Goal: Task Accomplishment & Management: Use online tool/utility

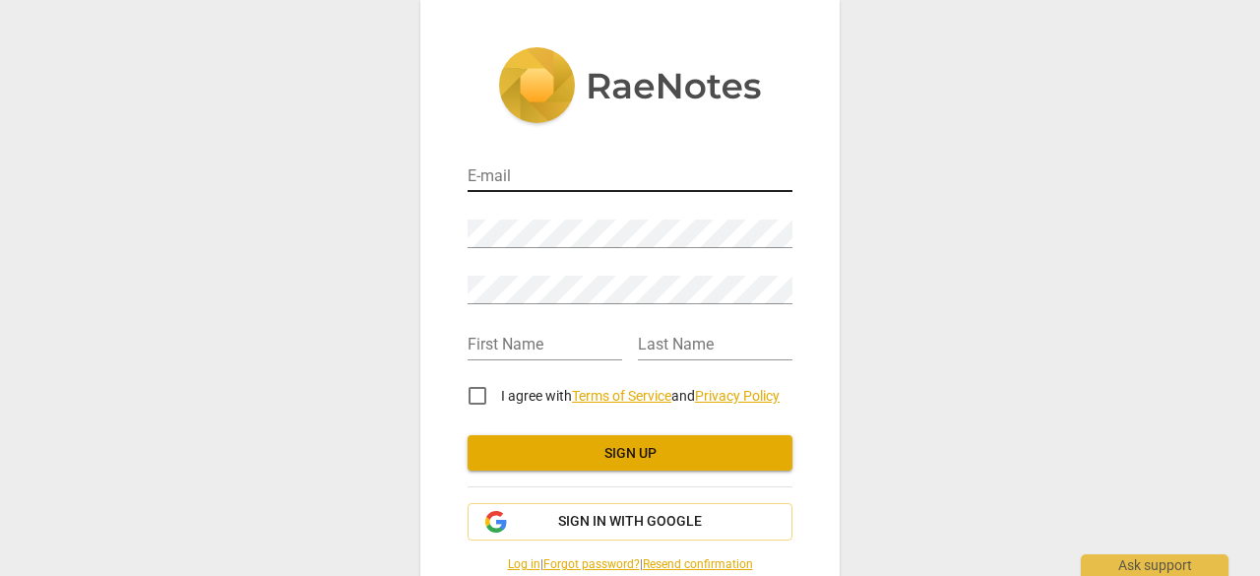
click at [619, 180] on input "email" at bounding box center [630, 177] width 325 height 29
type input "gaucicoaching@gmail.com"
type input "Cristina"
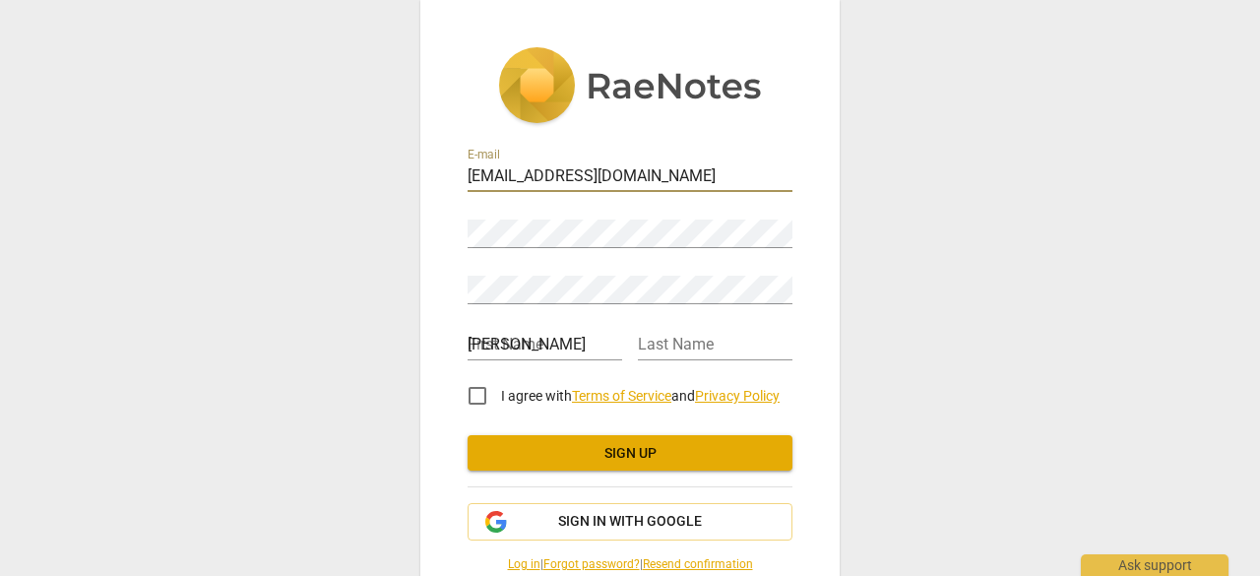
type input "Gauci"
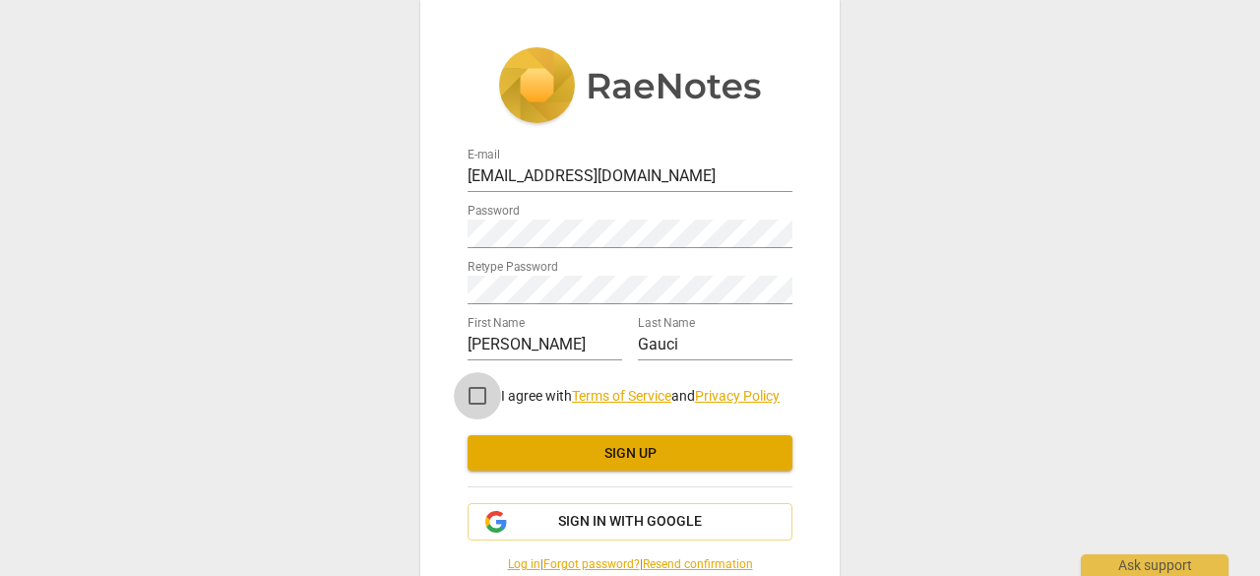
click at [471, 397] on input "I agree with Terms of Service and Privacy Policy" at bounding box center [477, 395] width 47 height 47
checkbox input "true"
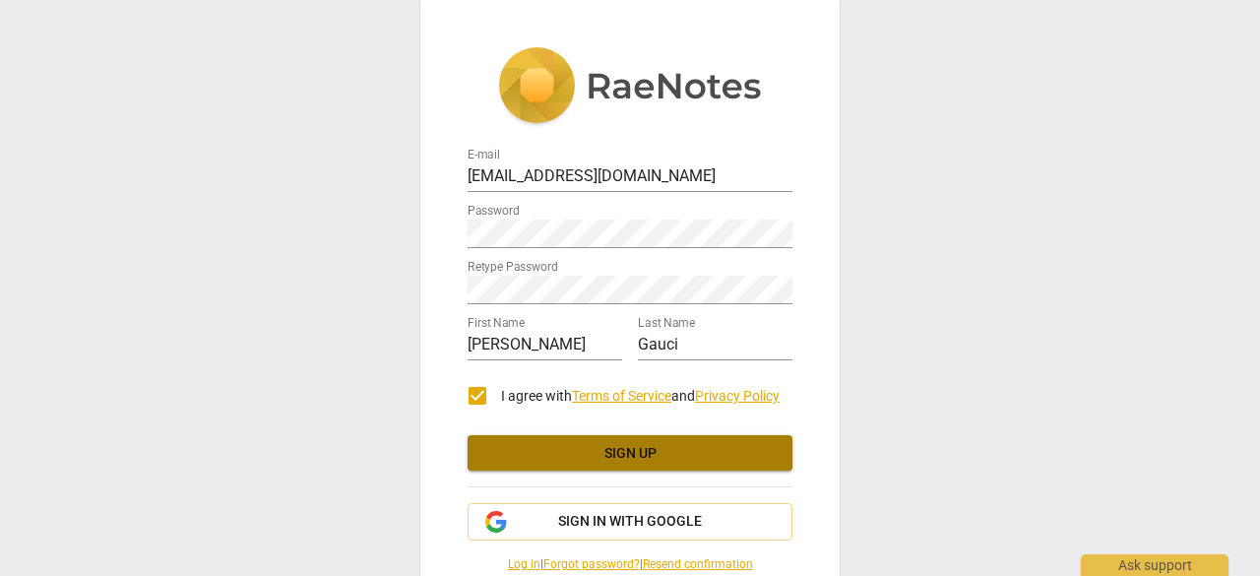
click at [571, 438] on button "Sign up" at bounding box center [630, 452] width 325 height 35
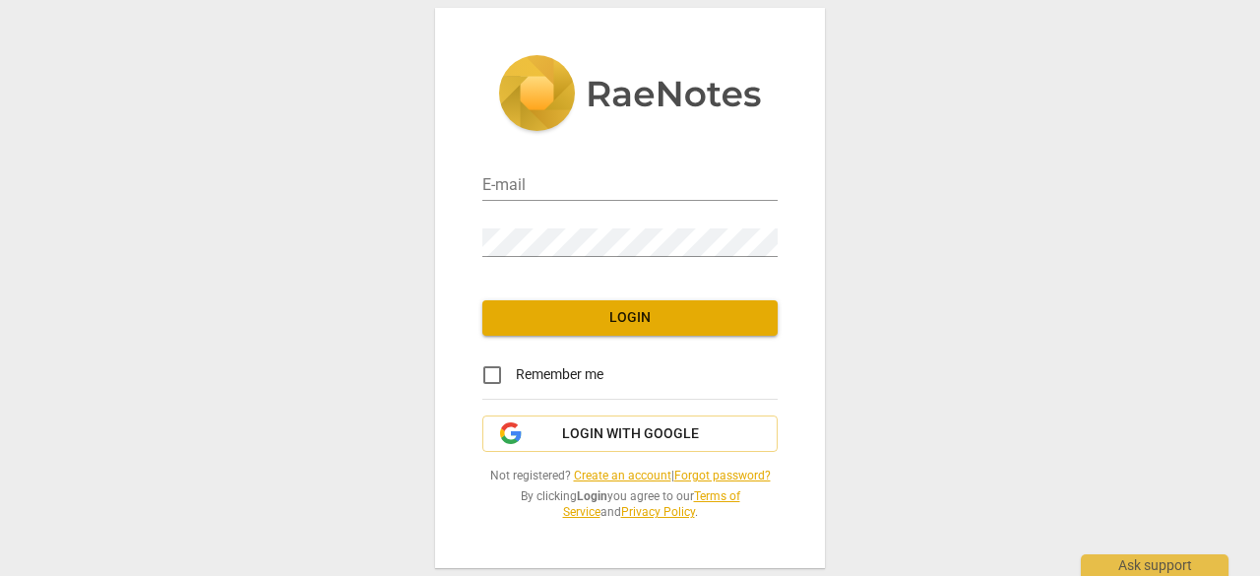
type input "[EMAIL_ADDRESS][DOMAIN_NAME]"
click at [515, 373] on input "Remember me" at bounding box center [492, 374] width 47 height 47
checkbox input "true"
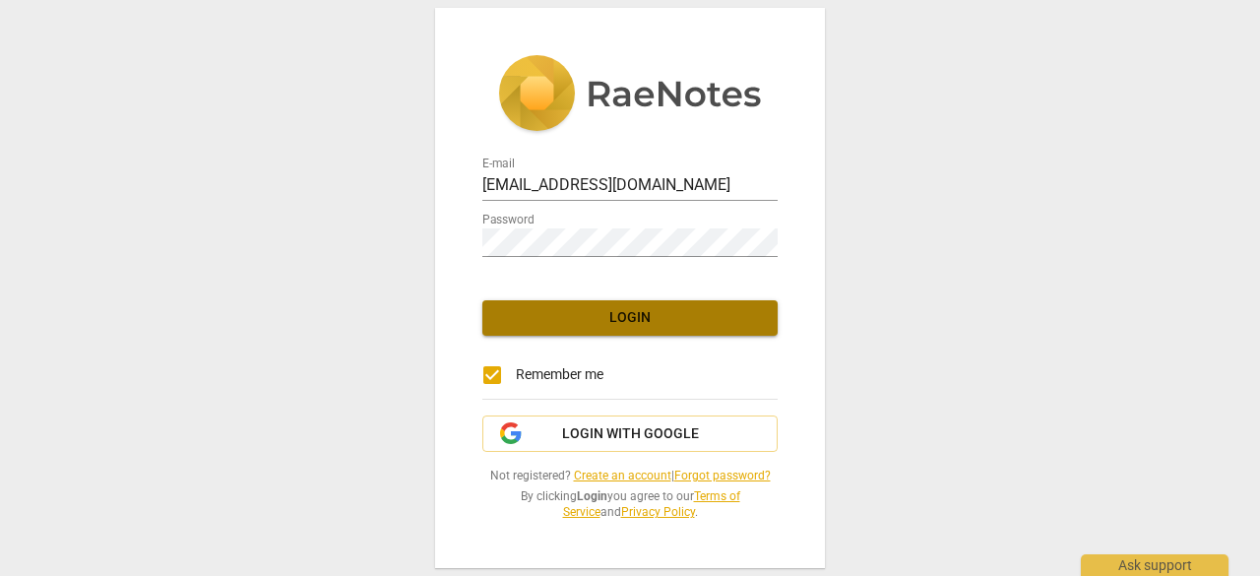
click at [556, 312] on span "Login" at bounding box center [630, 318] width 264 height 20
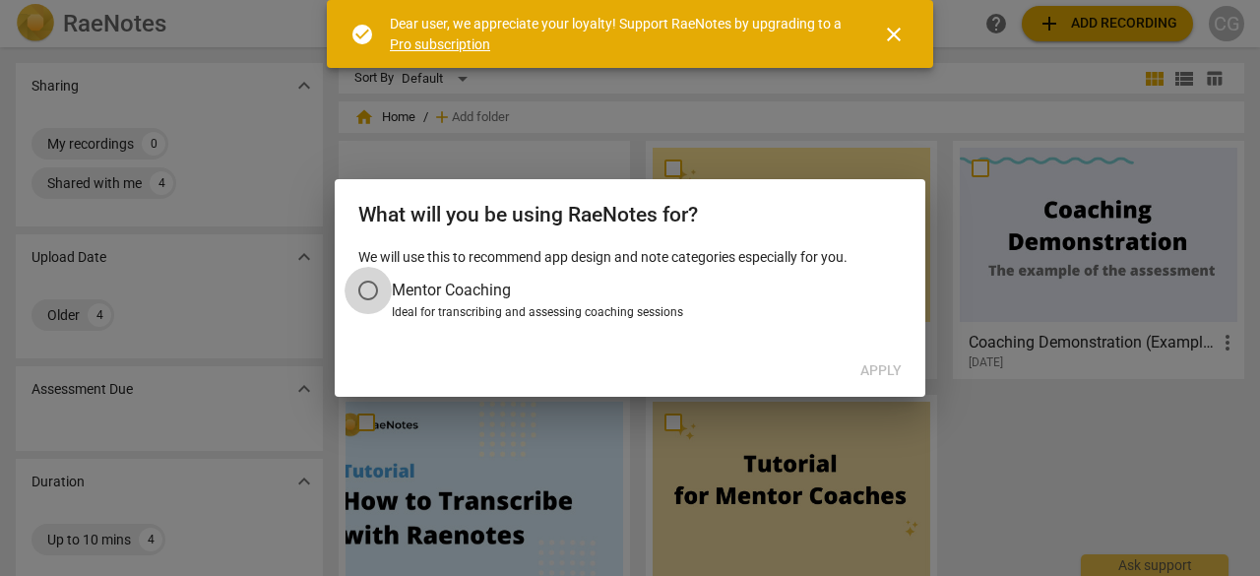
click at [365, 284] on input "Mentor Coaching" at bounding box center [368, 290] width 47 height 47
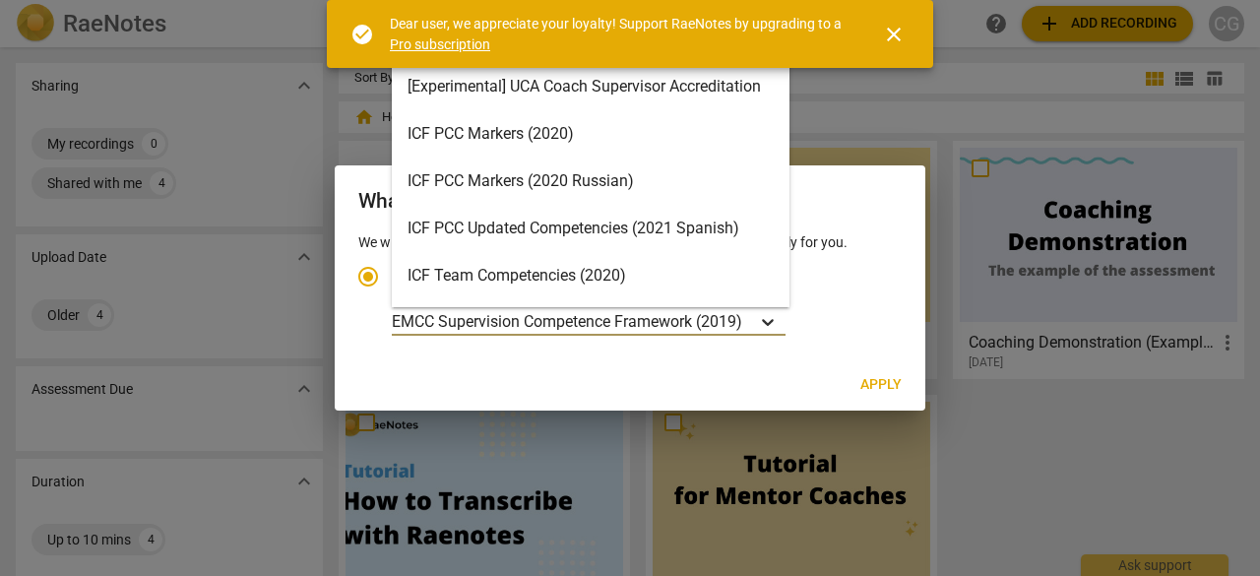
click at [773, 324] on icon "Account type" at bounding box center [768, 322] width 12 height 7
click at [0, 0] on input "Ideal for transcribing and assessing coaching sessions 15 results available. Us…" at bounding box center [0, 0] width 0 height 0
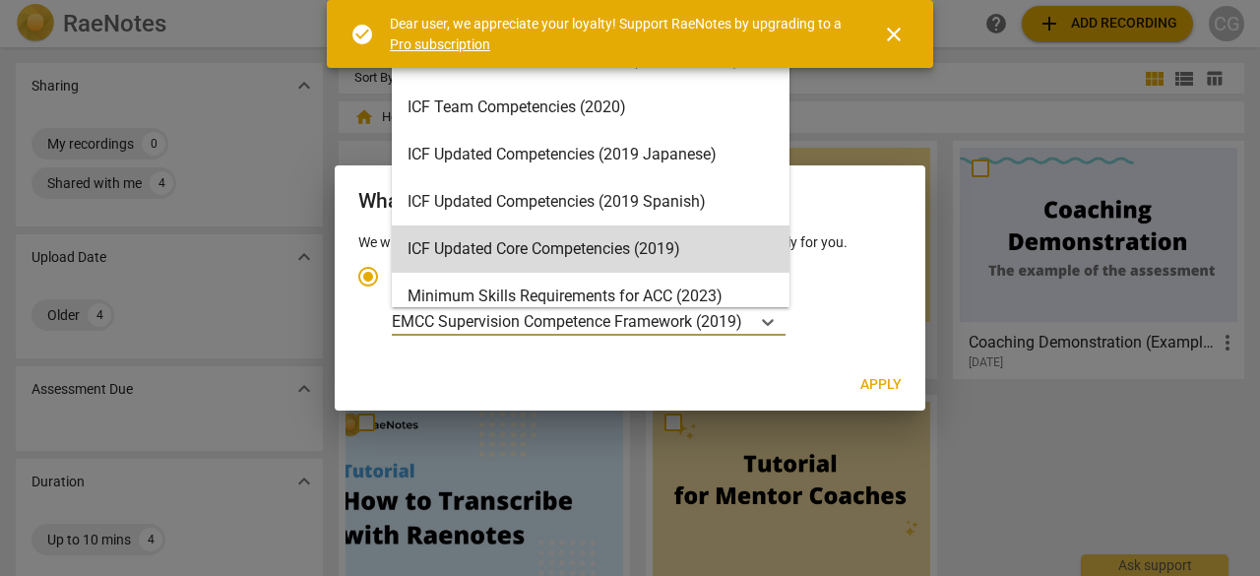
scroll to position [161, 0]
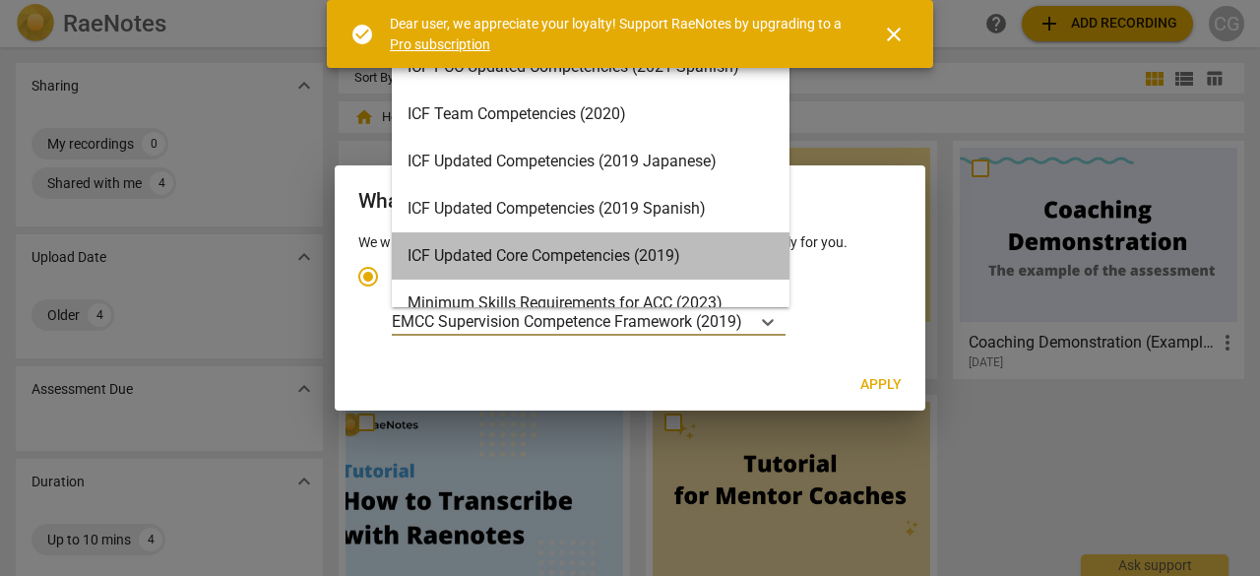
click at [646, 257] on div "ICF Updated Core Competencies (2019)" at bounding box center [591, 255] width 398 height 47
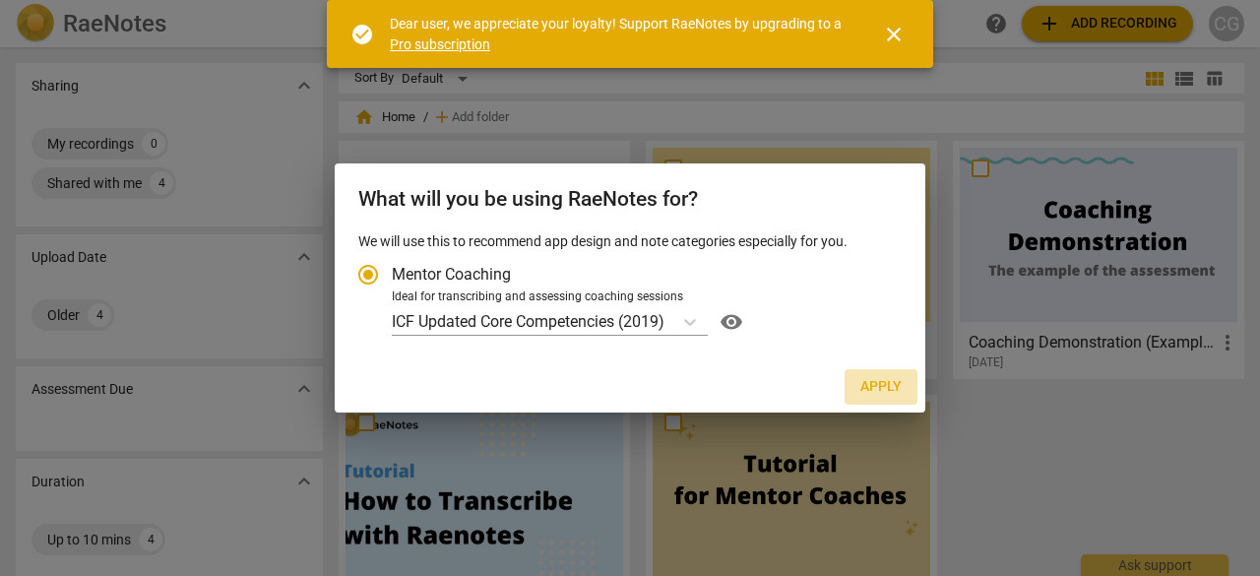
click at [878, 379] on span "Apply" at bounding box center [880, 387] width 41 height 20
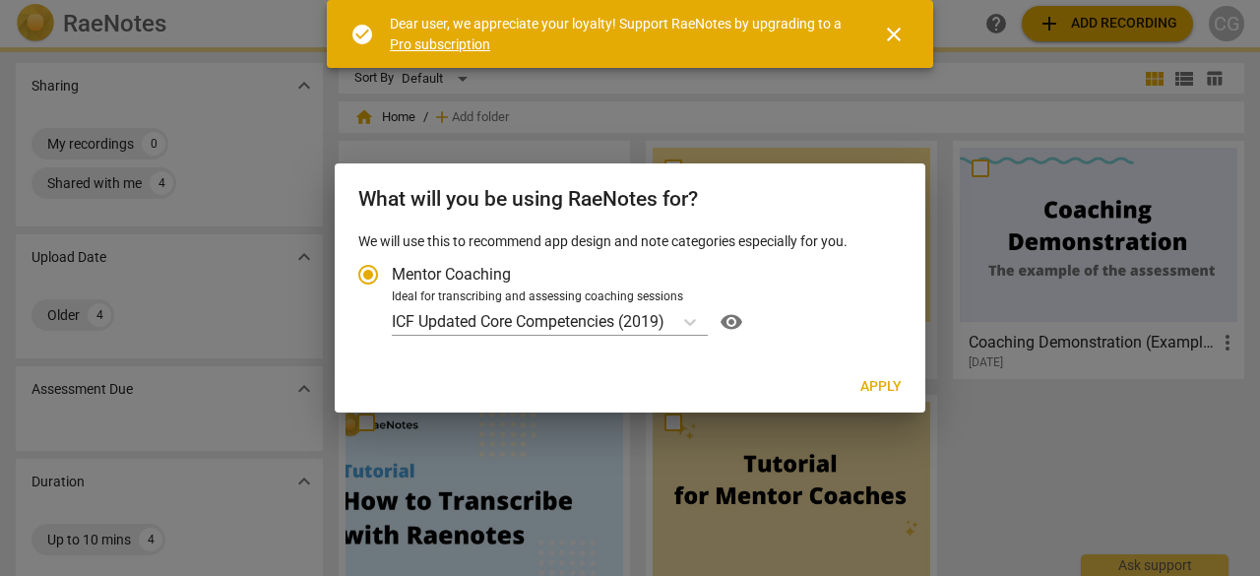
radio input "false"
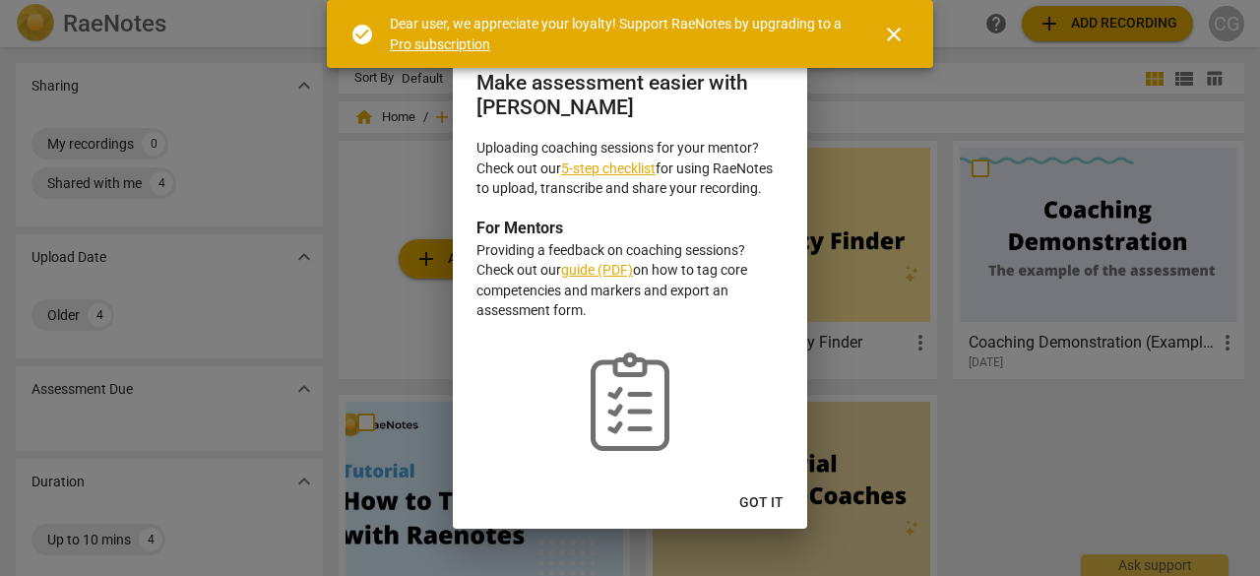
scroll to position [46, 0]
click at [767, 501] on span "Got it" at bounding box center [761, 503] width 44 height 20
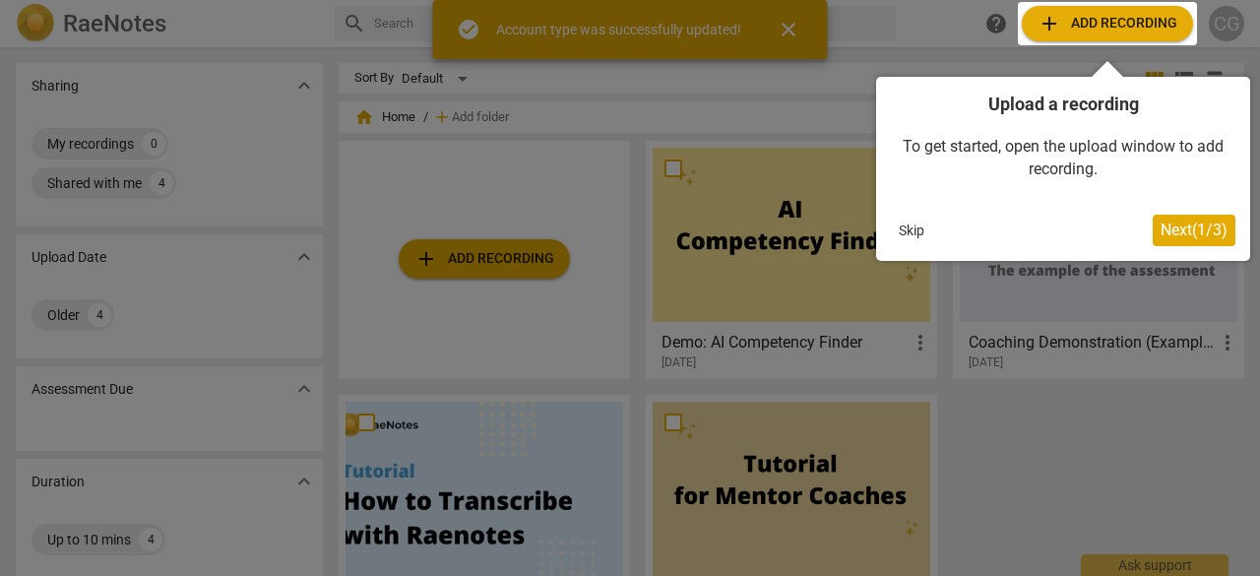
click at [1133, 25] on div at bounding box center [1107, 23] width 179 height 43
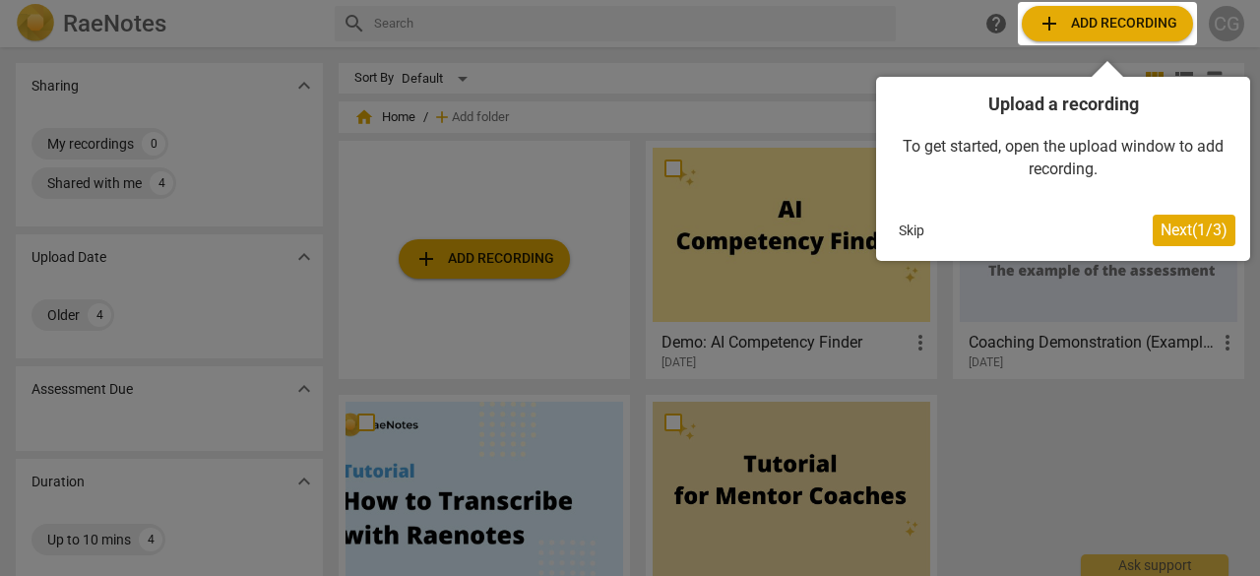
click at [1195, 239] on span "Next ( 1 / 3 )" at bounding box center [1194, 230] width 67 height 19
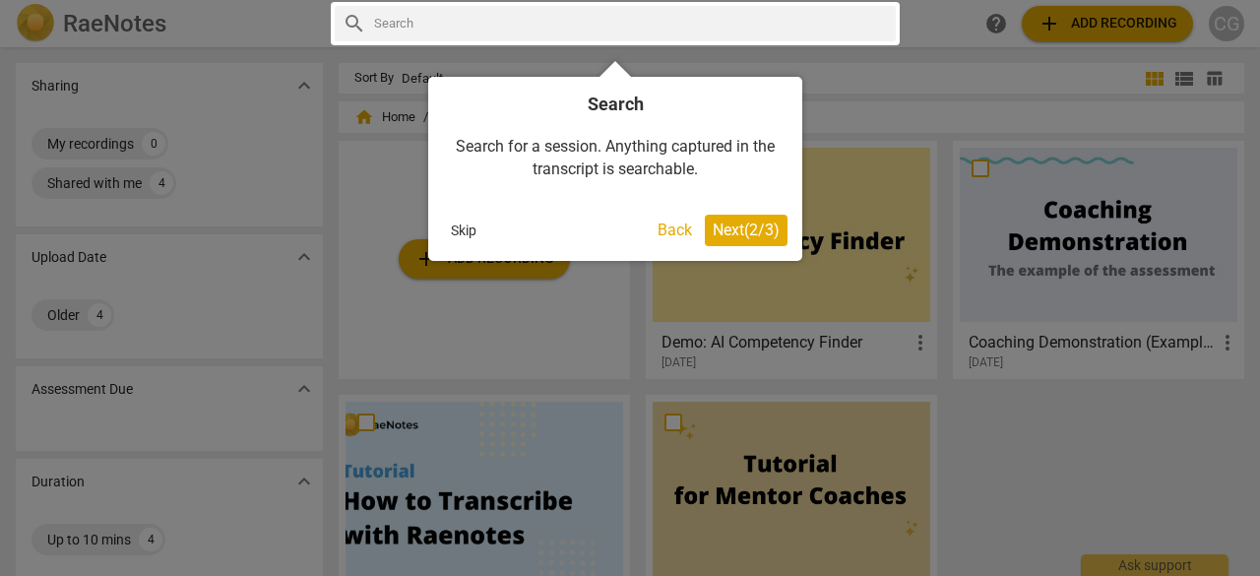
click at [734, 227] on span "Next ( 2 / 3 )" at bounding box center [746, 230] width 67 height 19
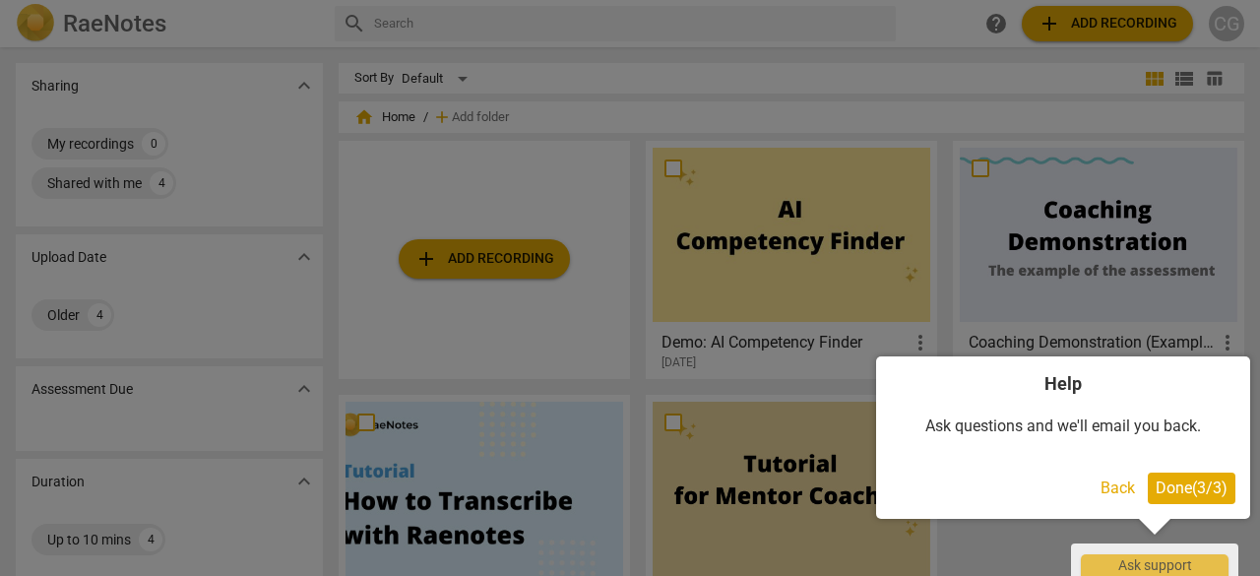
click at [1177, 487] on span "Done ( 3 / 3 )" at bounding box center [1192, 487] width 72 height 19
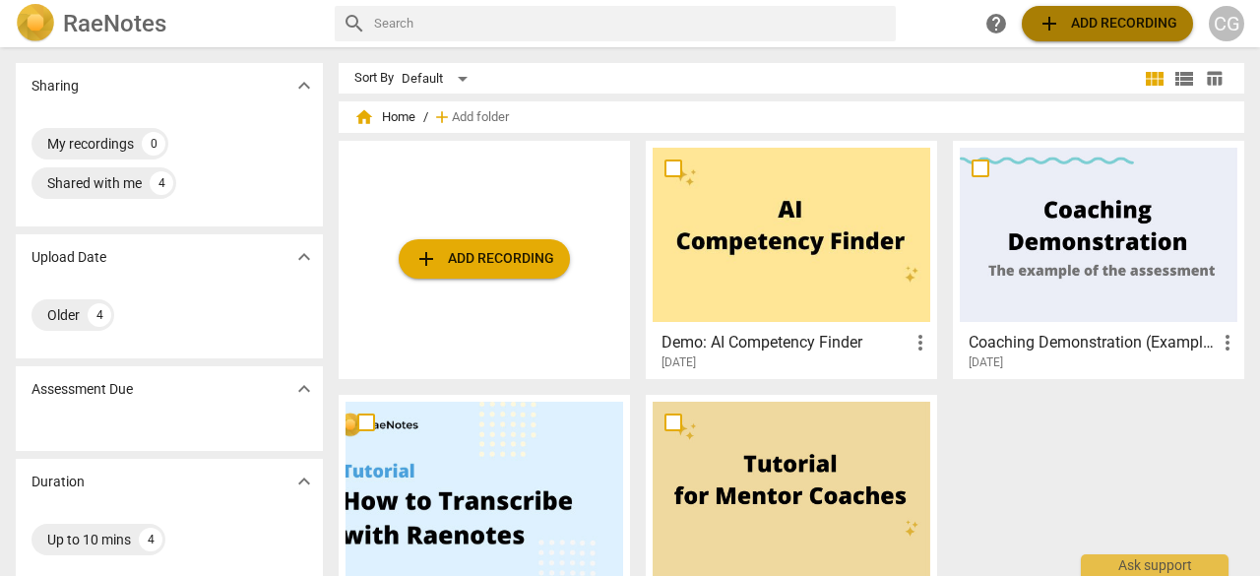
click at [1091, 34] on span "add Add recording" at bounding box center [1108, 24] width 140 height 24
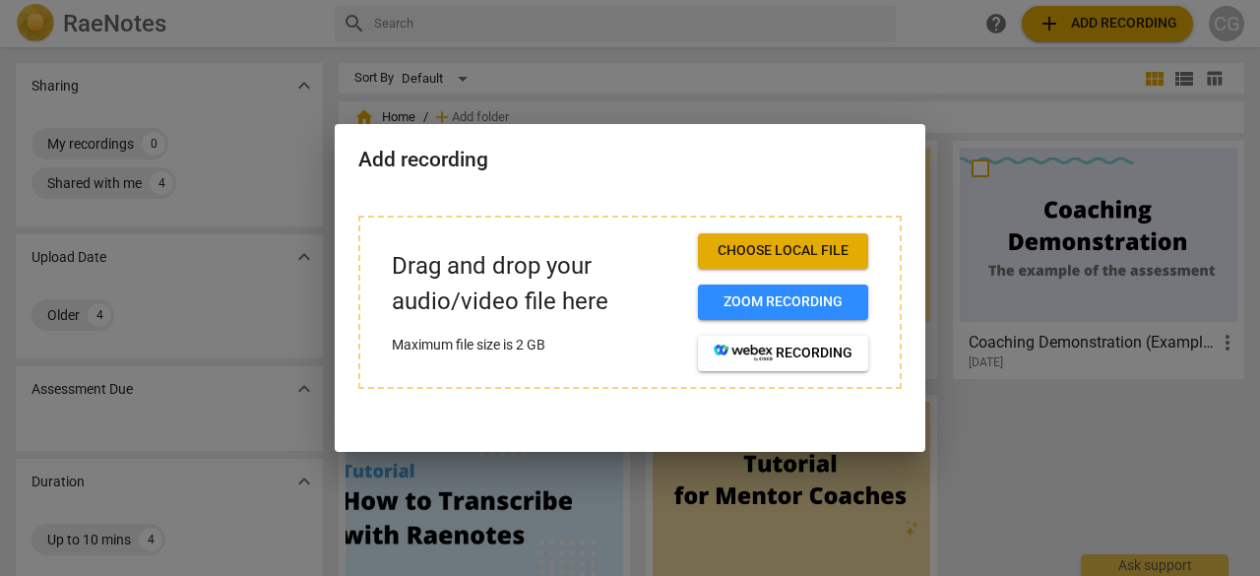
click at [769, 255] on span "Choose local file" at bounding box center [783, 251] width 139 height 20
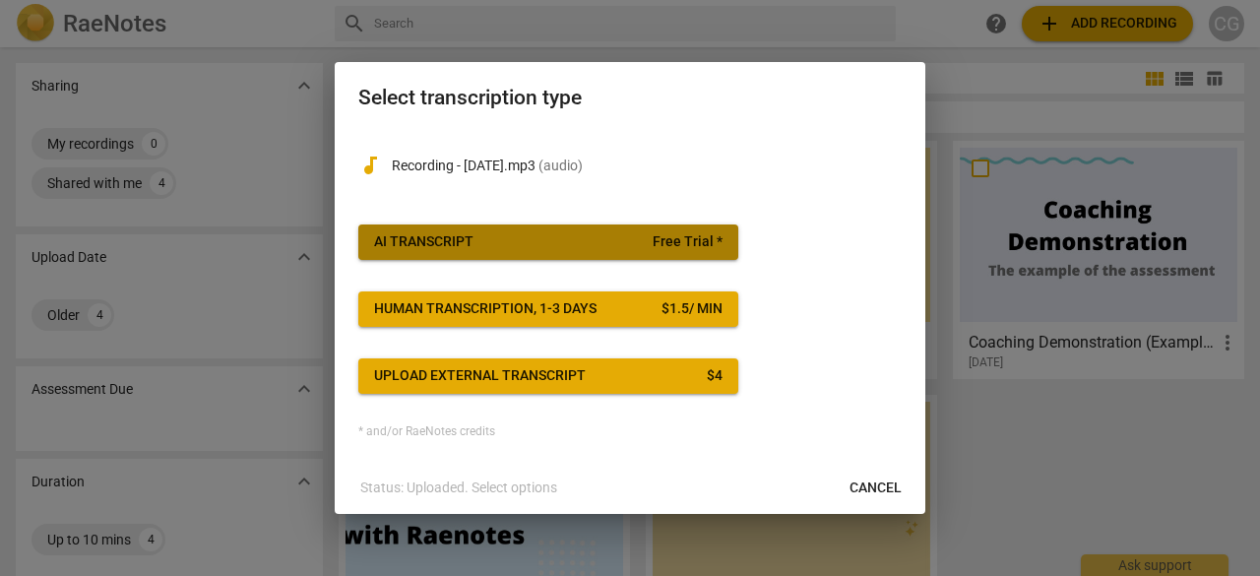
click at [680, 243] on span "Free Trial *" at bounding box center [688, 242] width 70 height 20
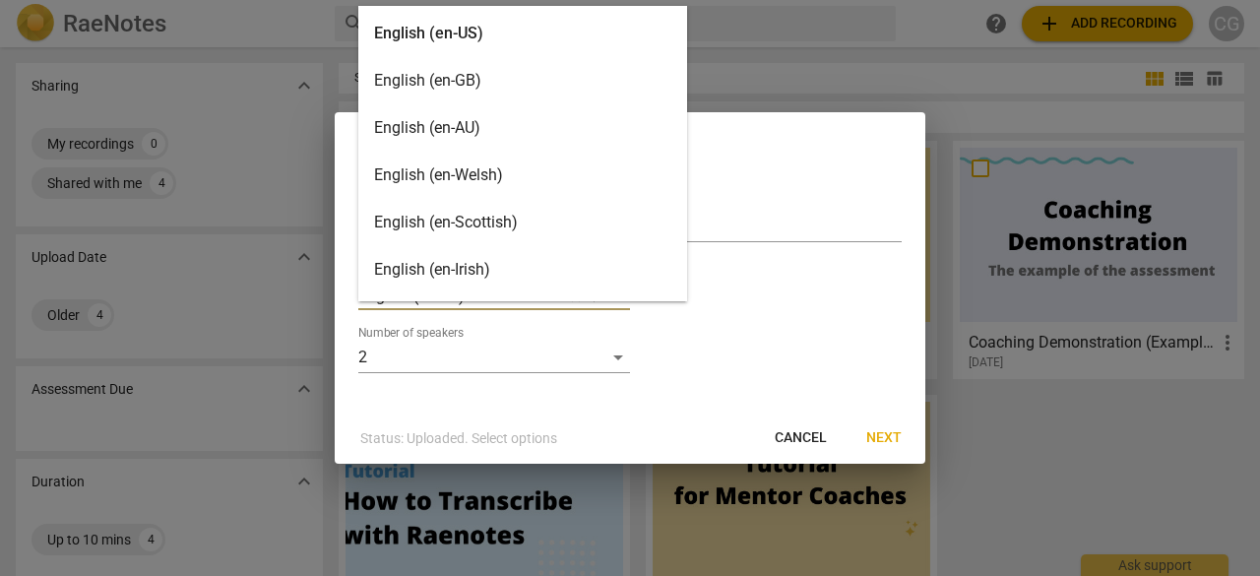
click at [616, 0] on body "RaeNotes search help add Add recording CG Sharing expand_more My recordings 0 S…" at bounding box center [630, 0] width 1260 height 0
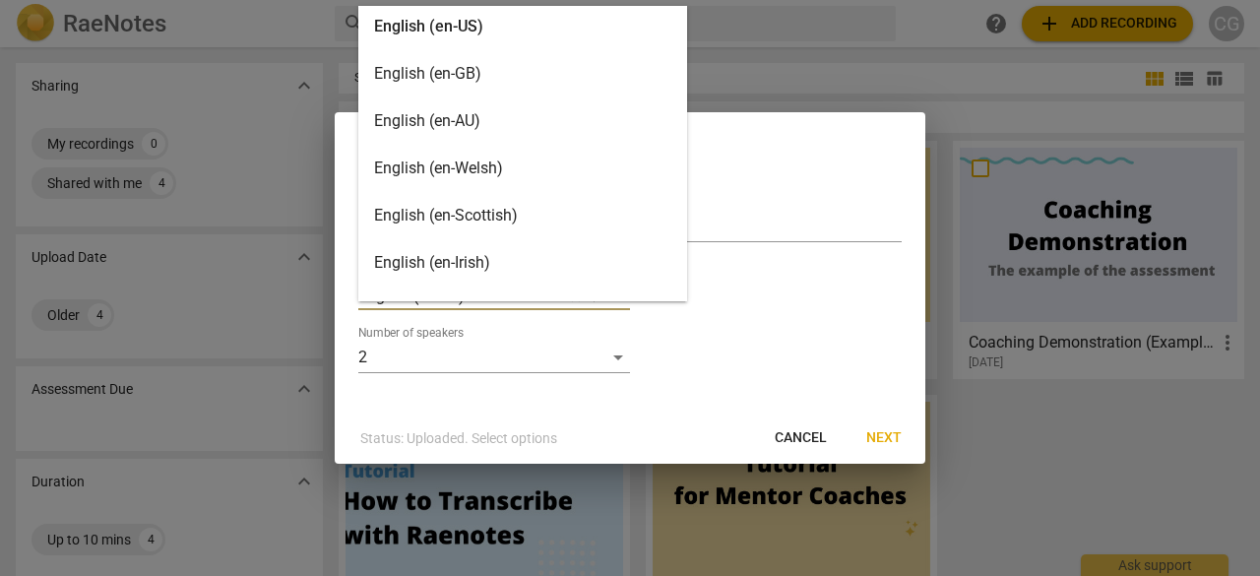
scroll to position [1, 0]
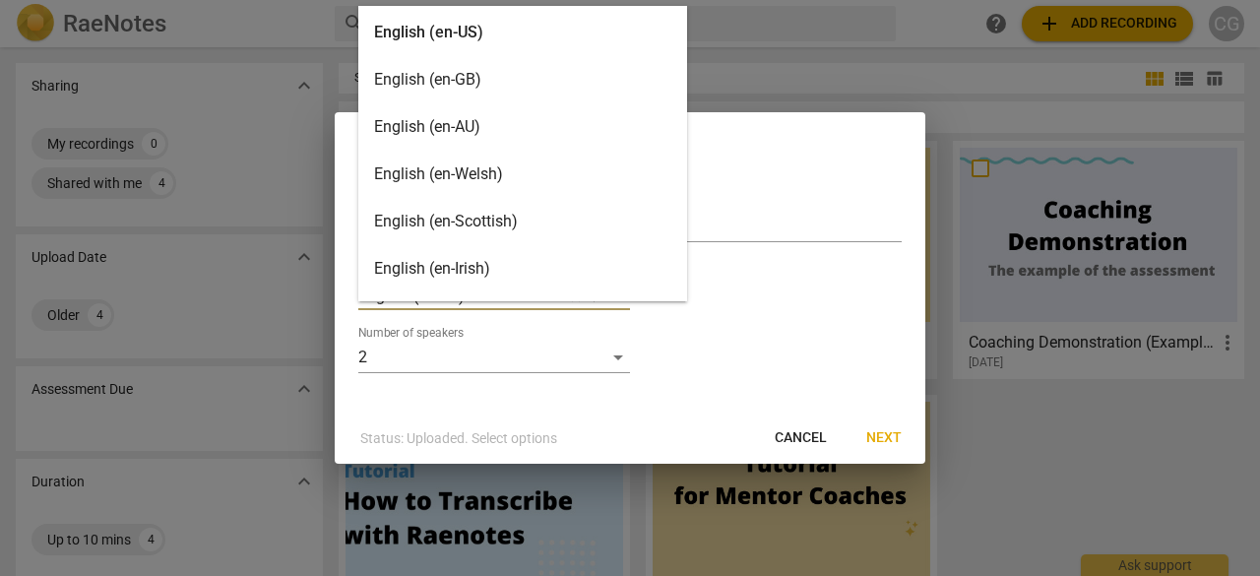
click at [482, 74] on div "English (en-GB)" at bounding box center [522, 79] width 329 height 47
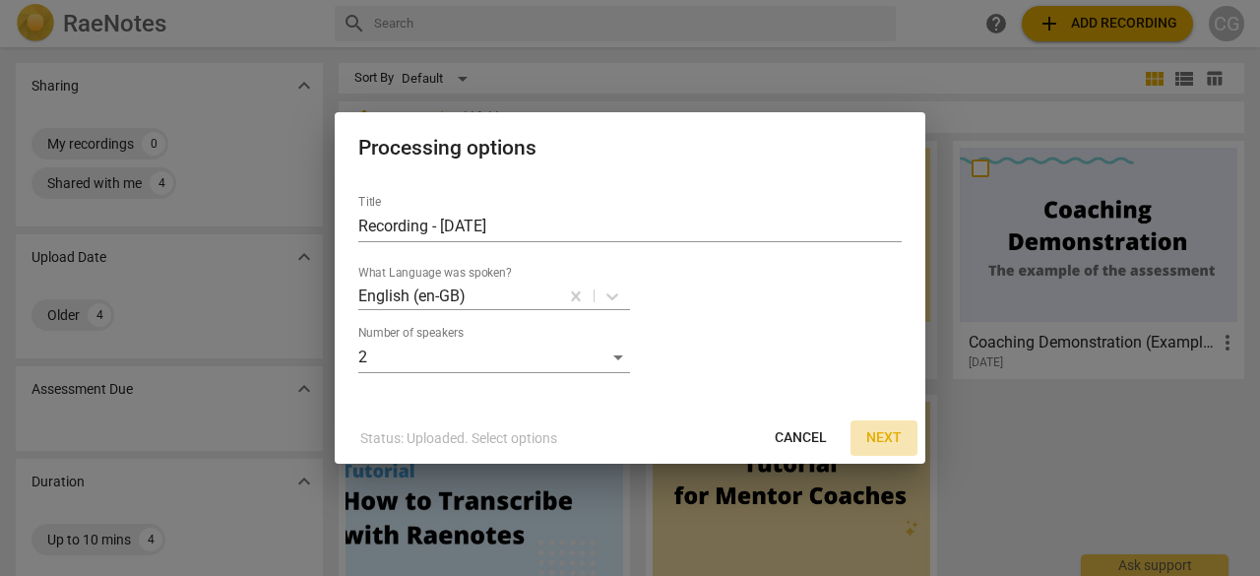
click at [886, 436] on span "Next" at bounding box center [883, 438] width 35 height 20
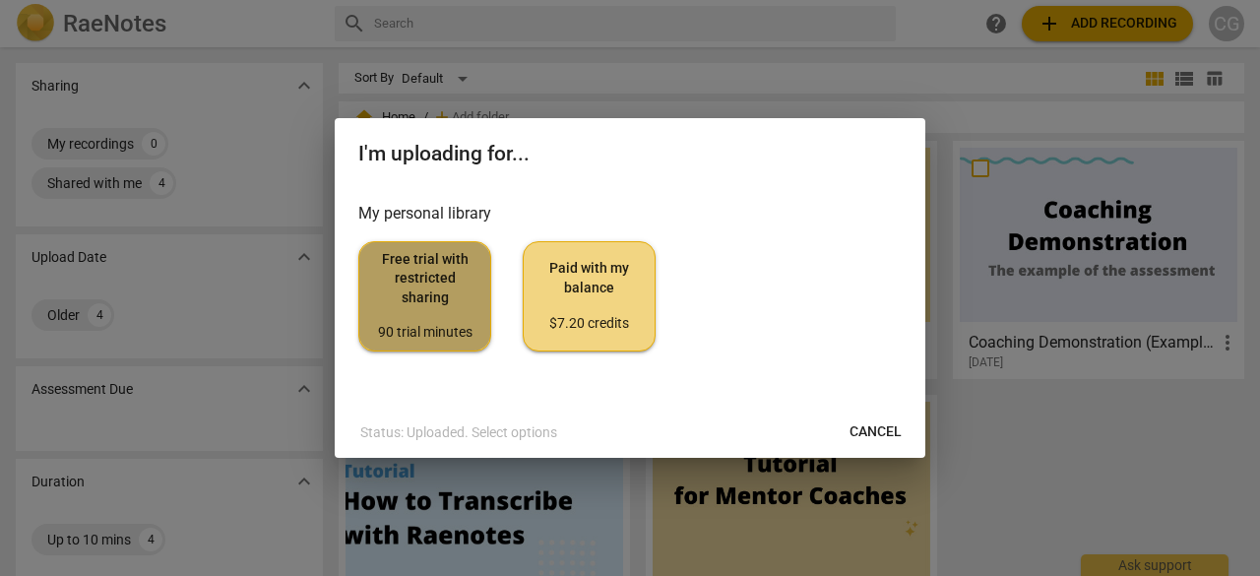
click at [408, 326] on div "90 trial minutes" at bounding box center [424, 333] width 99 height 20
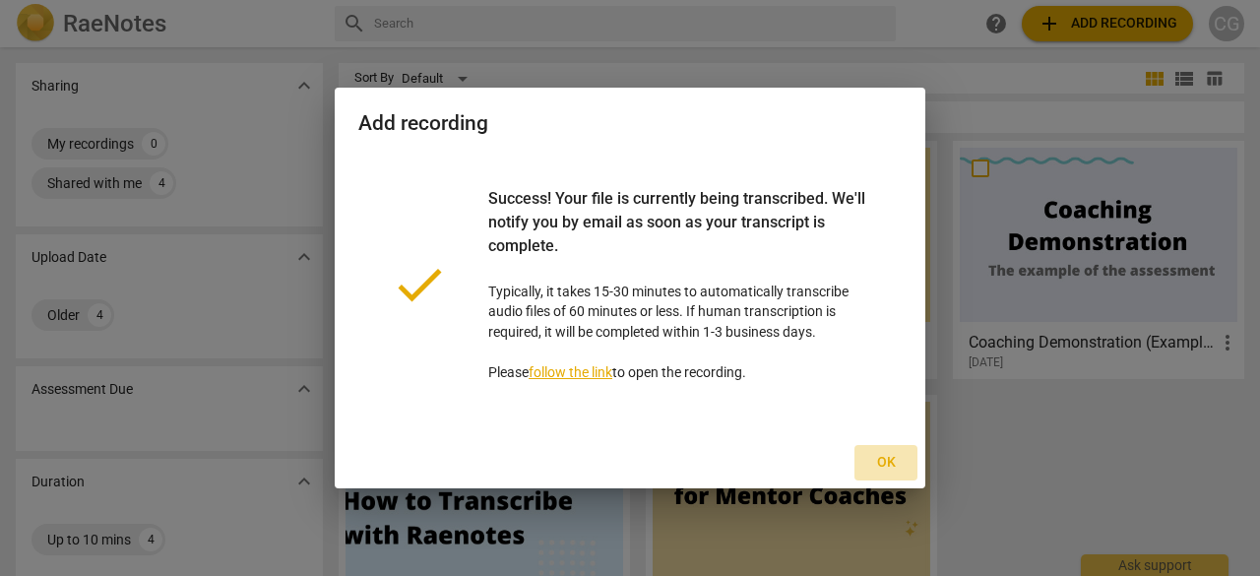
click at [882, 466] on span "Ok" at bounding box center [886, 463] width 32 height 20
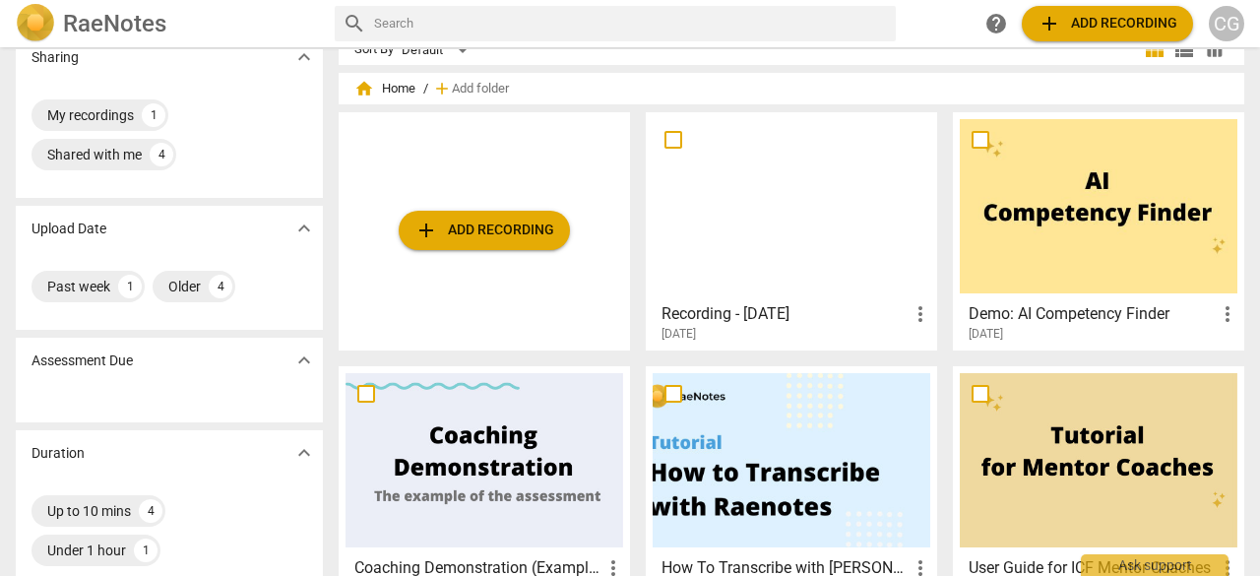
scroll to position [0, 0]
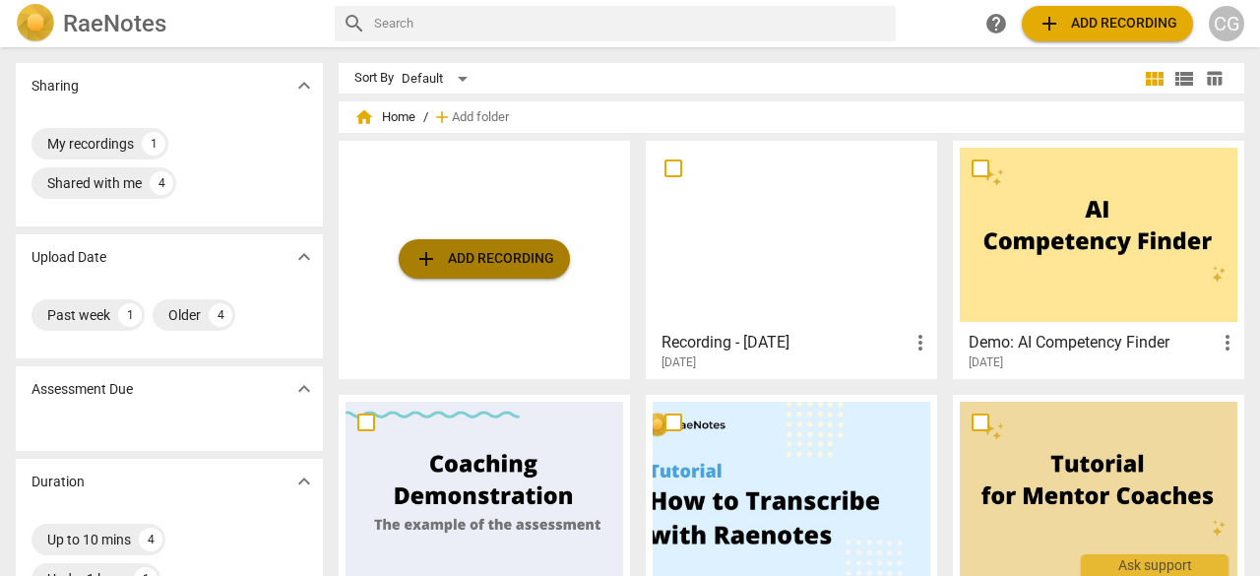
click at [516, 259] on span "add Add recording" at bounding box center [484, 259] width 140 height 24
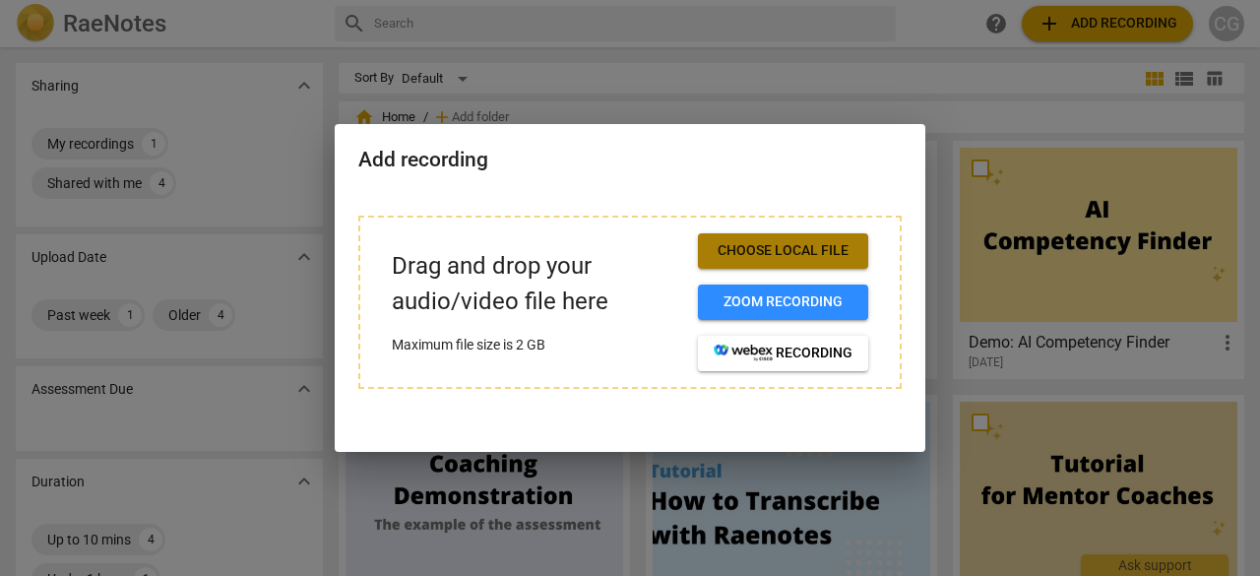
click at [762, 240] on button "Choose local file" at bounding box center [783, 250] width 170 height 35
click at [746, 239] on button "Choose local file" at bounding box center [783, 250] width 170 height 35
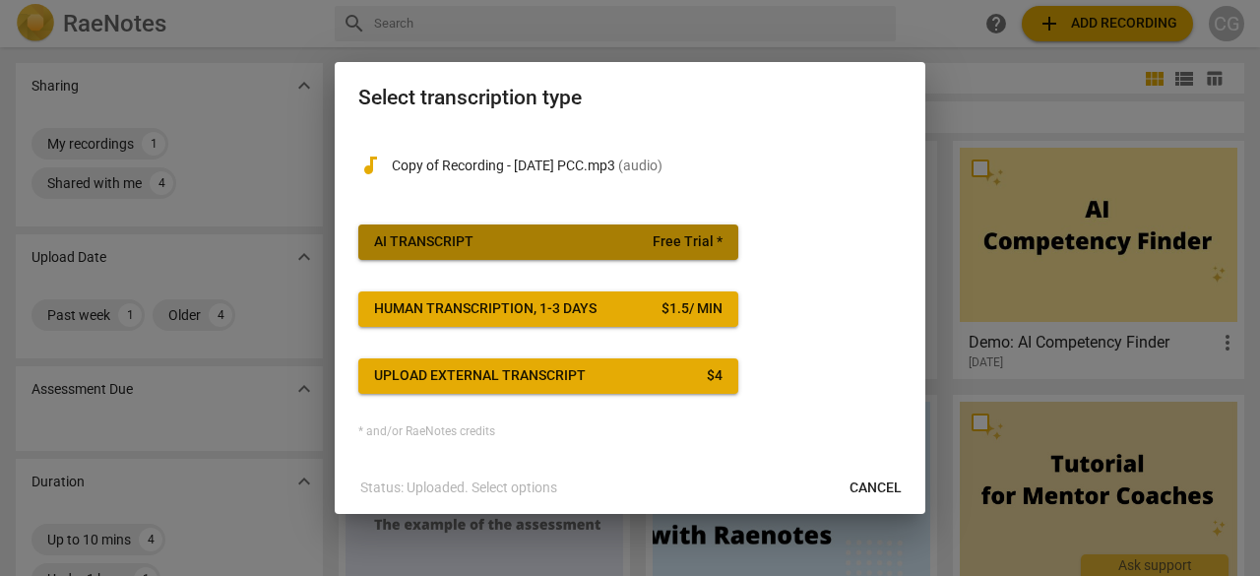
click at [692, 235] on span "Free Trial *" at bounding box center [688, 242] width 70 height 20
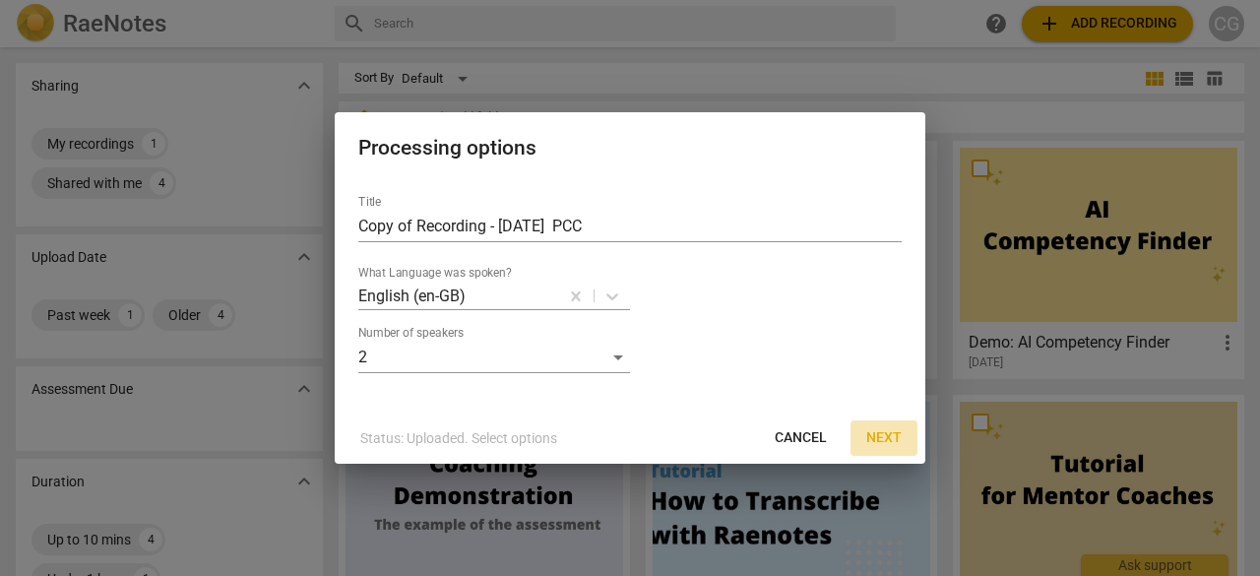
click at [872, 442] on span "Next" at bounding box center [883, 438] width 35 height 20
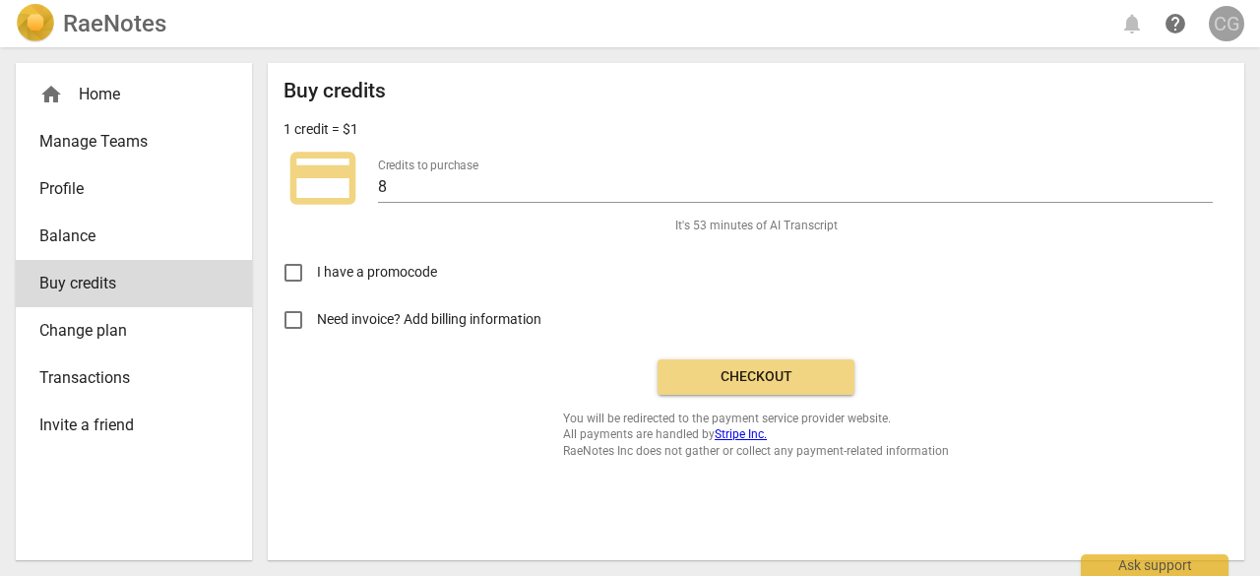
click at [1214, 18] on div "CG" at bounding box center [1226, 23] width 35 height 35
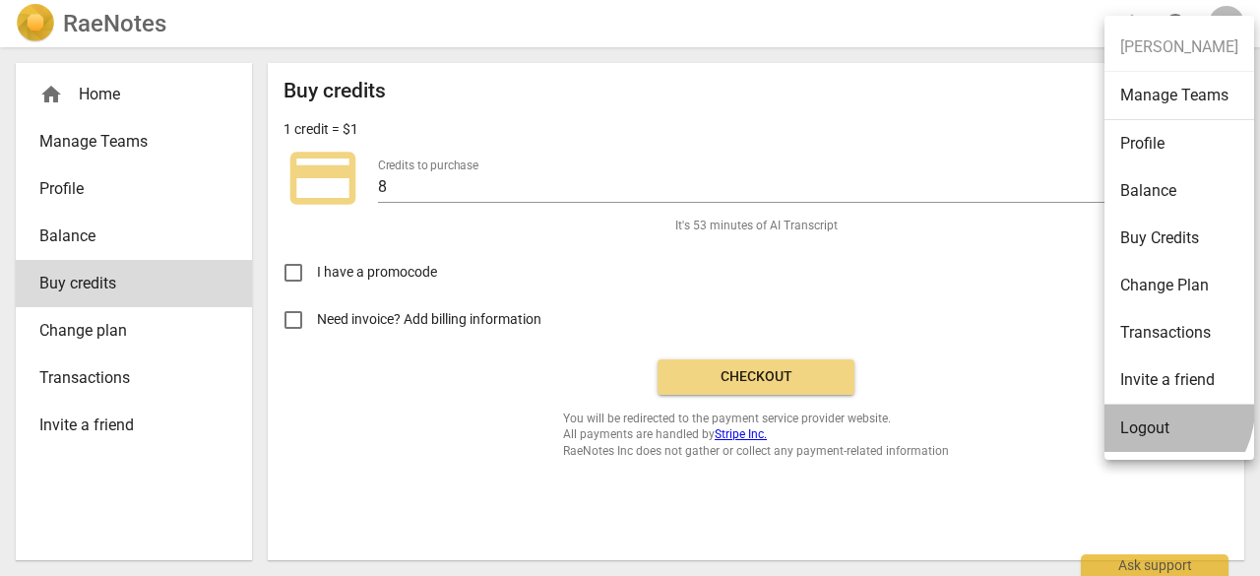
click at [1151, 407] on li "Logout" at bounding box center [1180, 428] width 150 height 47
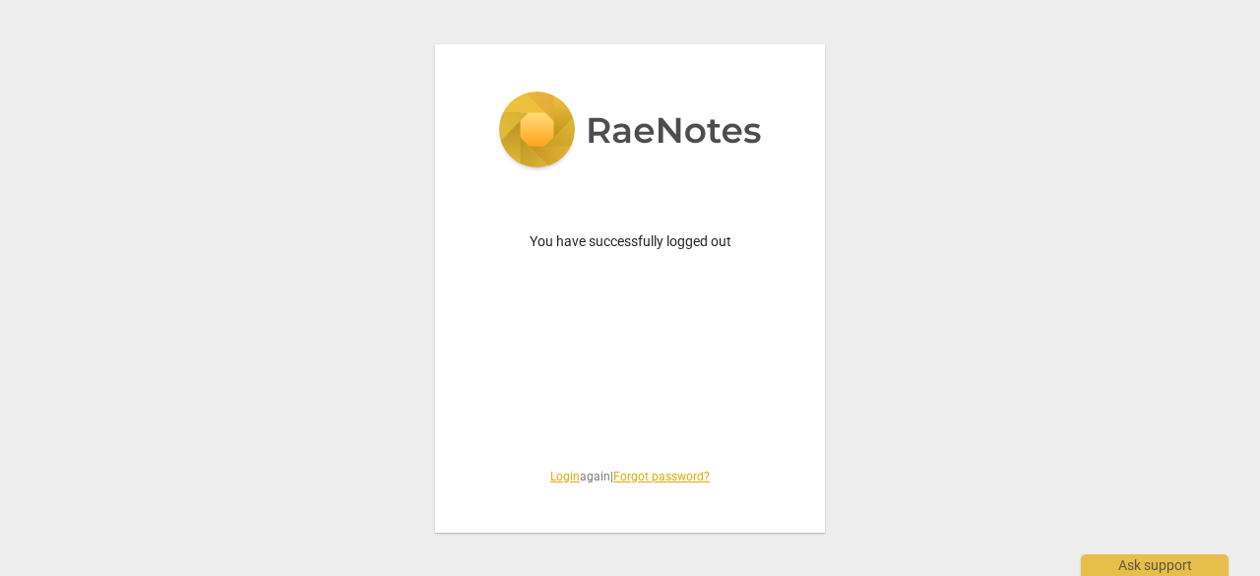
click at [557, 472] on link "Login" at bounding box center [565, 477] width 30 height 14
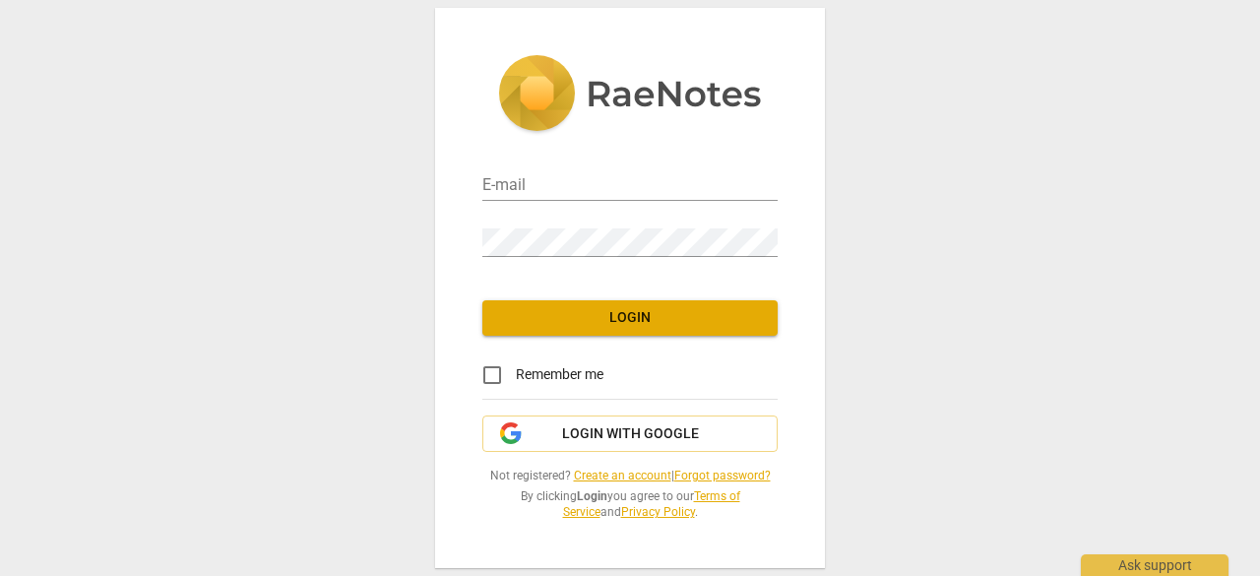
type input "gaucicoaching@gmail.com"
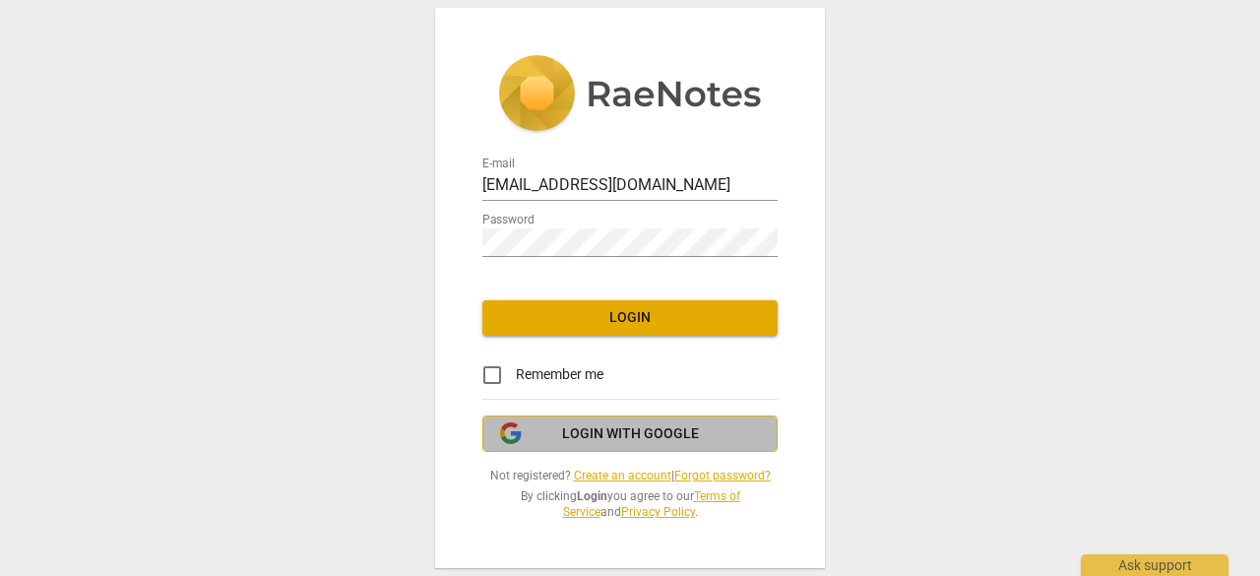
click at [594, 431] on span "Login with Google" at bounding box center [630, 434] width 137 height 20
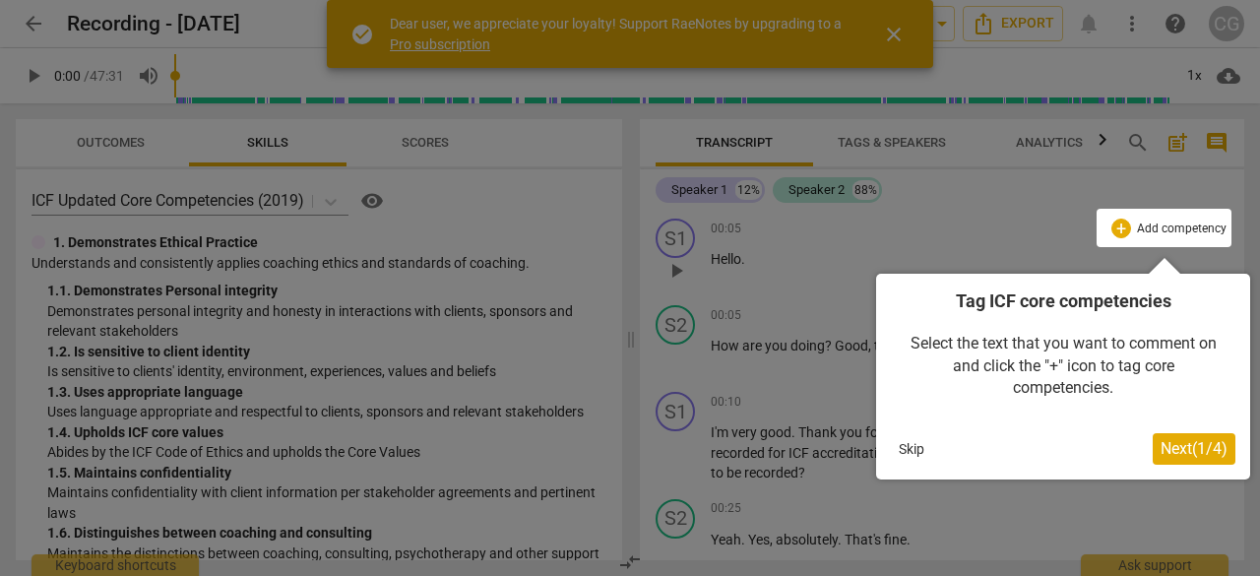
click at [1185, 446] on span "Next ( 1 / 4 )" at bounding box center [1194, 448] width 67 height 19
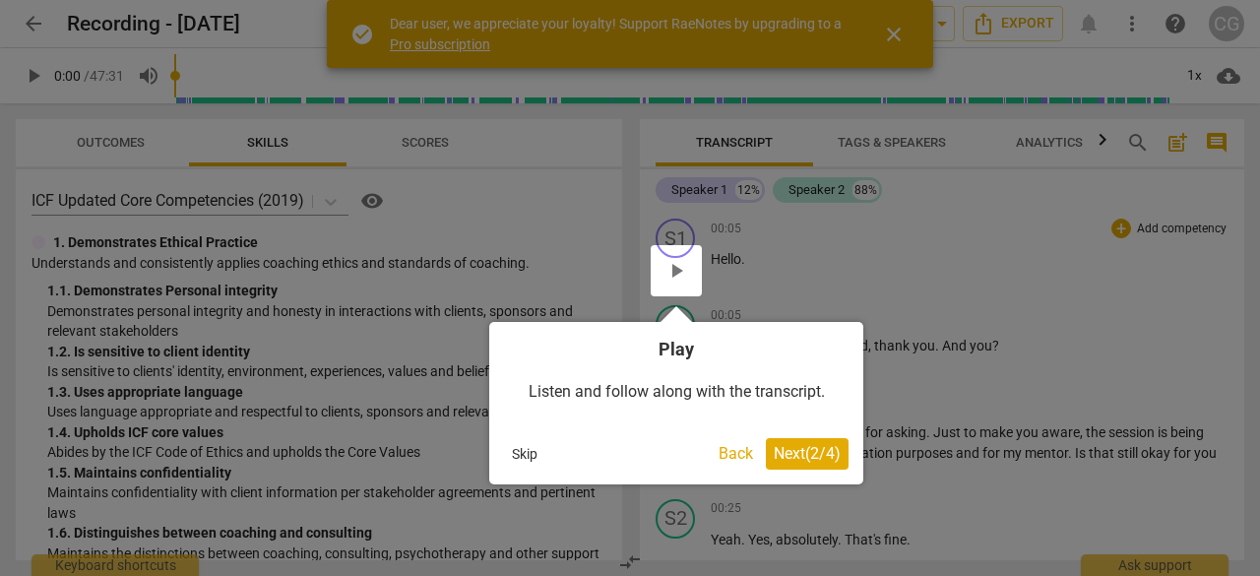
click at [808, 451] on span "Next ( 2 / 4 )" at bounding box center [807, 453] width 67 height 19
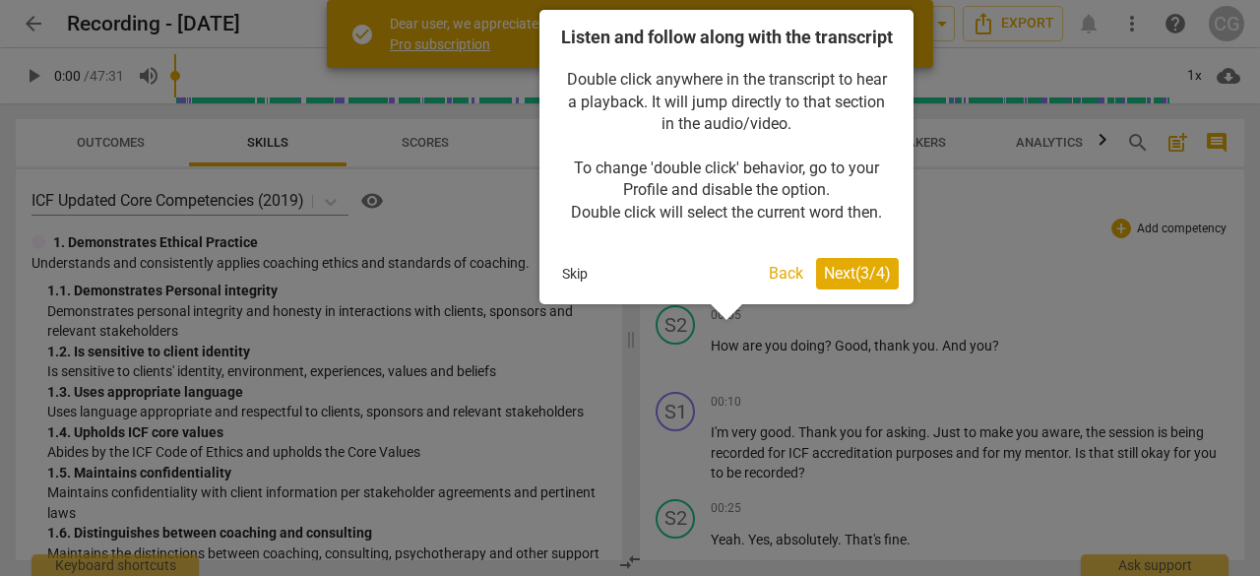
click at [856, 283] on span "Next ( 3 / 4 )" at bounding box center [857, 273] width 67 height 19
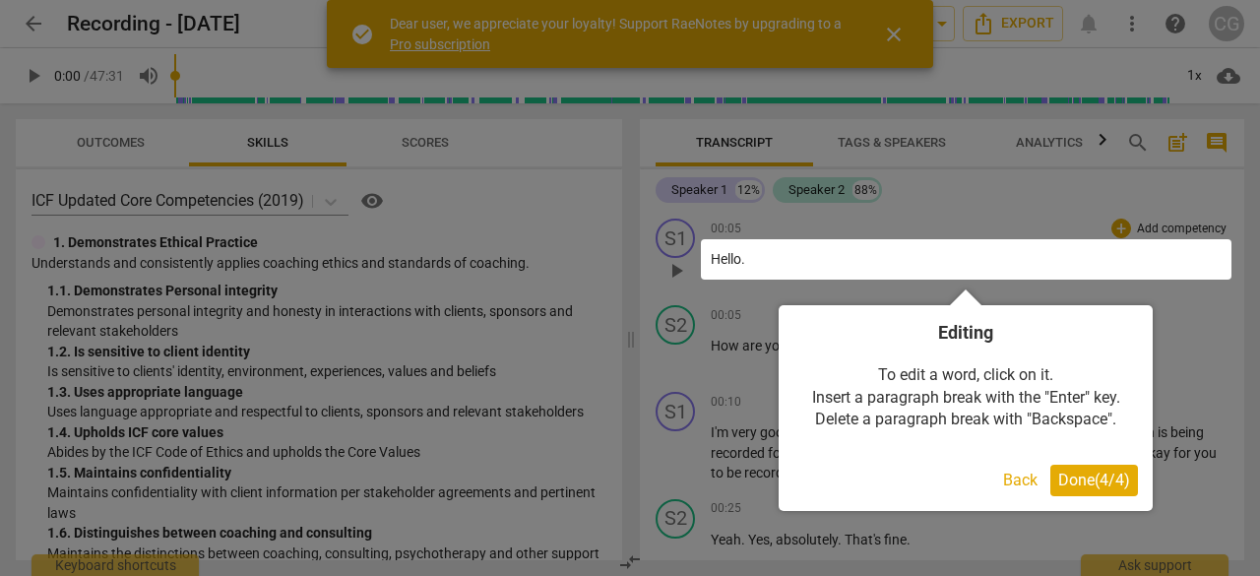
click at [1088, 478] on span "Done ( 4 / 4 )" at bounding box center [1094, 480] width 72 height 19
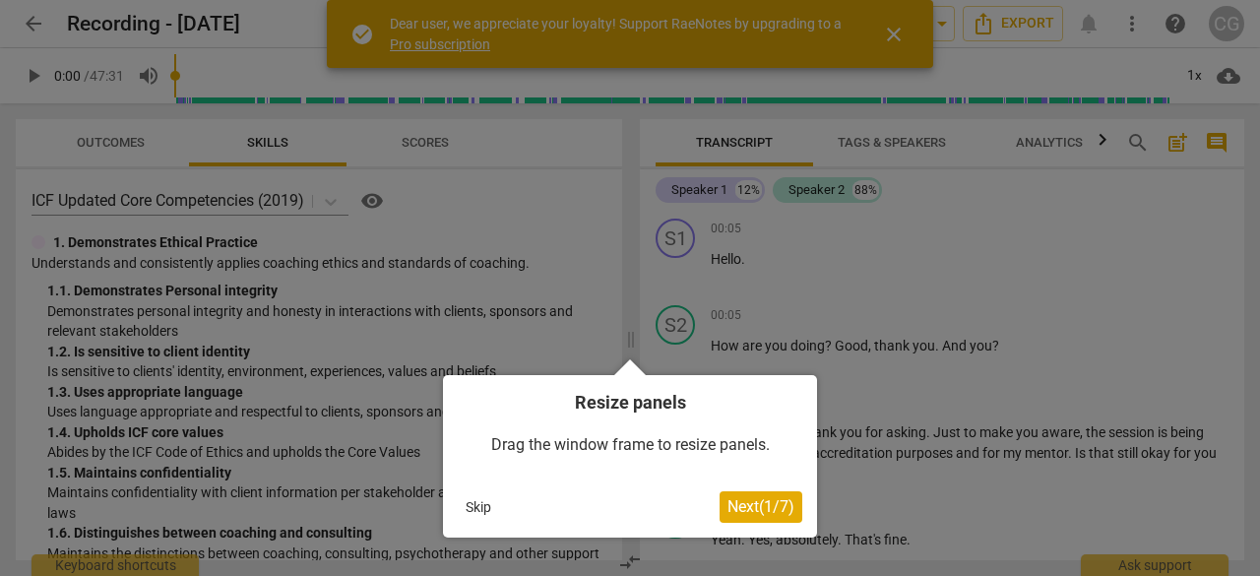
click at [773, 505] on span "Next ( 1 / 7 )" at bounding box center [760, 506] width 67 height 19
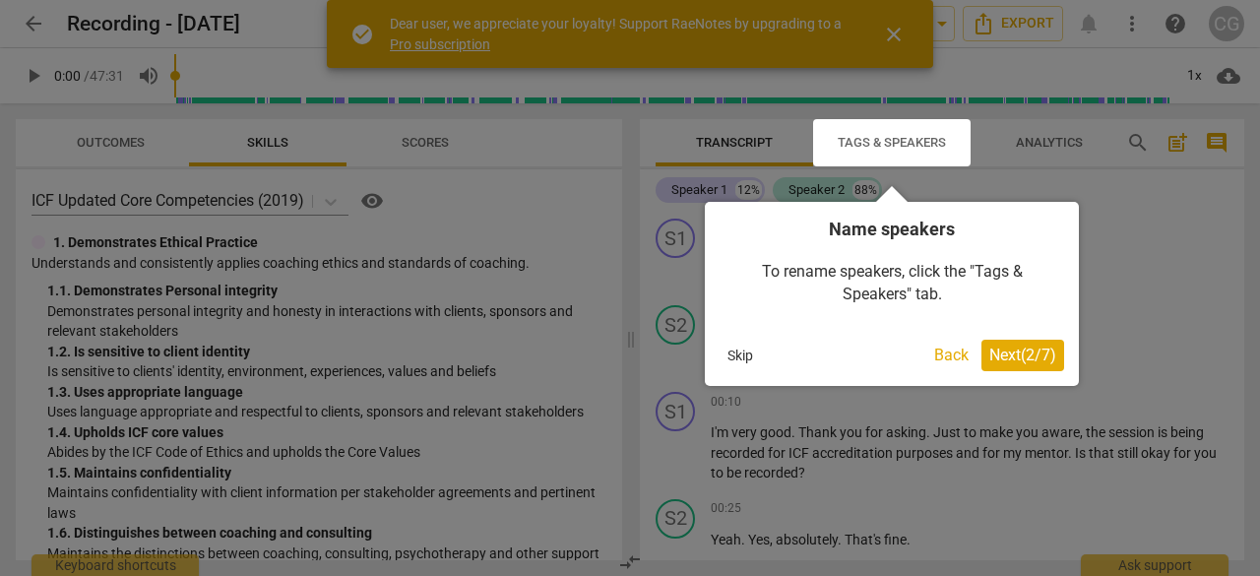
click at [1014, 351] on span "Next ( 2 / 7 )" at bounding box center [1022, 355] width 67 height 19
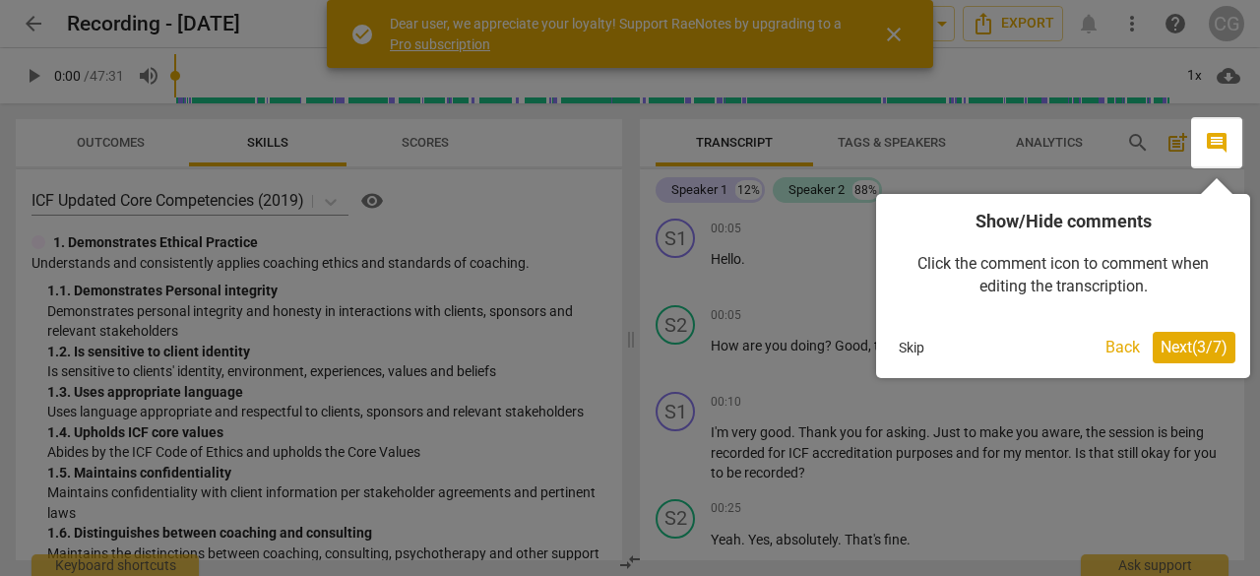
click at [1183, 346] on span "Next ( 3 / 7 )" at bounding box center [1194, 347] width 67 height 19
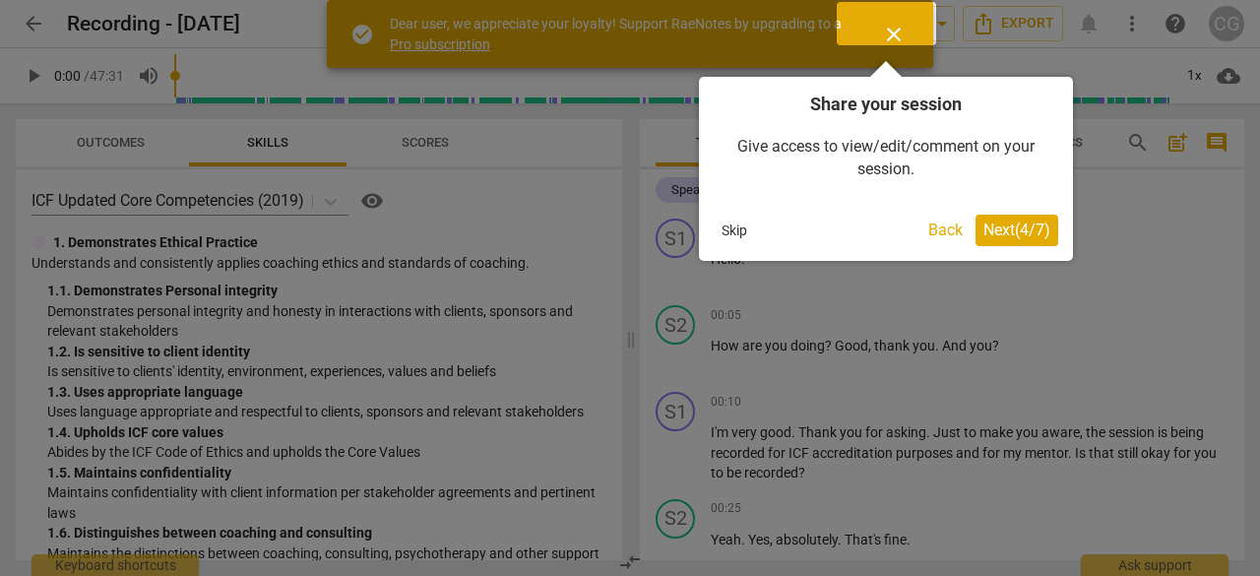
click at [1024, 228] on span "Next ( 4 / 7 )" at bounding box center [1016, 230] width 67 height 19
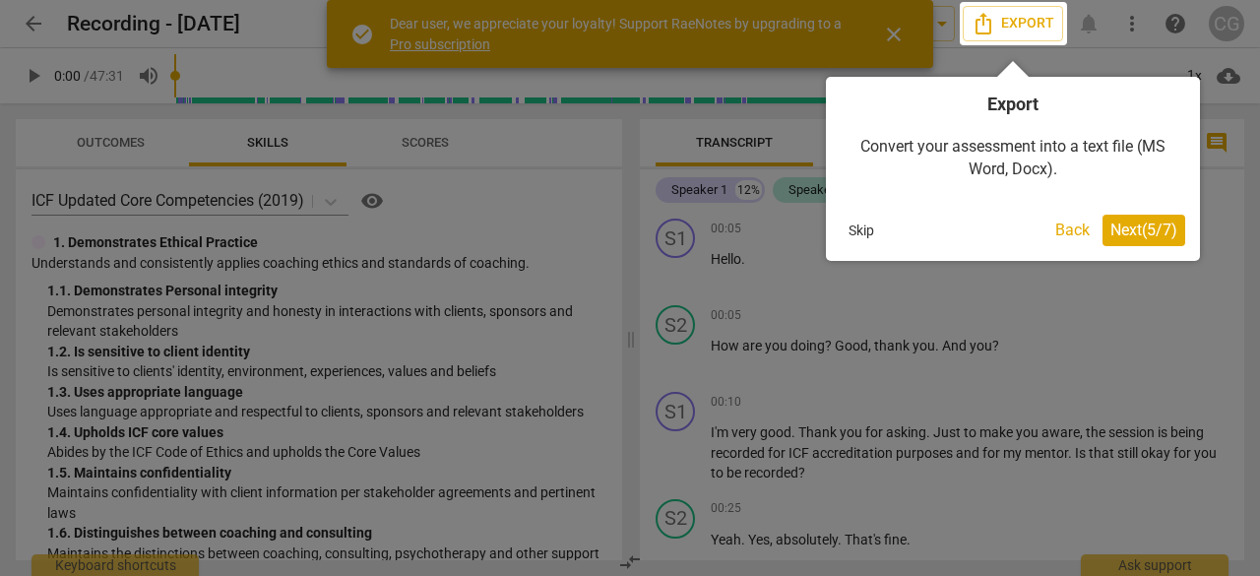
click at [1164, 223] on span "Next ( 5 / 7 )" at bounding box center [1143, 230] width 67 height 19
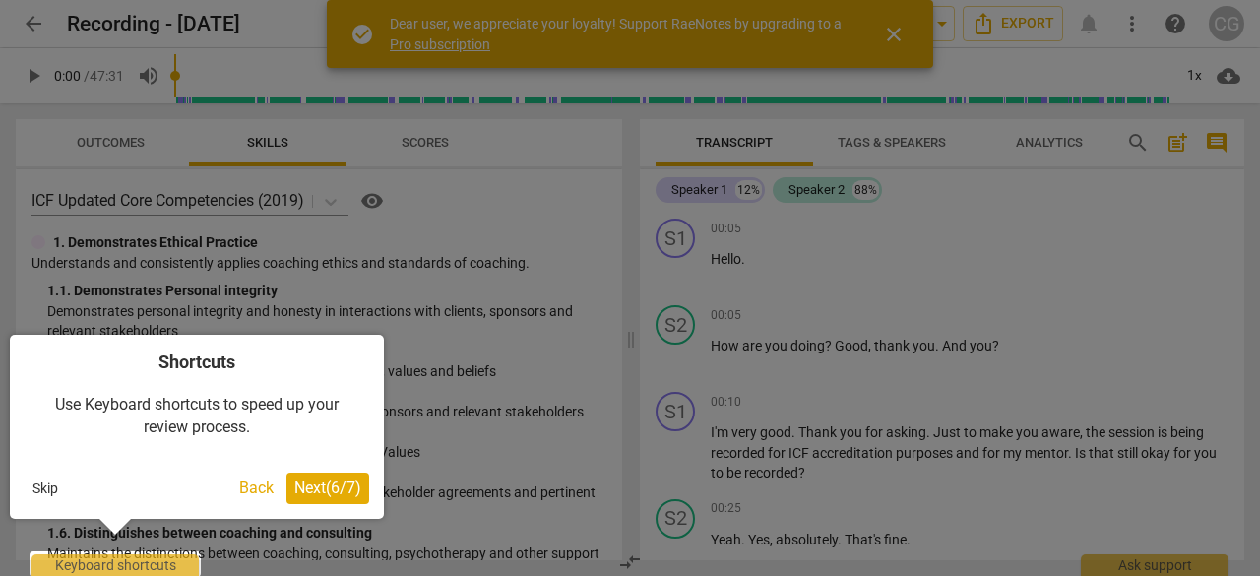
click at [310, 500] on button "Next ( 6 / 7 )" at bounding box center [327, 489] width 83 height 32
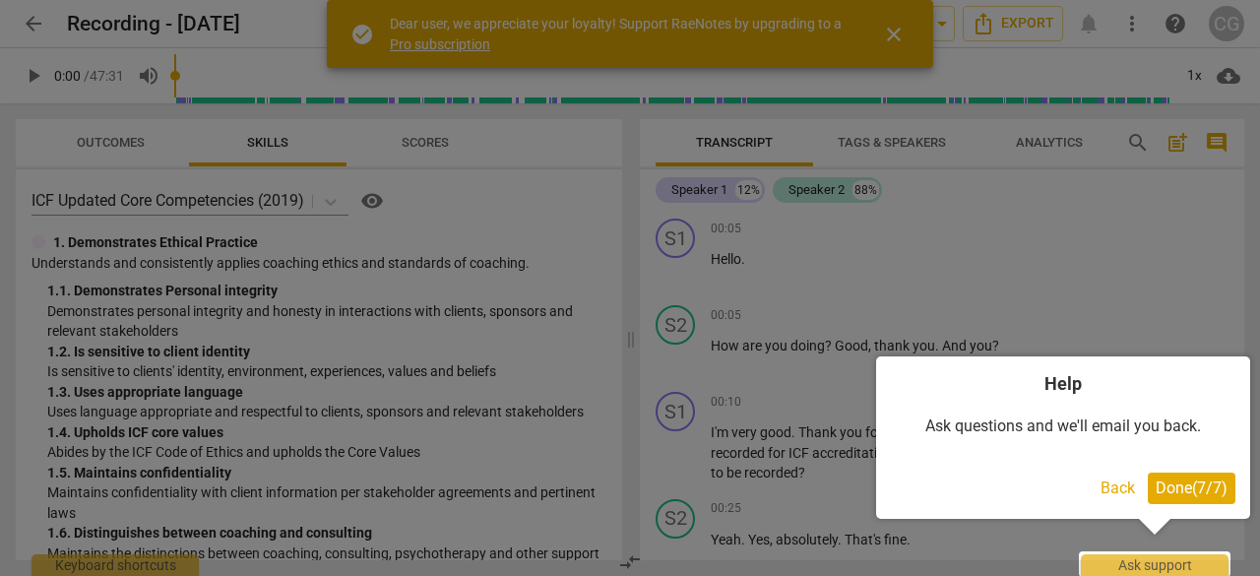
click at [1213, 486] on span "Done ( 7 / 7 )" at bounding box center [1192, 487] width 72 height 19
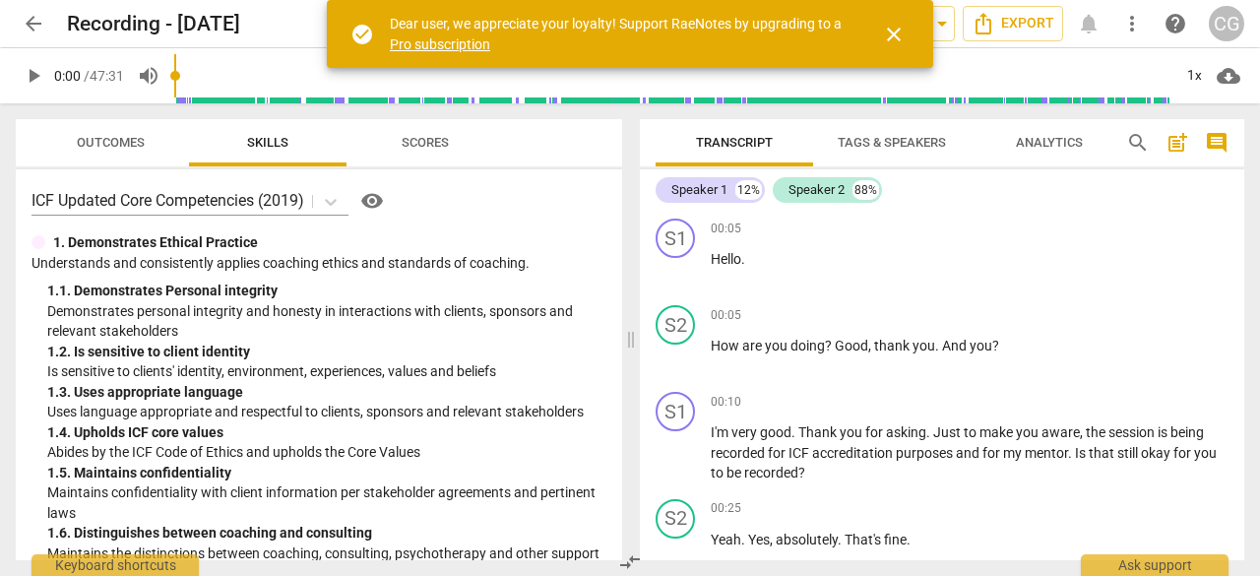
click at [870, 139] on span "Tags & Speakers" at bounding box center [892, 142] width 108 height 15
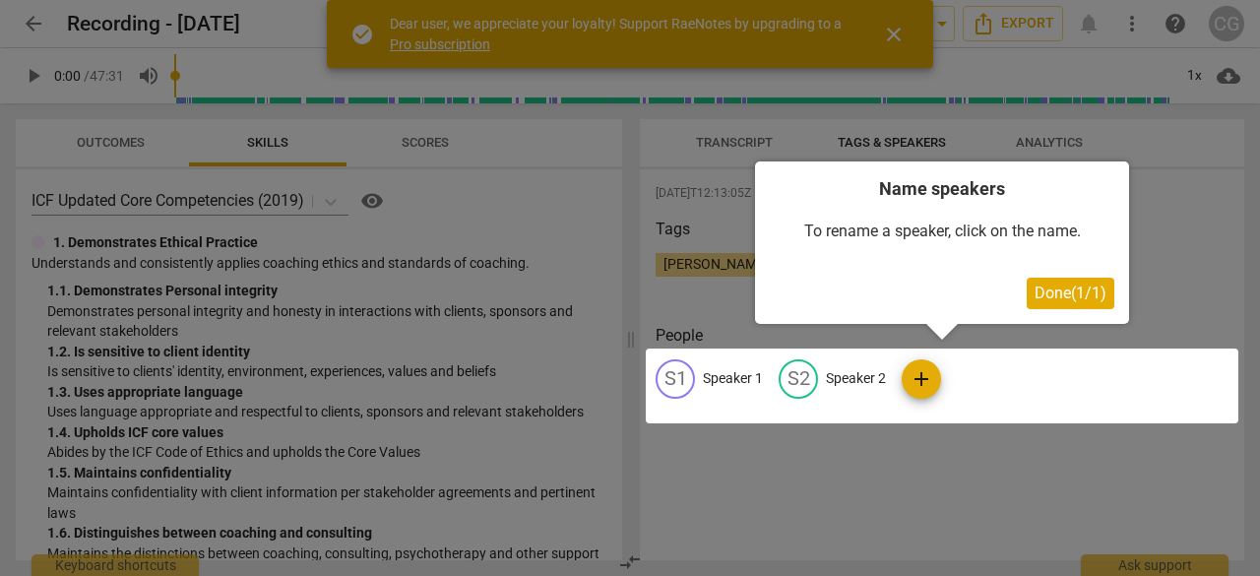
click at [719, 375] on div at bounding box center [942, 385] width 593 height 75
click at [1072, 281] on button "Done ( 1 / 1 )" at bounding box center [1071, 294] width 88 height 32
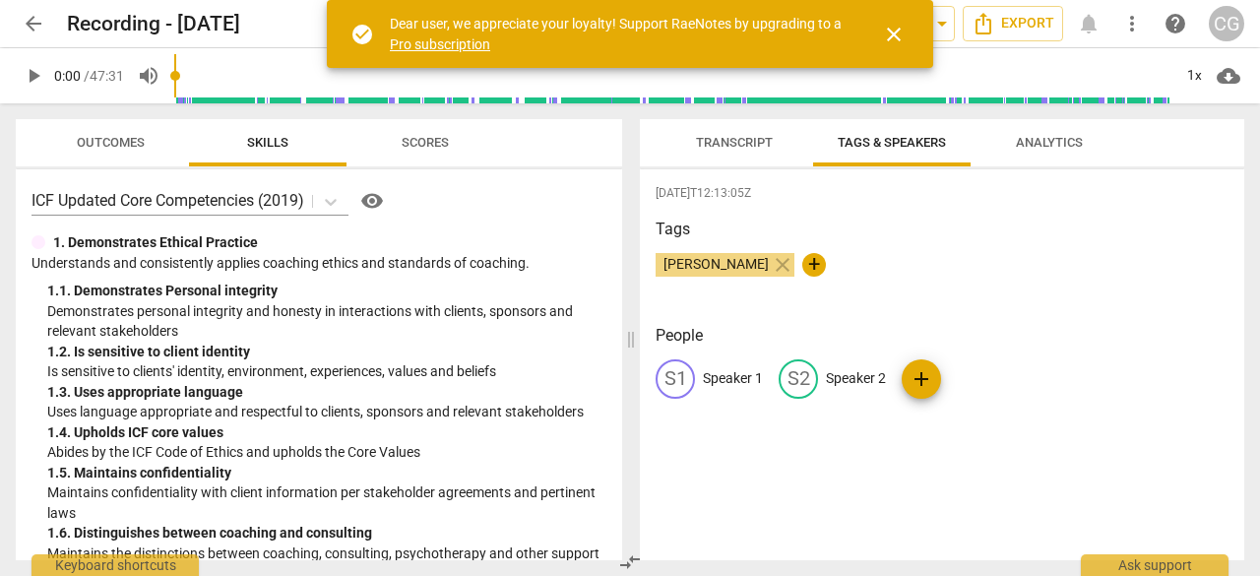
click at [718, 377] on p "Speaker 1" at bounding box center [733, 378] width 60 height 21
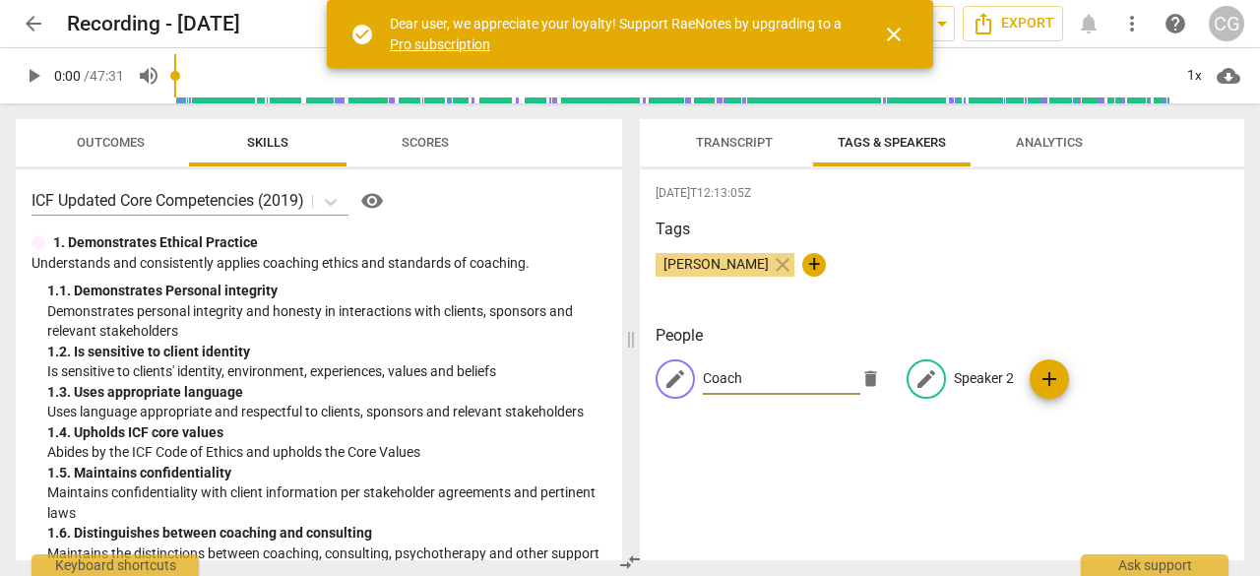
type input "Coach"
click at [1003, 377] on p "Speaker 2" at bounding box center [984, 378] width 60 height 21
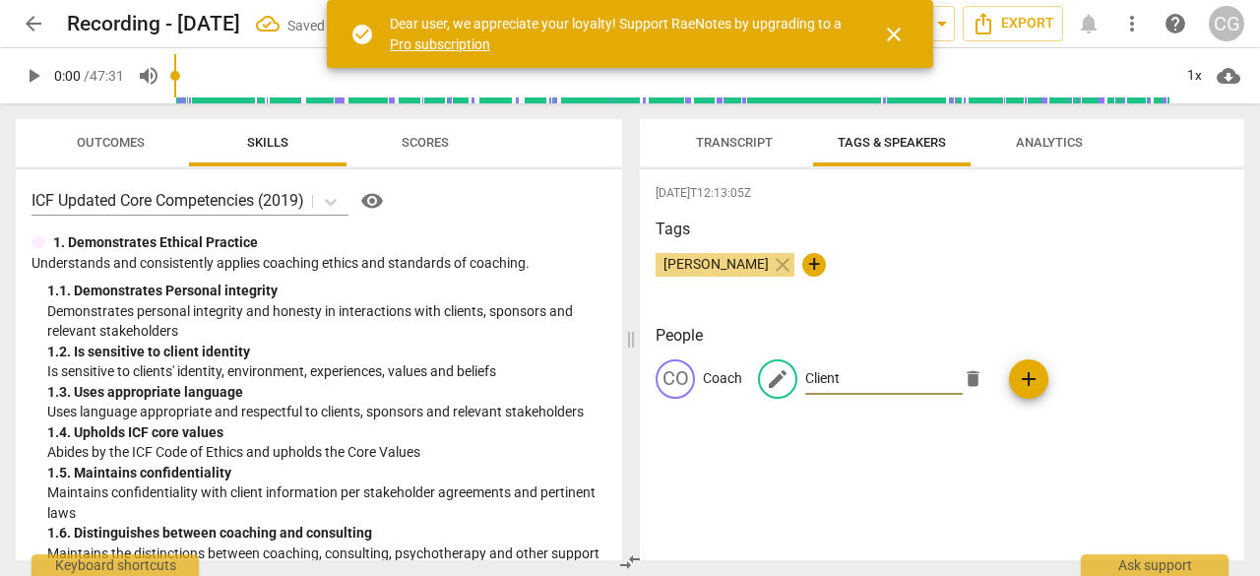
type input "Client"
click at [971, 284] on div "[PERSON_NAME] close +" at bounding box center [942, 272] width 573 height 39
click at [734, 128] on button "Transcript" at bounding box center [735, 142] width 158 height 47
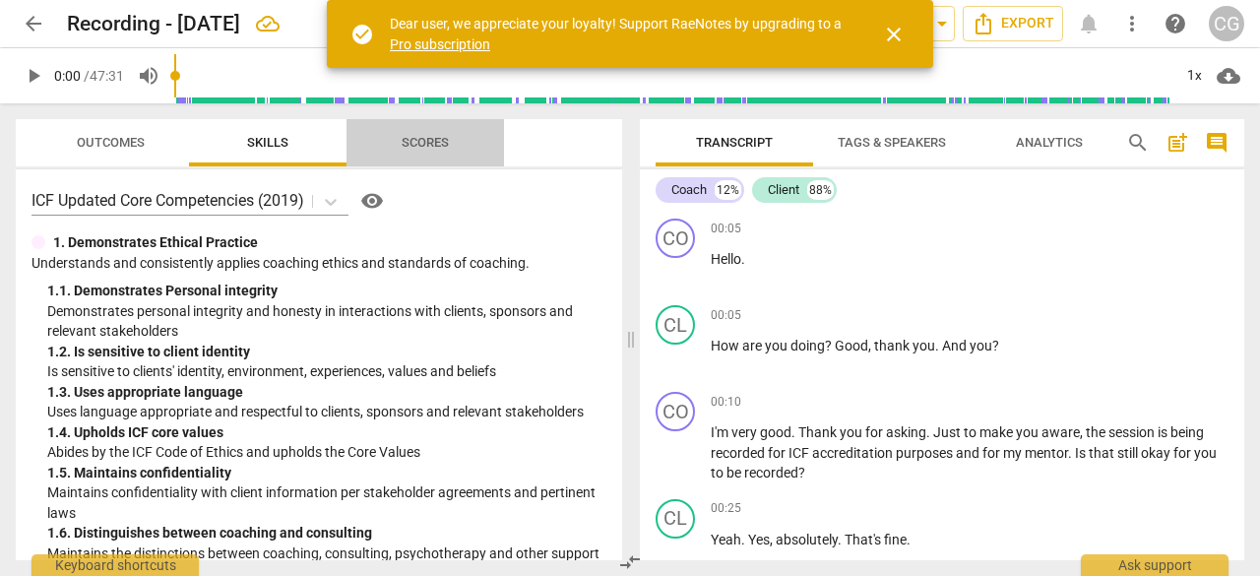
click at [421, 140] on span "Scores" at bounding box center [425, 142] width 47 height 15
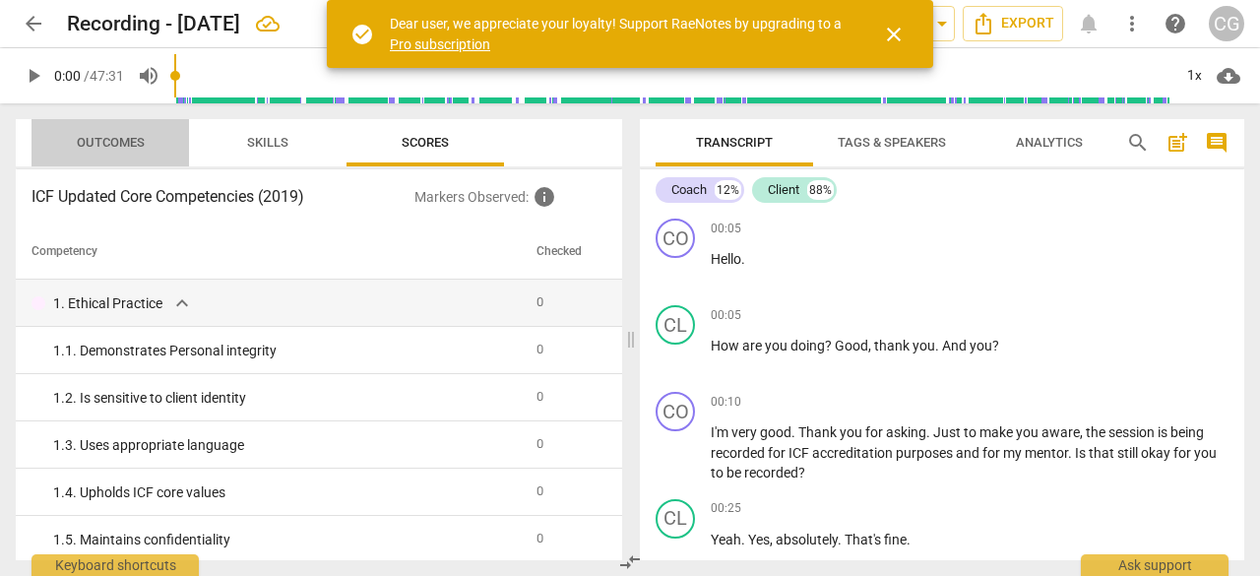
click at [116, 138] on span "Outcomes" at bounding box center [111, 142] width 68 height 15
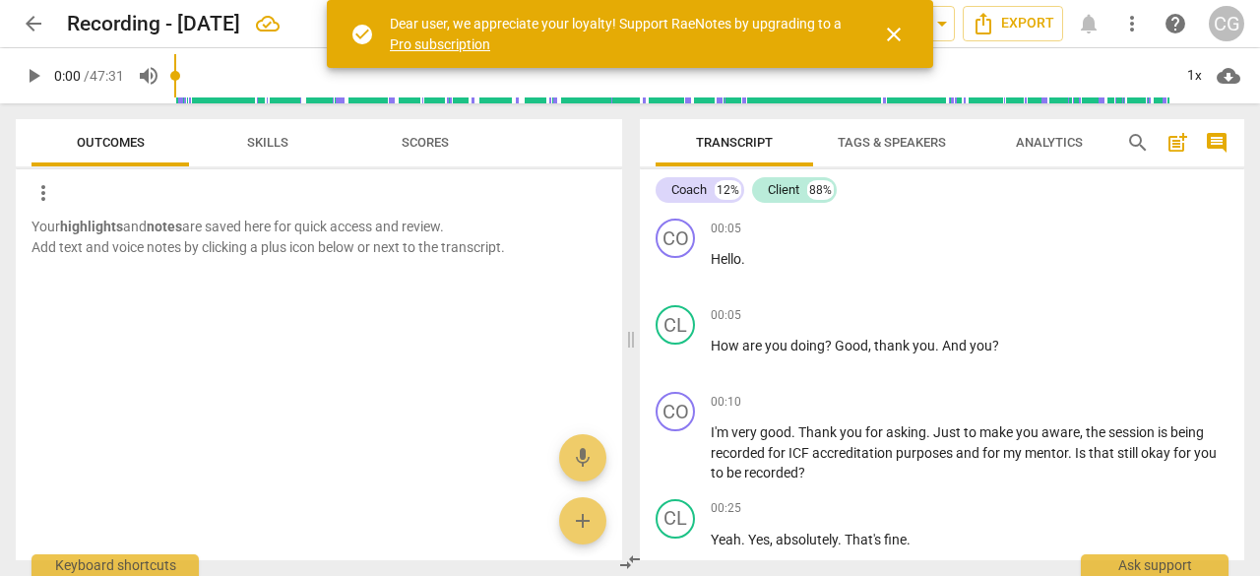
click at [255, 113] on div "Outcomes Skills Scores more_vert Your highlights and notes are saved here for q…" at bounding box center [315, 339] width 630 height 473
click at [255, 139] on span "Skills" at bounding box center [267, 142] width 41 height 15
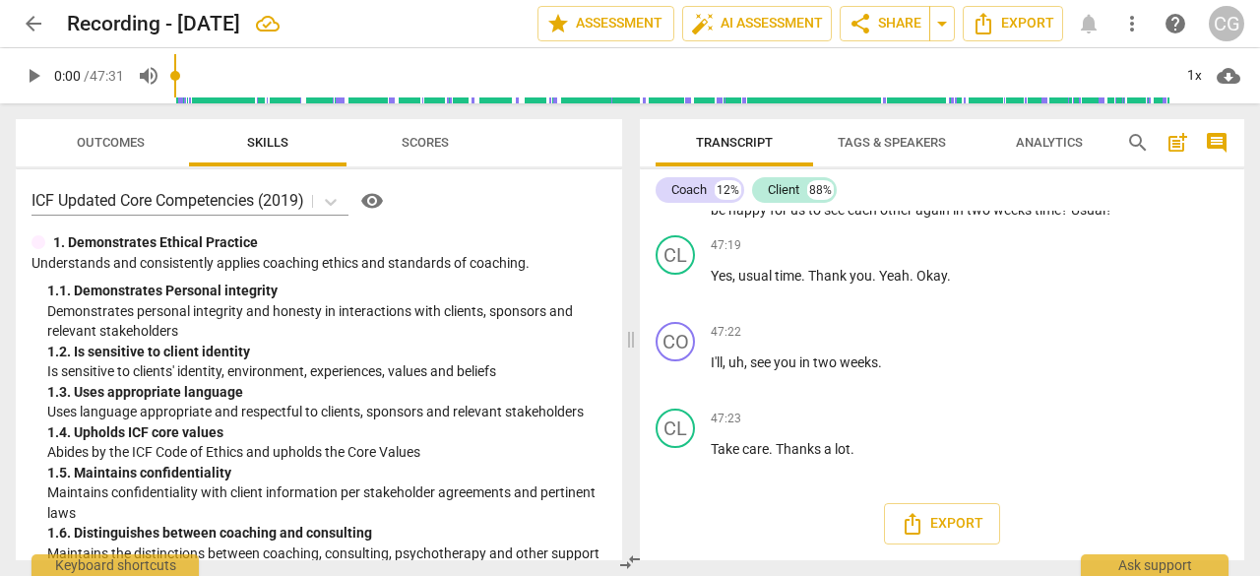
scroll to position [11590, 0]
click at [945, 542] on button "Export" at bounding box center [942, 523] width 116 height 41
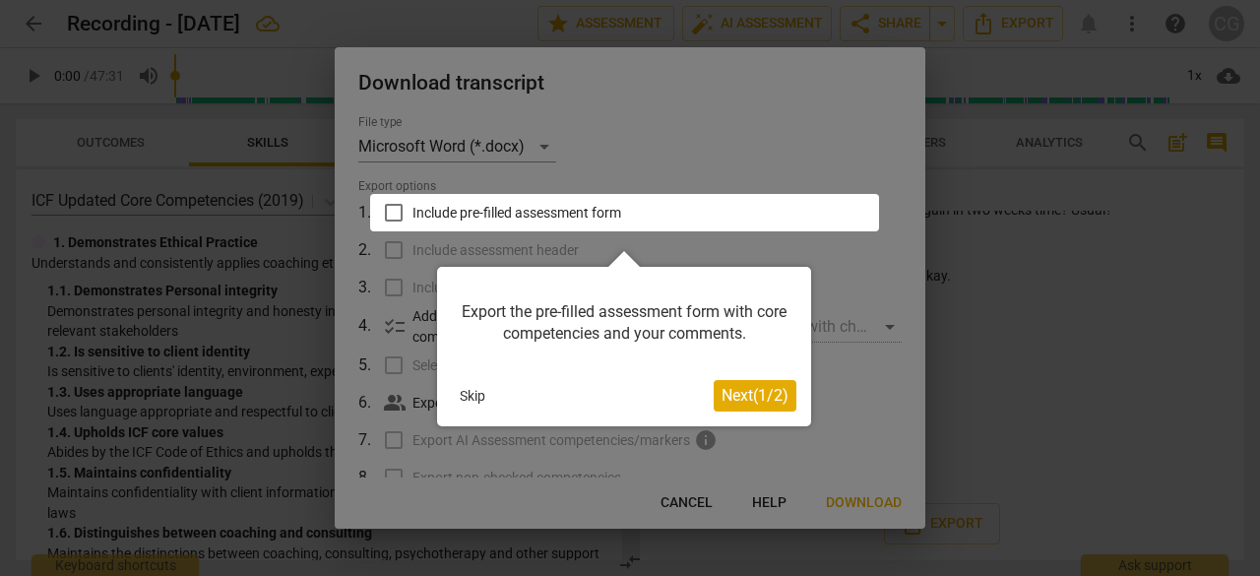
click at [746, 407] on button "Next ( 1 / 2 )" at bounding box center [755, 396] width 83 height 32
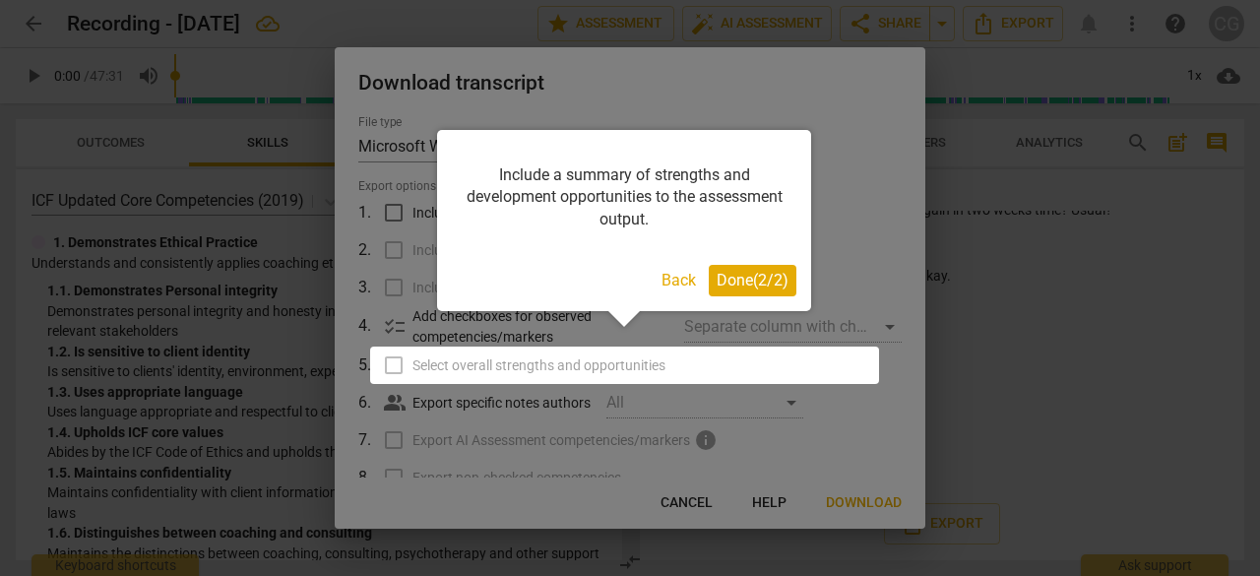
click at [754, 286] on span "Done ( 2 / 2 )" at bounding box center [753, 280] width 72 height 19
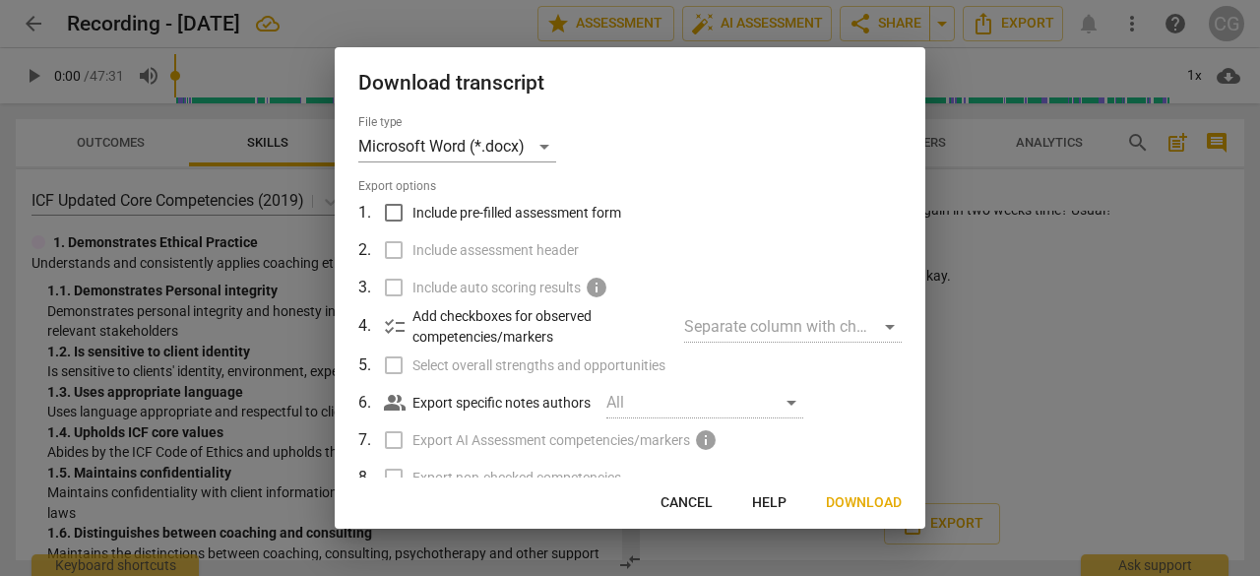
scroll to position [169, 0]
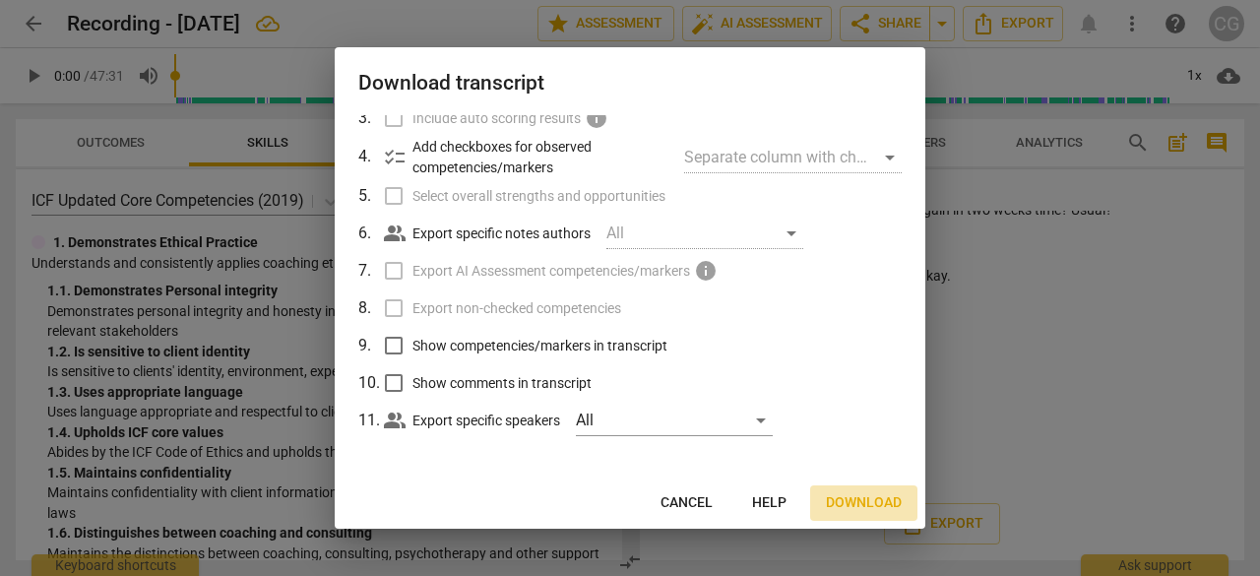
click at [889, 505] on span "Download" at bounding box center [864, 503] width 76 height 20
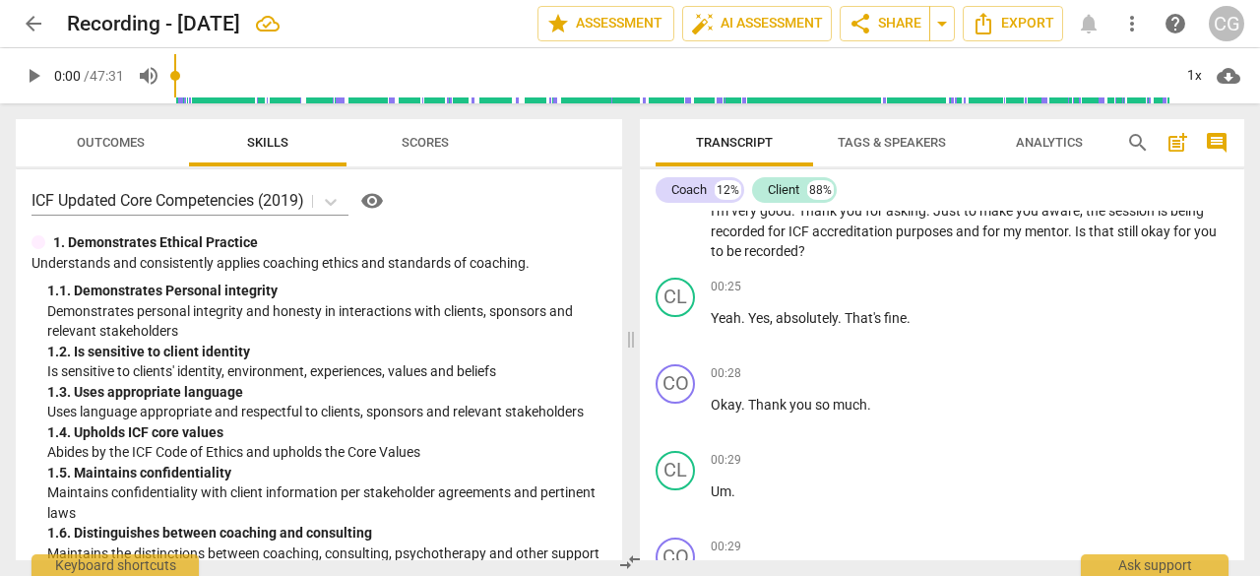
scroll to position [0, 0]
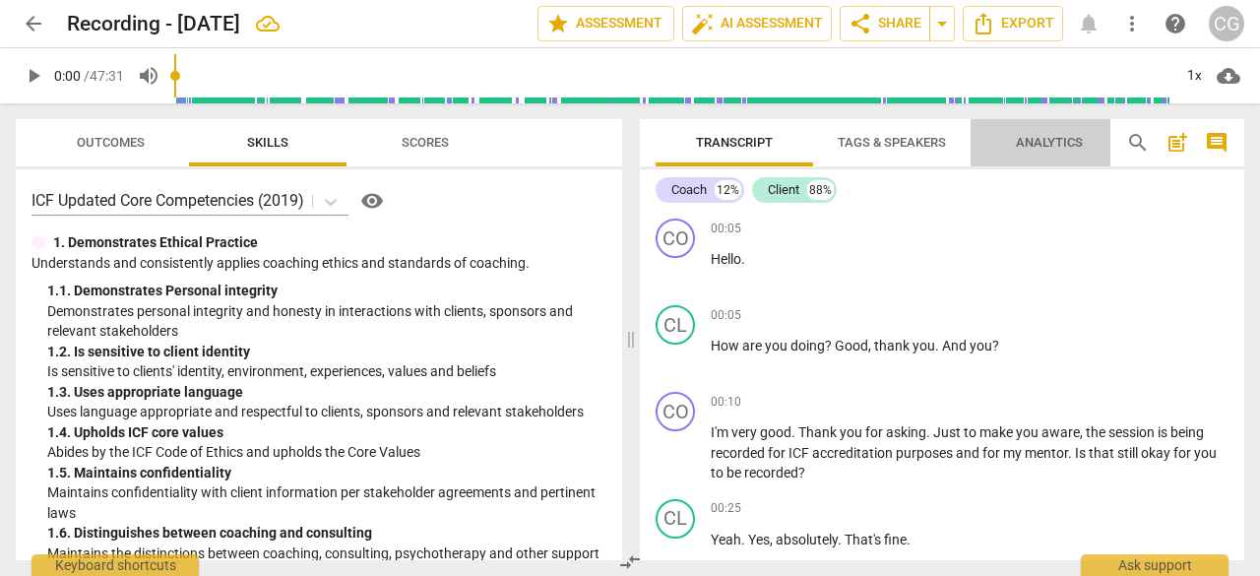
click at [1045, 131] on span "Analytics" at bounding box center [1049, 143] width 114 height 27
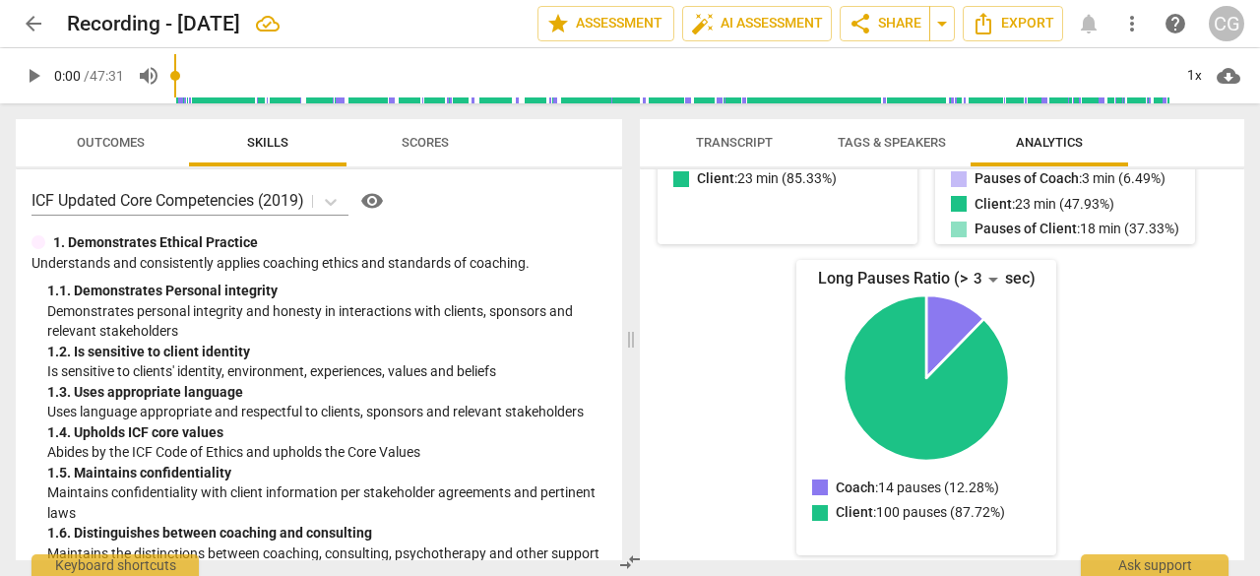
scroll to position [515, 0]
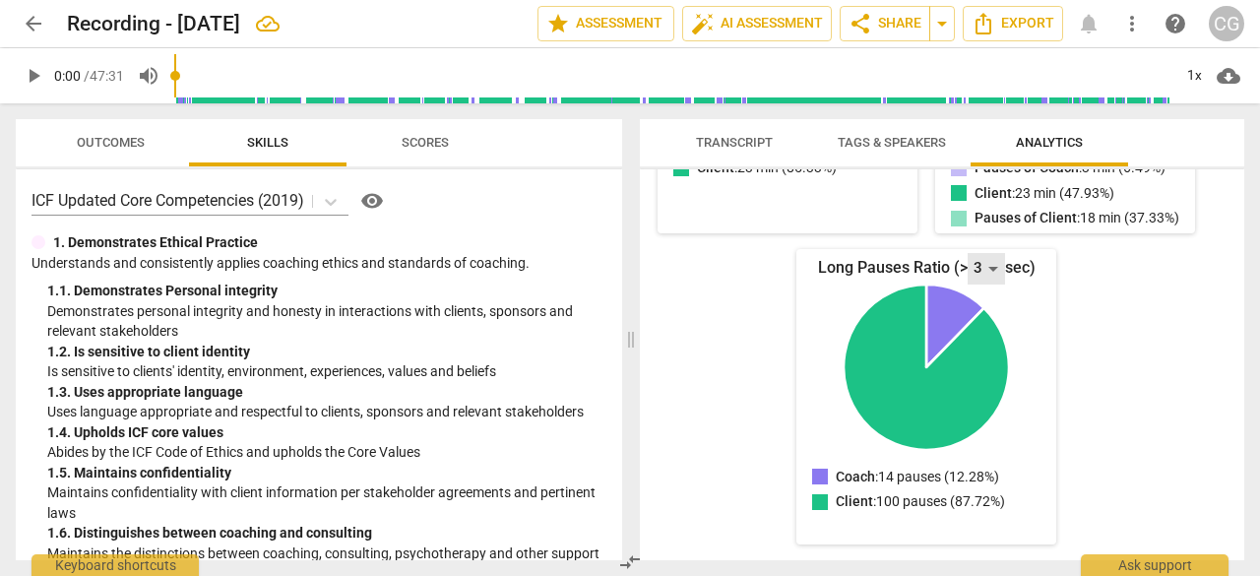
click at [987, 268] on div "3" at bounding box center [986, 269] width 37 height 32
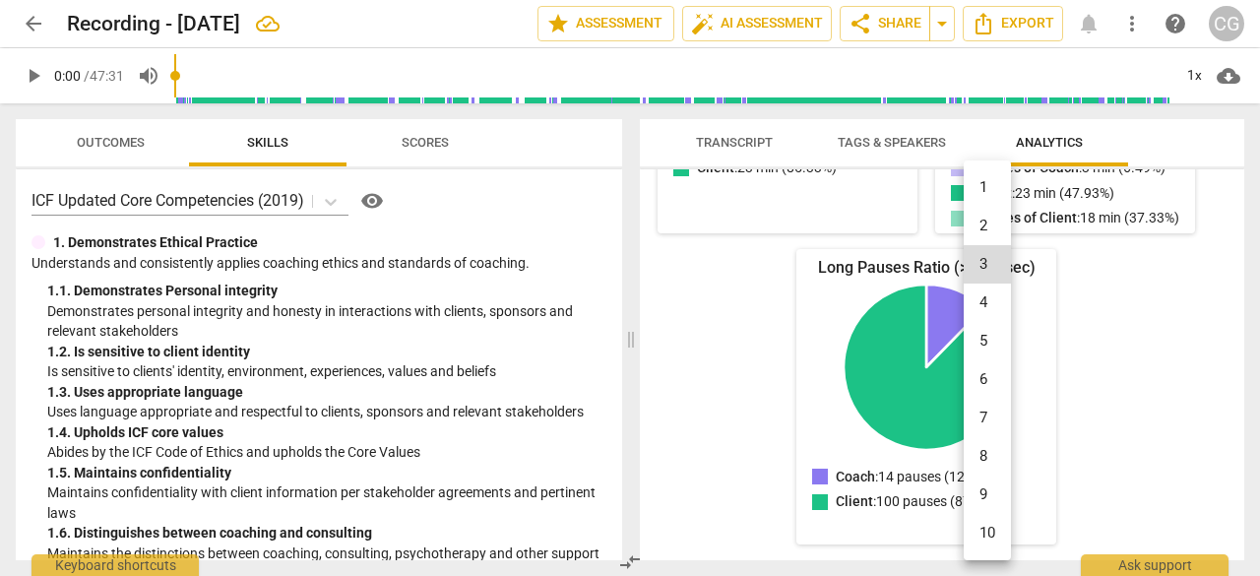
click at [1121, 286] on div at bounding box center [630, 288] width 1260 height 576
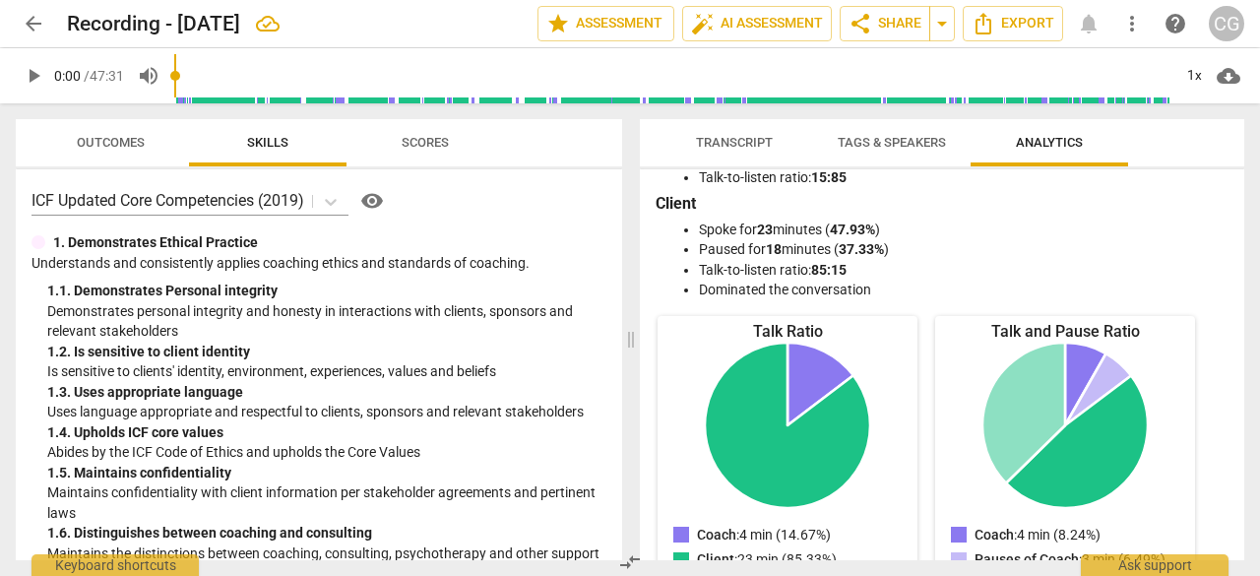
scroll to position [0, 0]
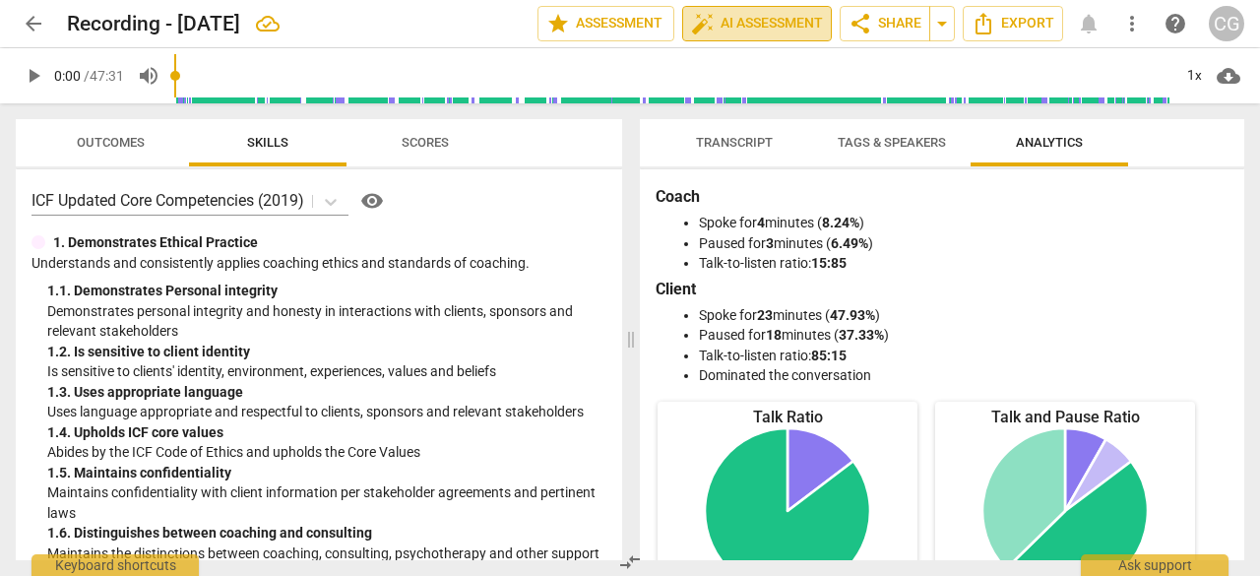
click at [770, 24] on span "auto_fix_high AI Assessment" at bounding box center [757, 24] width 132 height 24
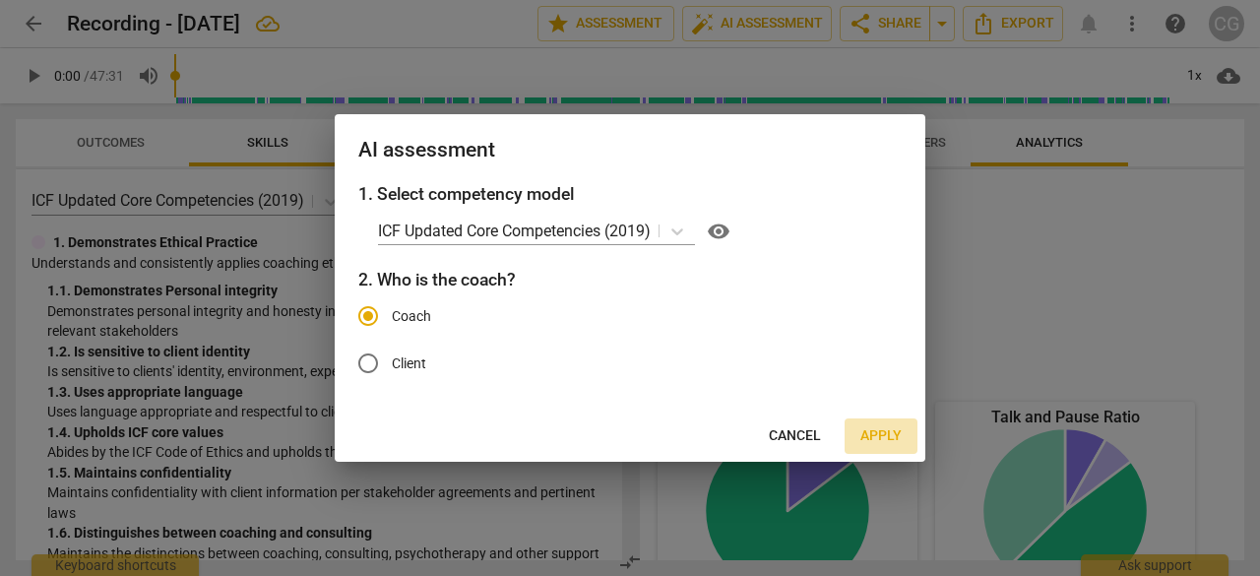
click at [882, 435] on span "Apply" at bounding box center [880, 436] width 41 height 20
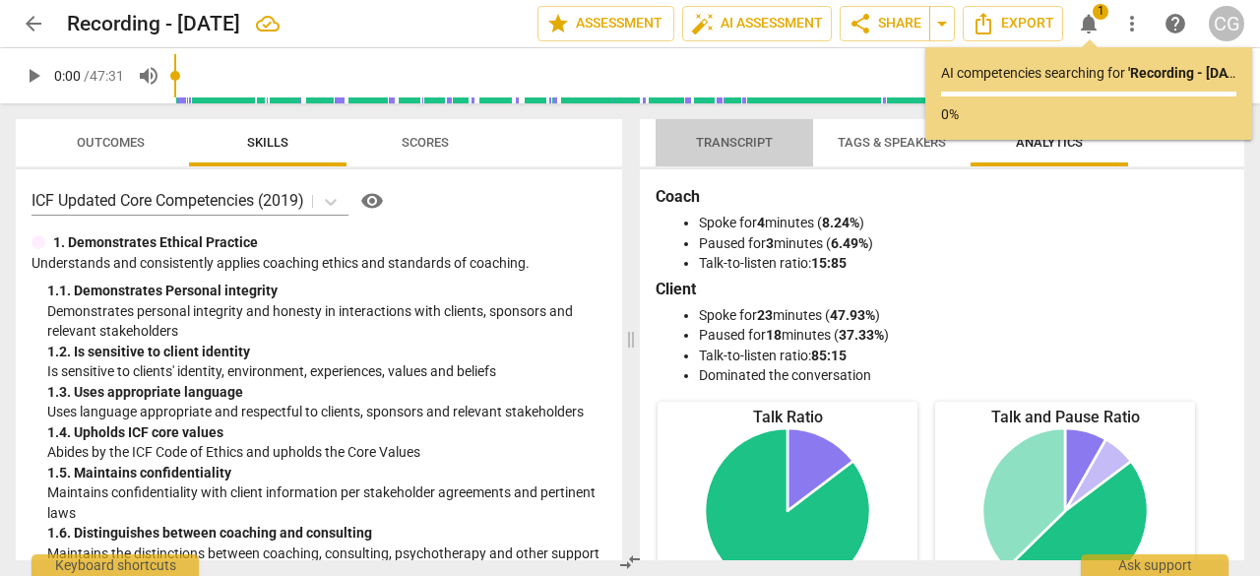
click at [736, 157] on button "Transcript" at bounding box center [735, 142] width 158 height 47
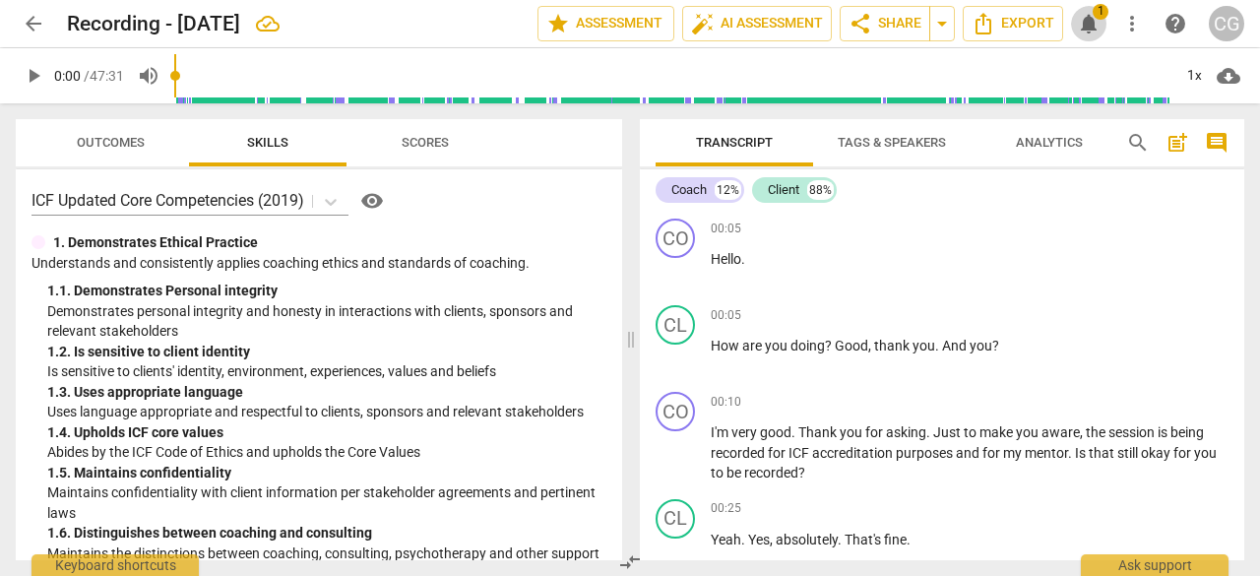
click at [1094, 21] on span "notifications" at bounding box center [1089, 24] width 24 height 24
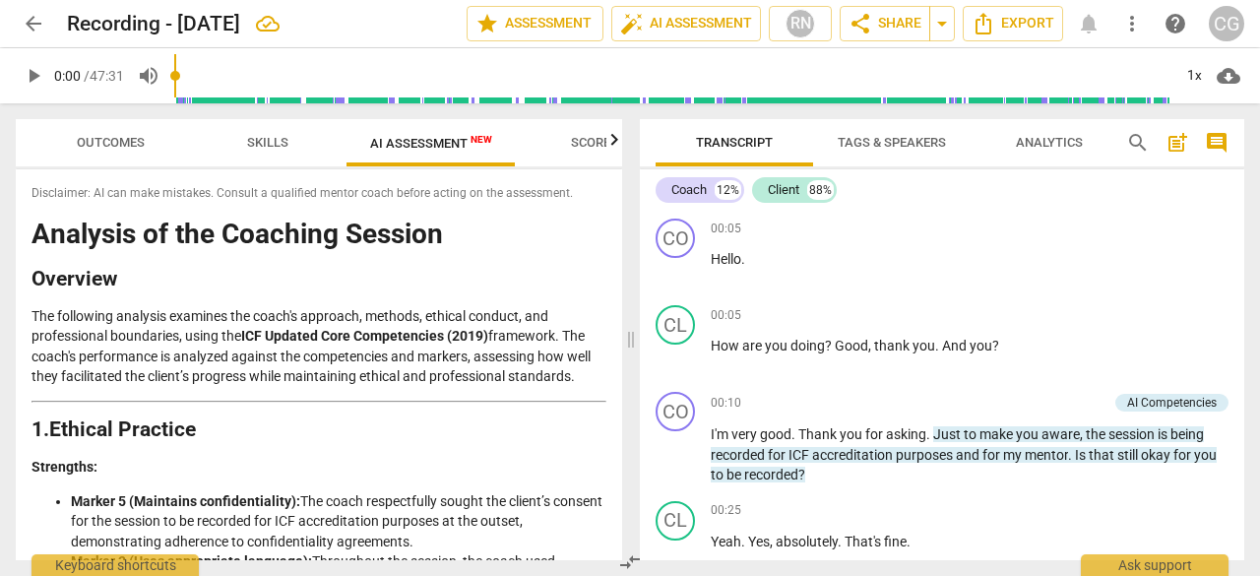
click at [1093, 19] on div "arrow_back Recording - [DATE] edit star Assessment auto_fix_high AI Assessment …" at bounding box center [630, 23] width 1229 height 35
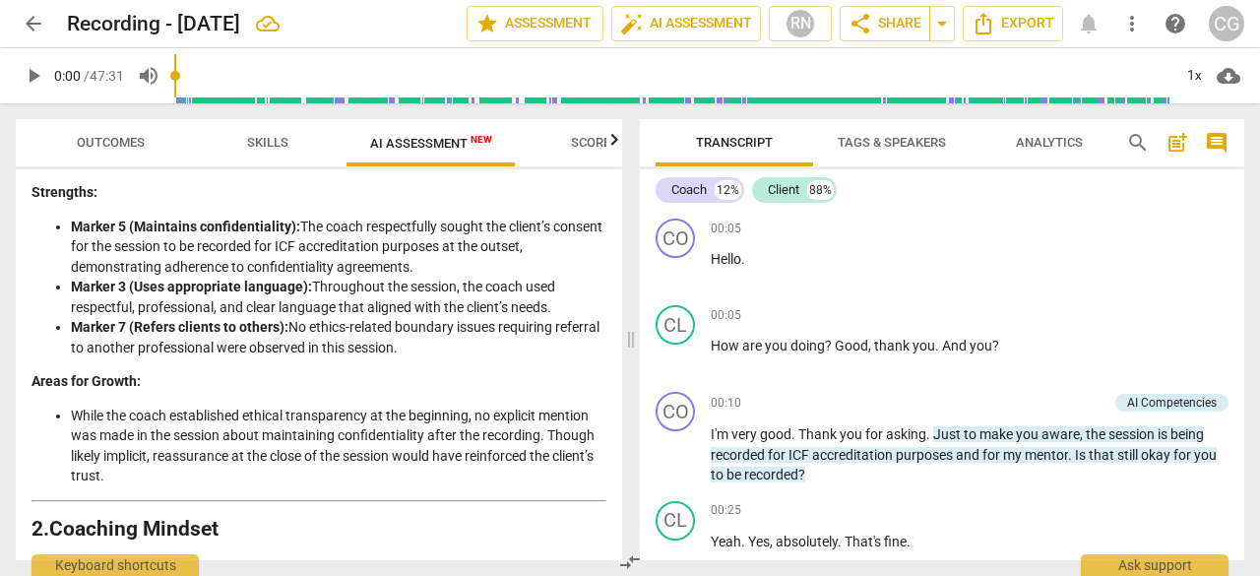
scroll to position [293, 0]
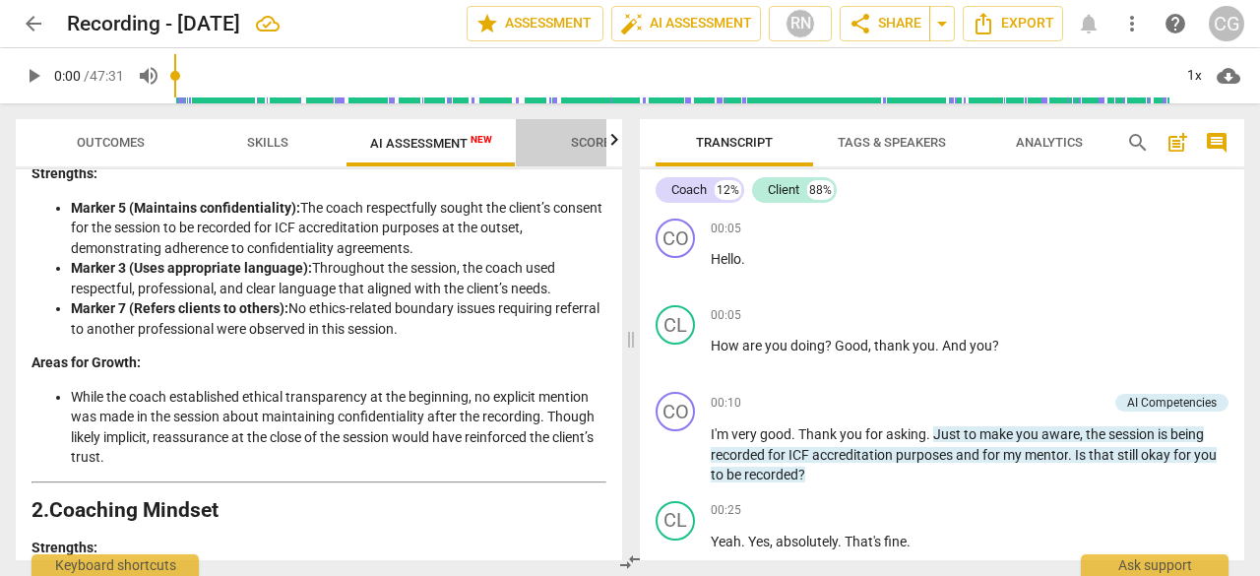
click at [589, 131] on span "Scores" at bounding box center [594, 143] width 95 height 27
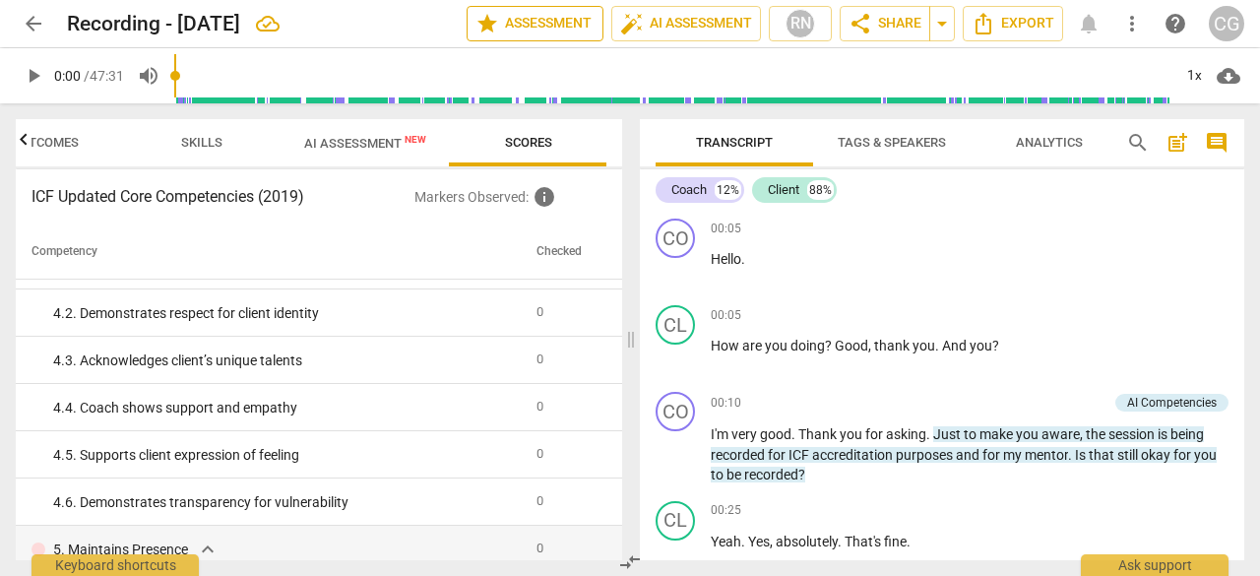
scroll to position [1491, 0]
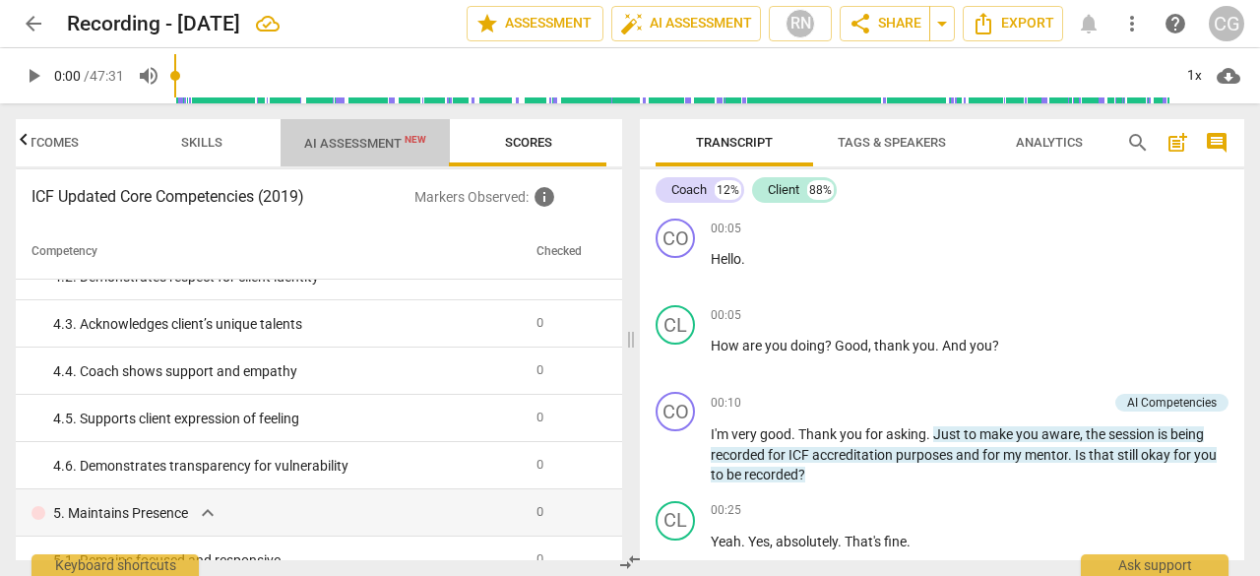
click at [358, 155] on span "AI Assessment New" at bounding box center [365, 143] width 169 height 30
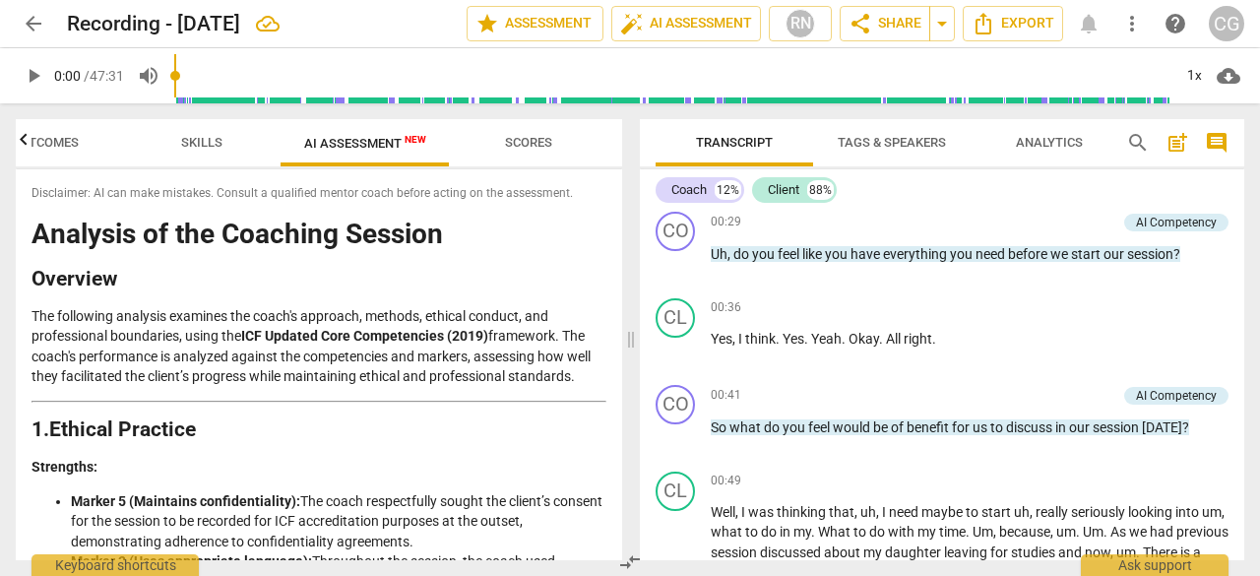
scroll to position [551, 0]
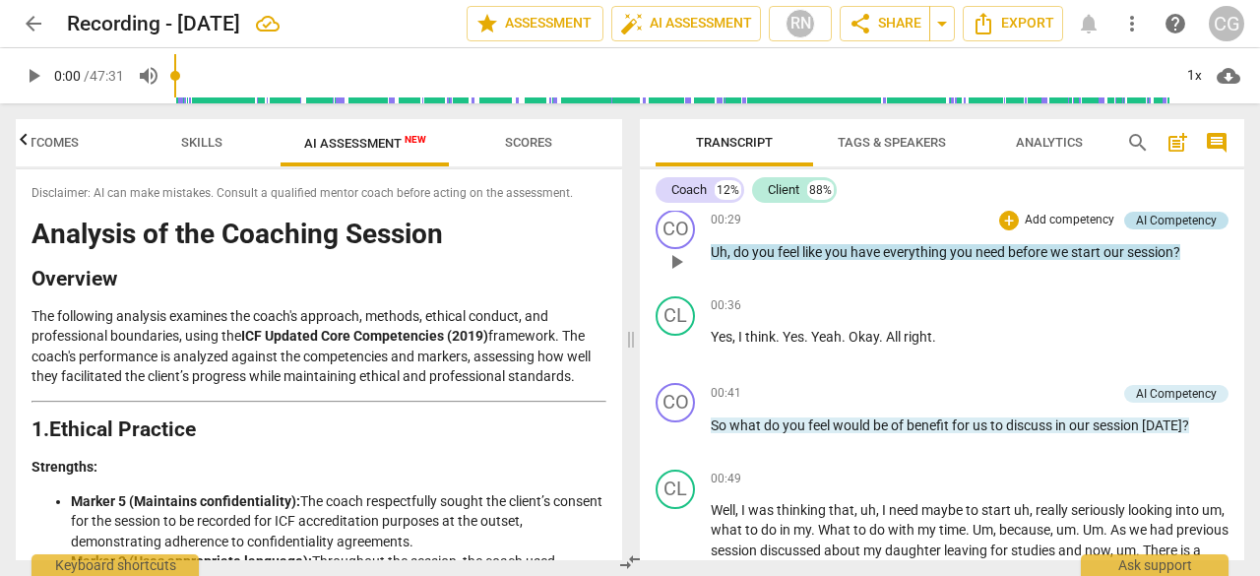
click at [1171, 223] on div "AI Competency" at bounding box center [1176, 221] width 81 height 18
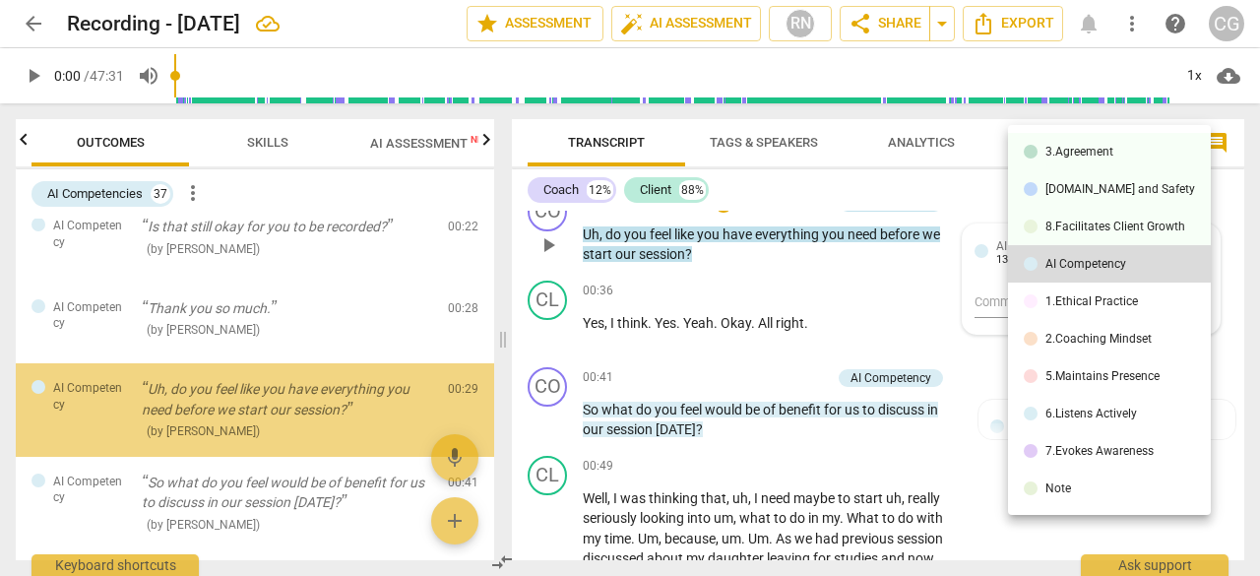
scroll to position [354, 0]
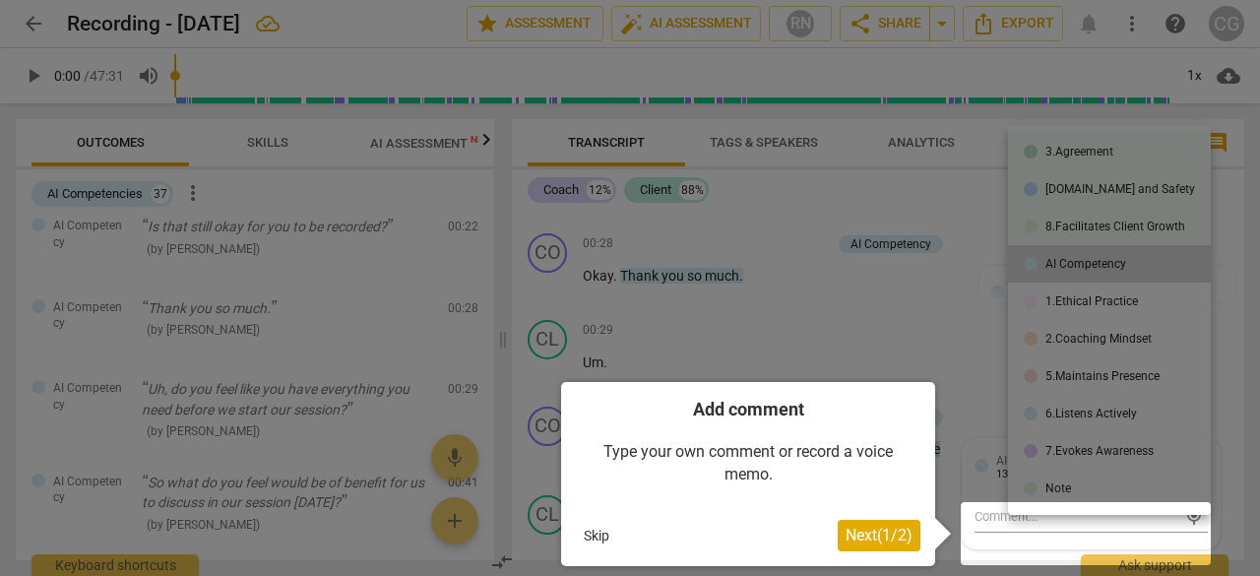
click at [902, 364] on div at bounding box center [630, 288] width 1260 height 576
click at [1078, 537] on div at bounding box center [1086, 533] width 250 height 63
click at [872, 277] on div at bounding box center [630, 288] width 1260 height 576
click at [599, 540] on button "Skip" at bounding box center [596, 536] width 41 height 30
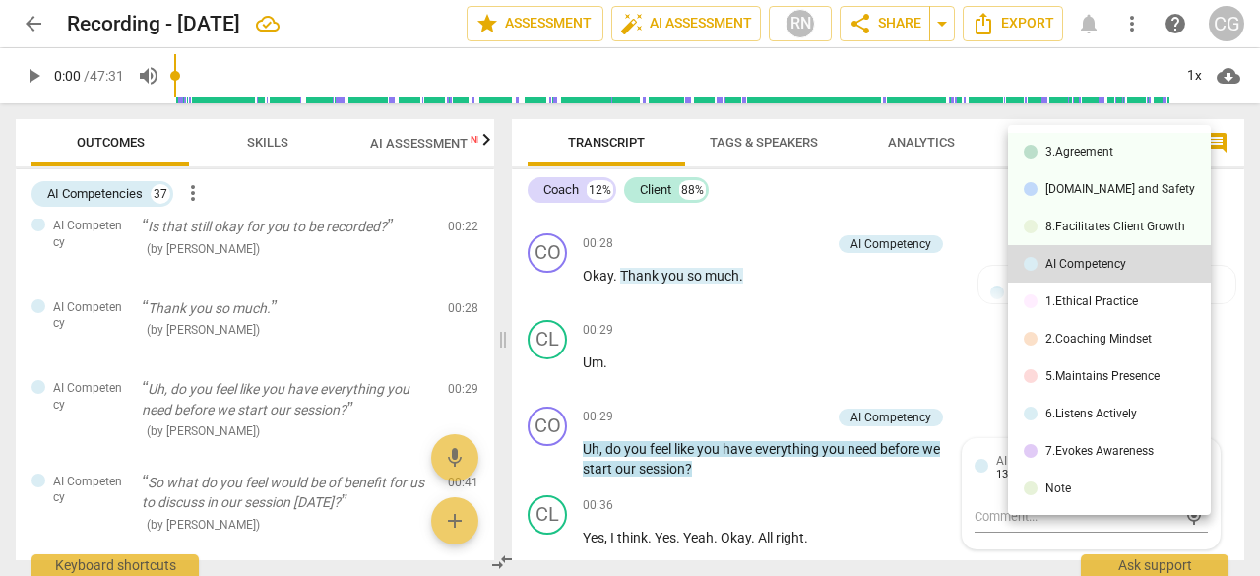
click at [774, 378] on div at bounding box center [630, 288] width 1260 height 576
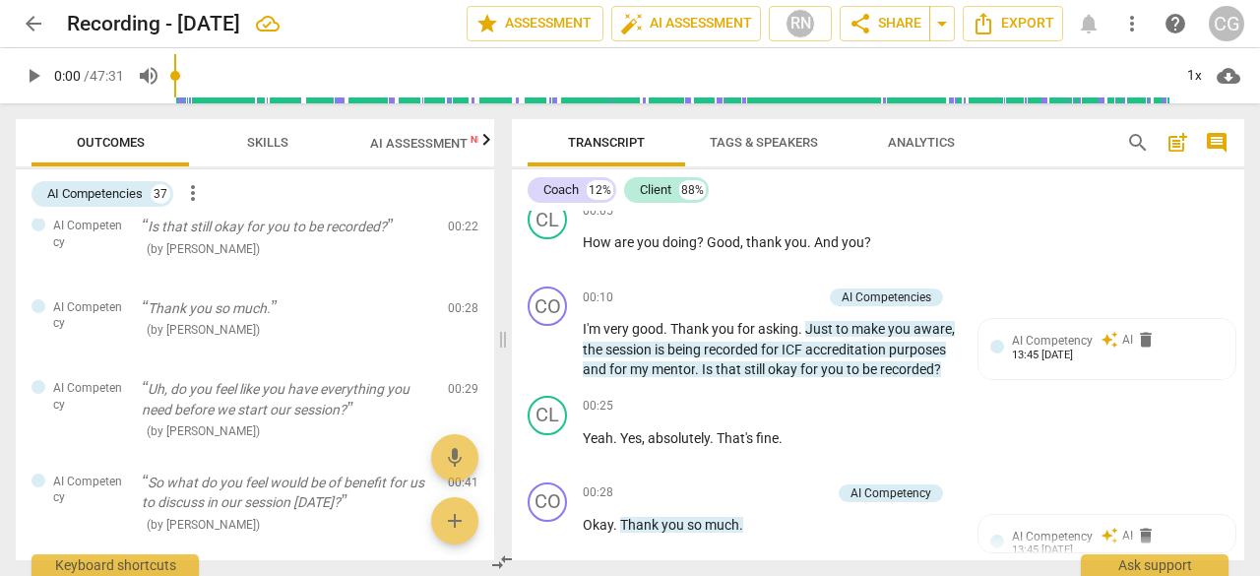
scroll to position [0, 0]
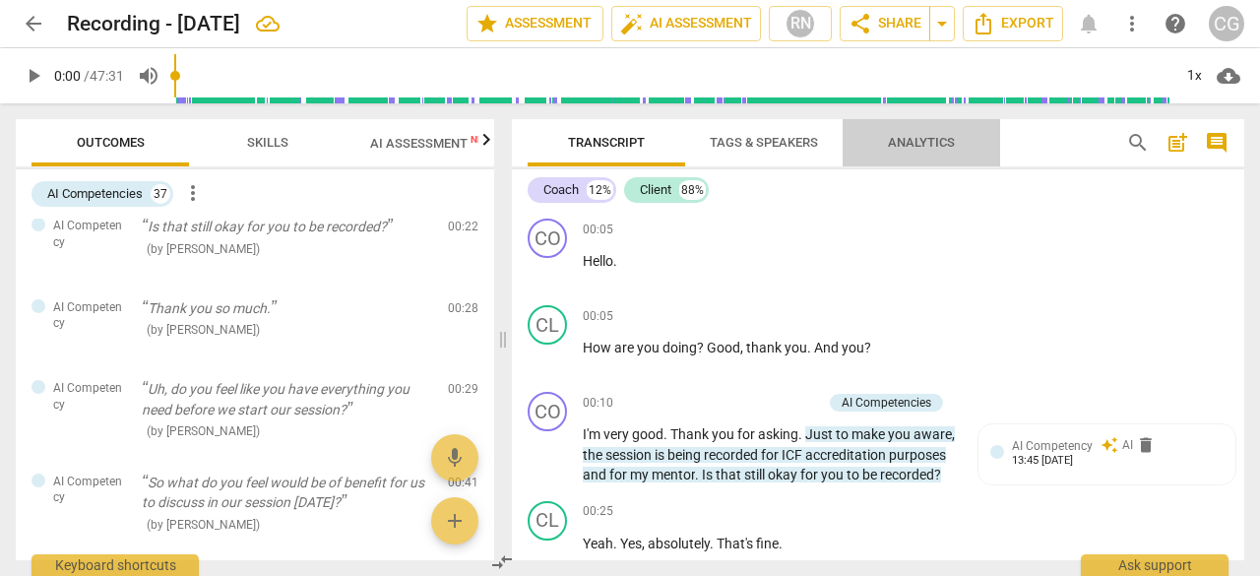
click at [919, 156] on span "Analytics" at bounding box center [921, 143] width 114 height 27
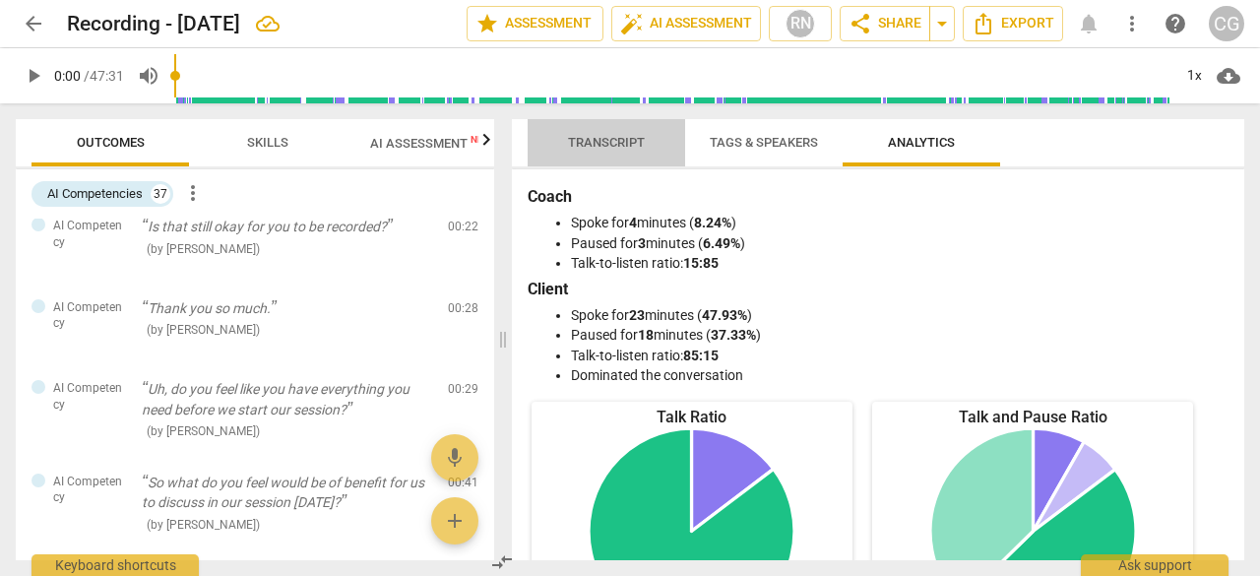
click at [623, 143] on span "Transcript" at bounding box center [606, 142] width 77 height 15
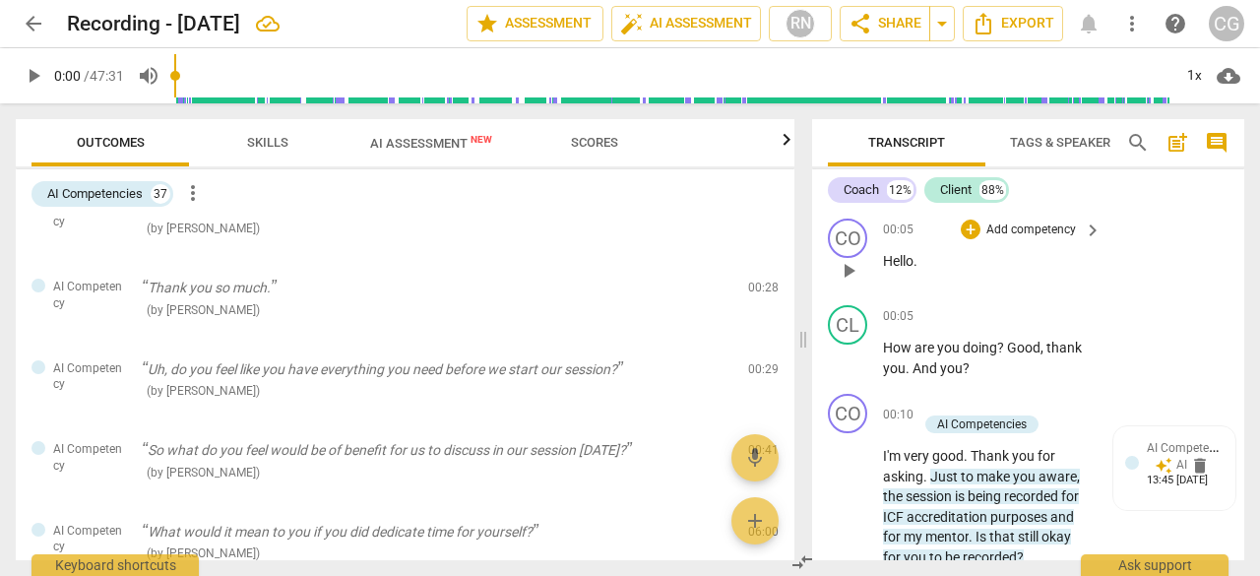
scroll to position [110, 0]
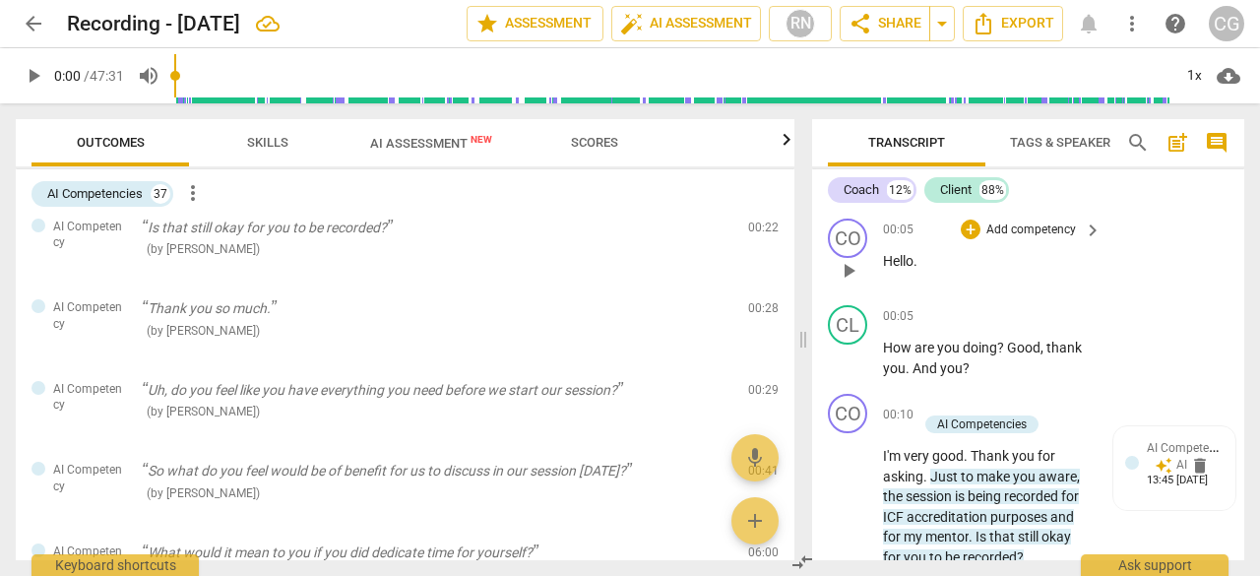
drag, startPoint x: 499, startPoint y: 333, endPoint x: 799, endPoint y: 272, distance: 306.4
click at [799, 272] on span at bounding box center [803, 339] width 12 height 473
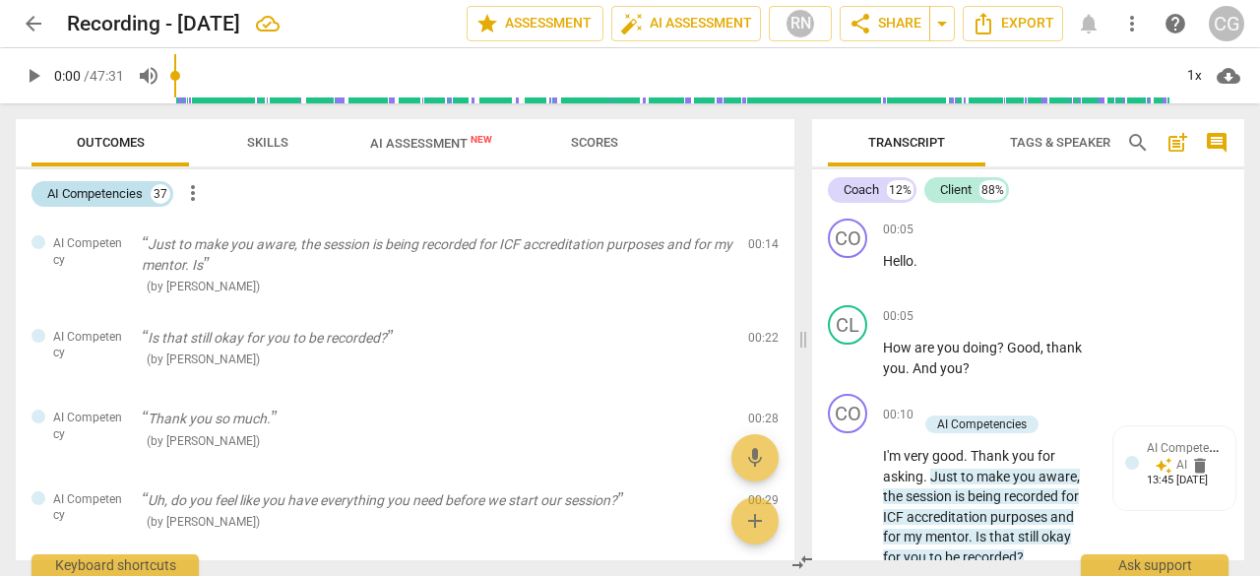
click at [126, 200] on div "AI Competencies" at bounding box center [94, 194] width 95 height 20
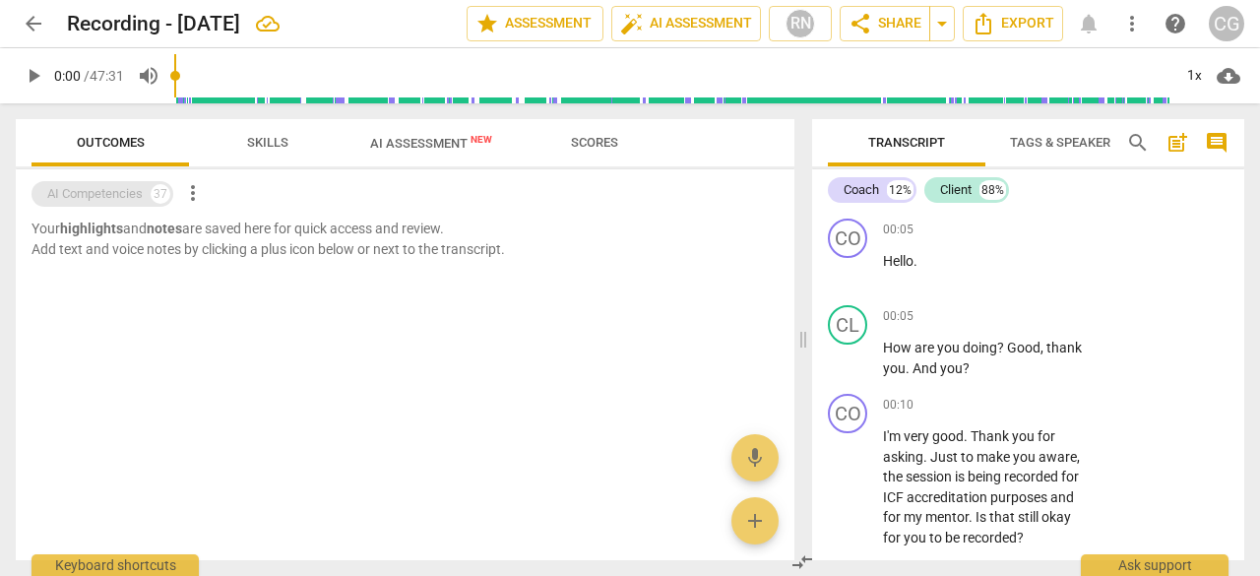
click at [126, 200] on div "AI Competencies" at bounding box center [94, 194] width 95 height 20
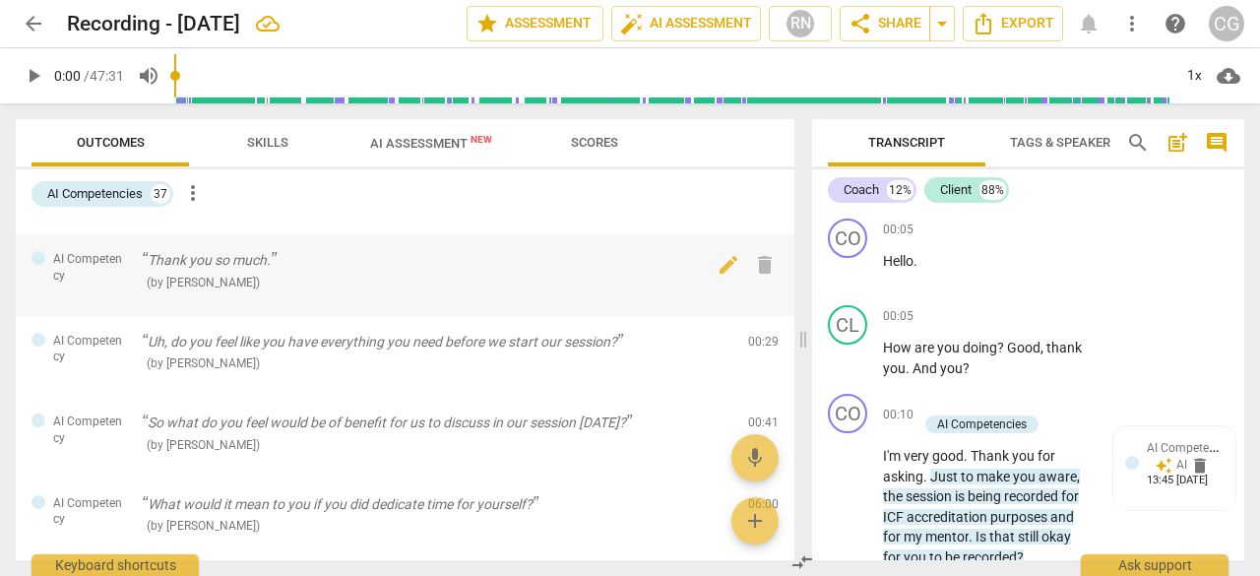
scroll to position [159, 0]
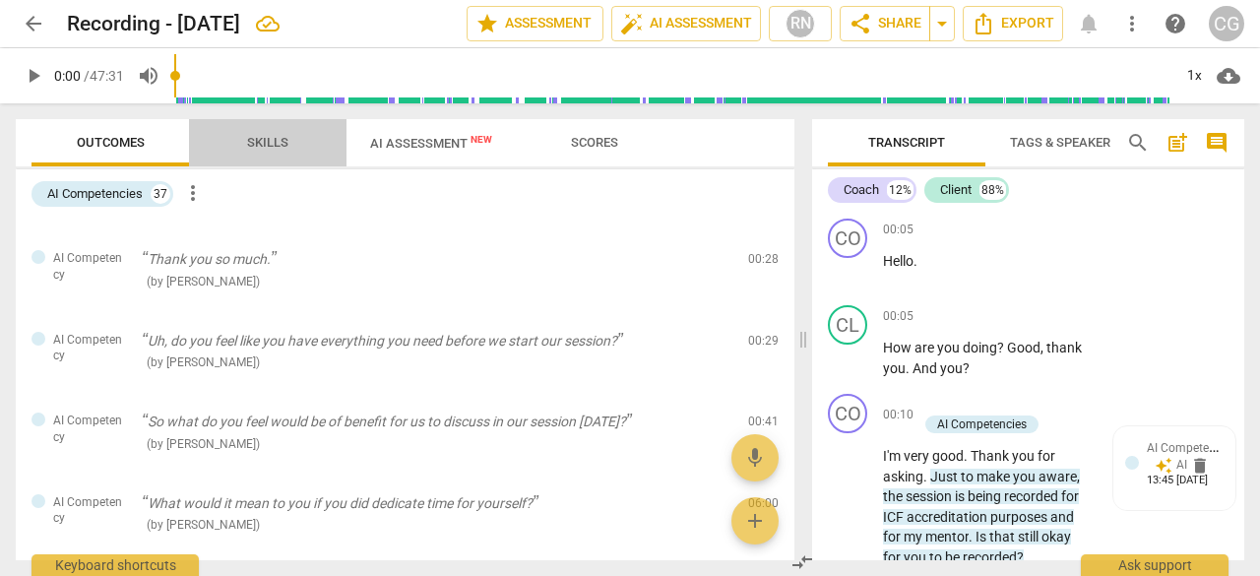
click at [276, 144] on span "Skills" at bounding box center [267, 142] width 41 height 15
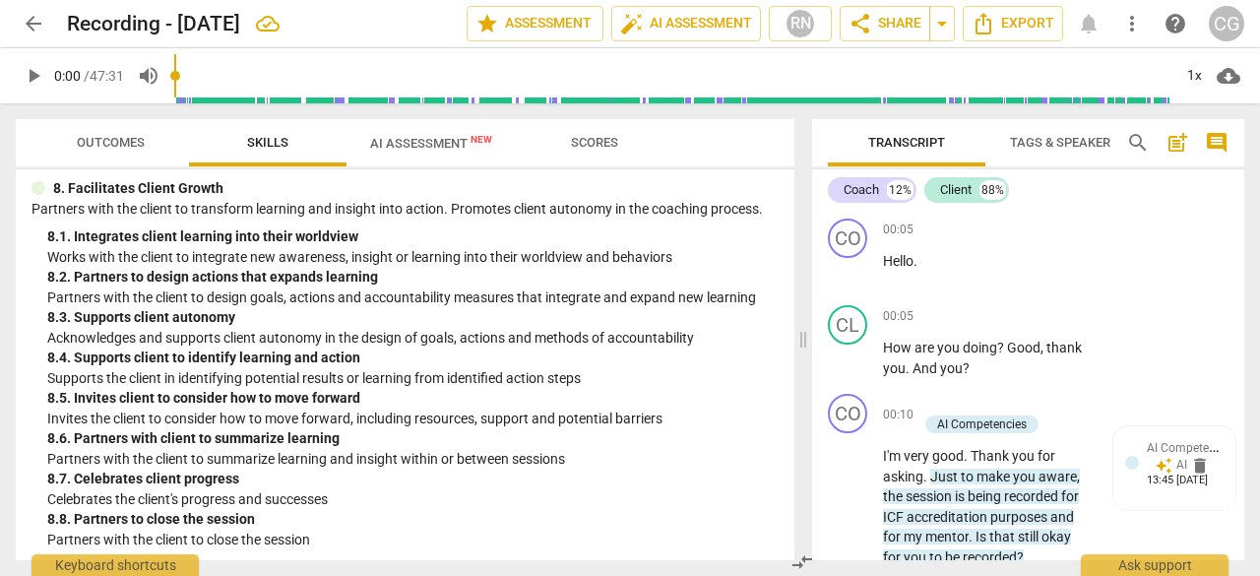
scroll to position [2989, 0]
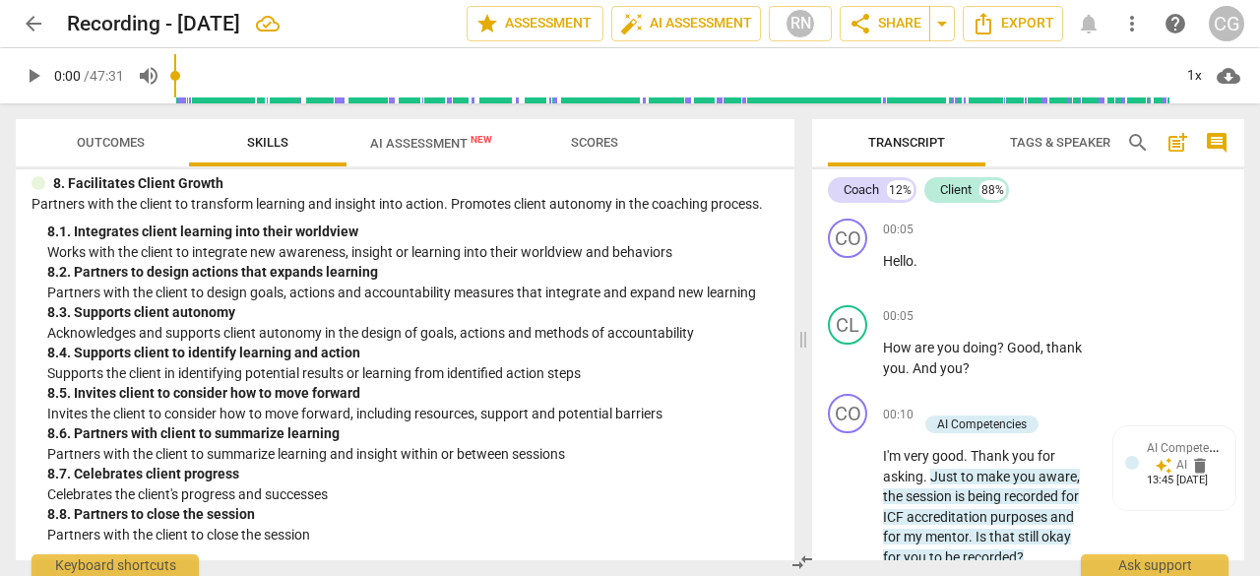
click at [387, 156] on span "AI Assessment New" at bounding box center [431, 143] width 169 height 30
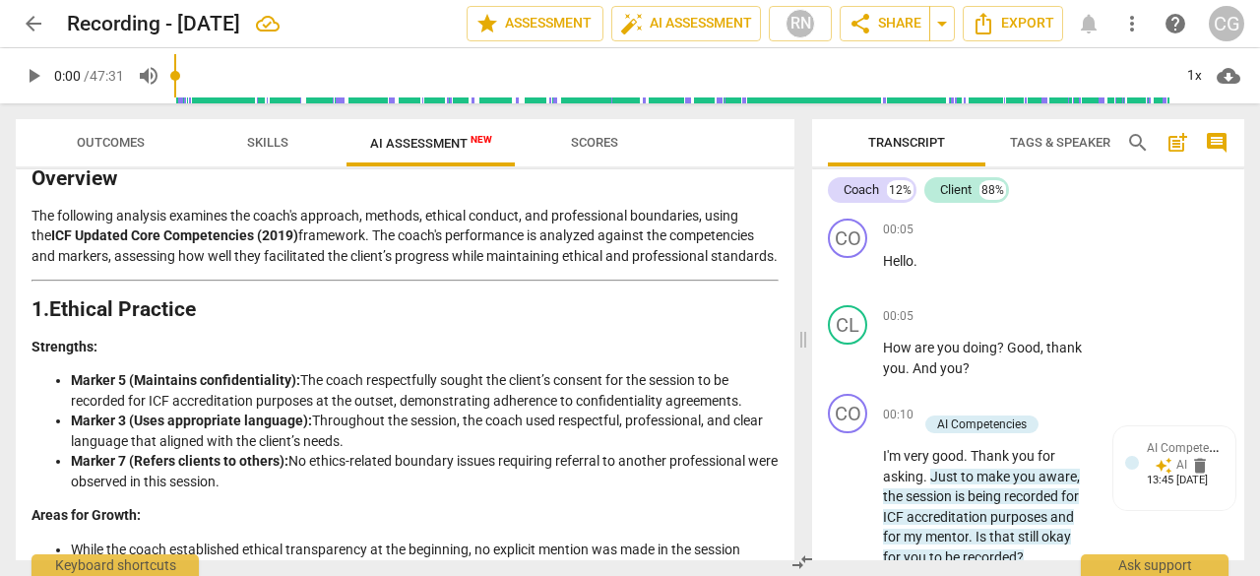
scroll to position [0, 0]
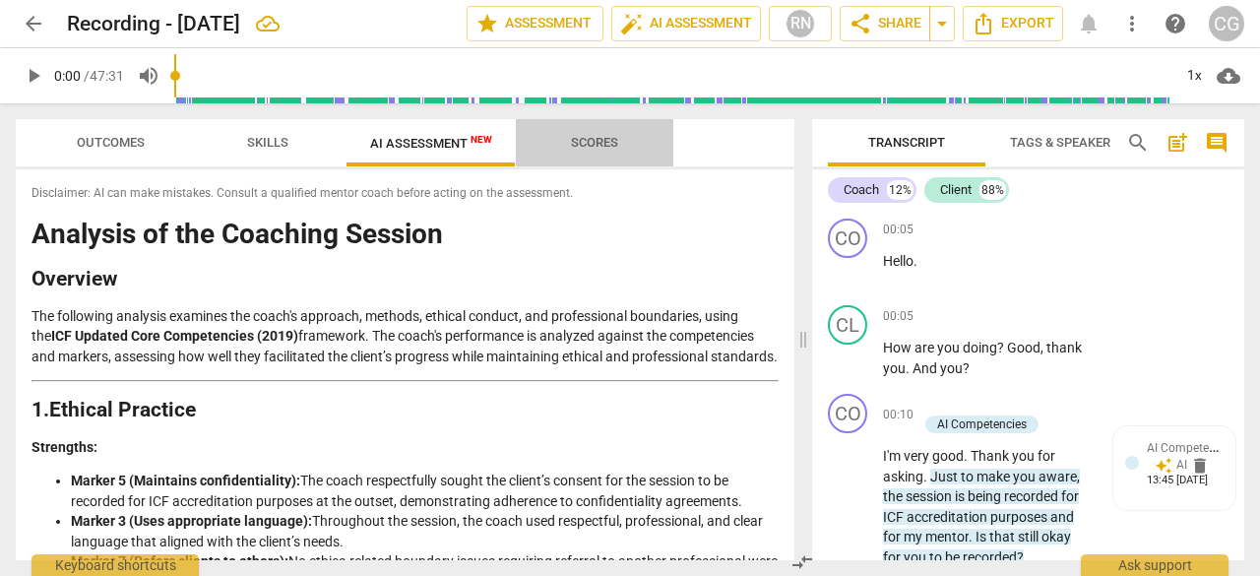
click at [600, 149] on span "Scores" at bounding box center [594, 142] width 47 height 15
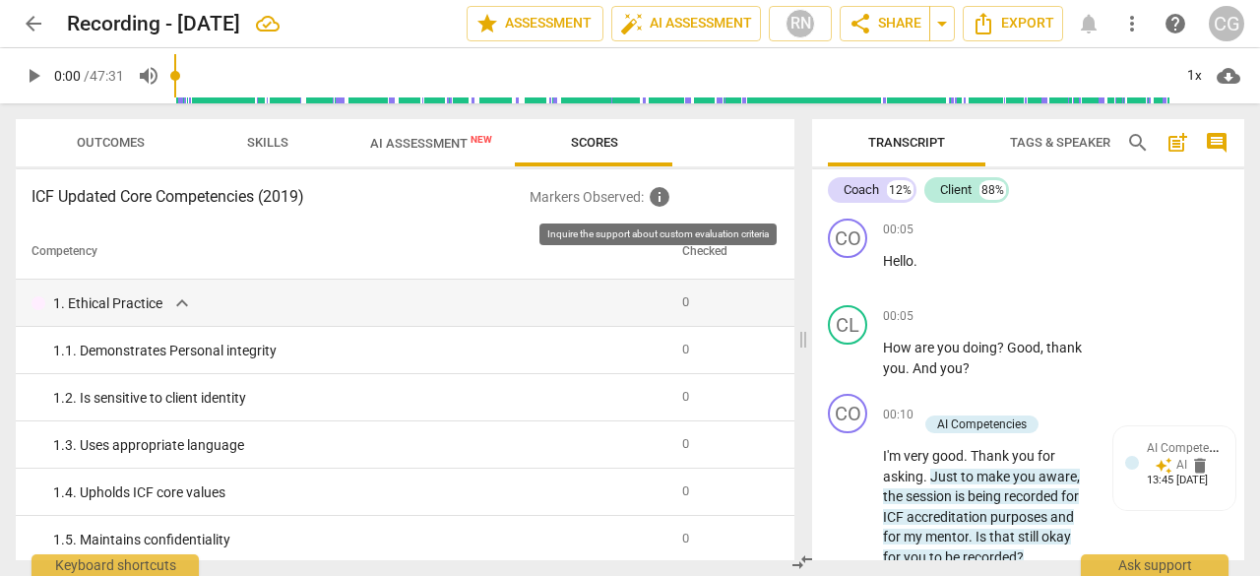
click at [656, 198] on span "info" at bounding box center [660, 197] width 24 height 24
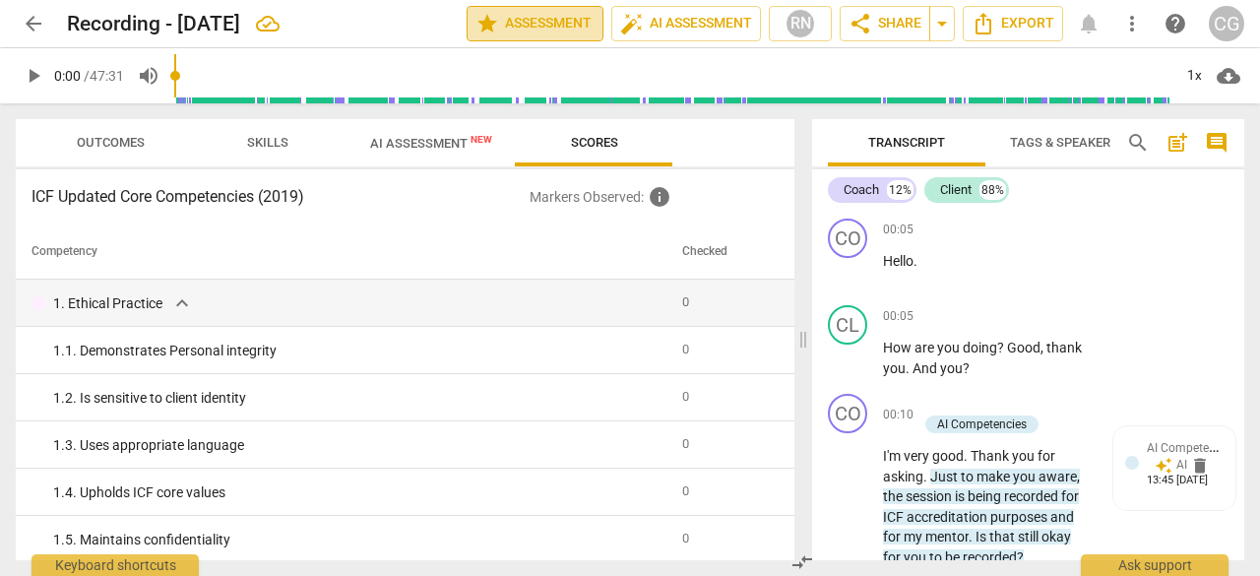
click at [562, 34] on span "star Assessment" at bounding box center [534, 24] width 119 height 24
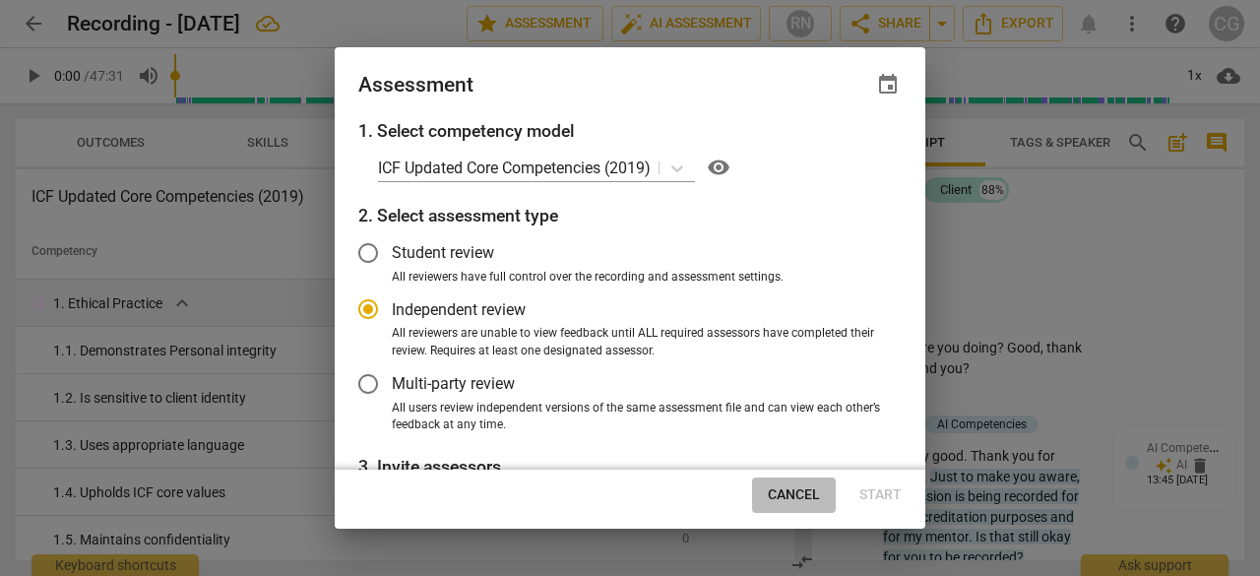
click at [795, 492] on span "Cancel" at bounding box center [794, 495] width 52 height 20
radio input "false"
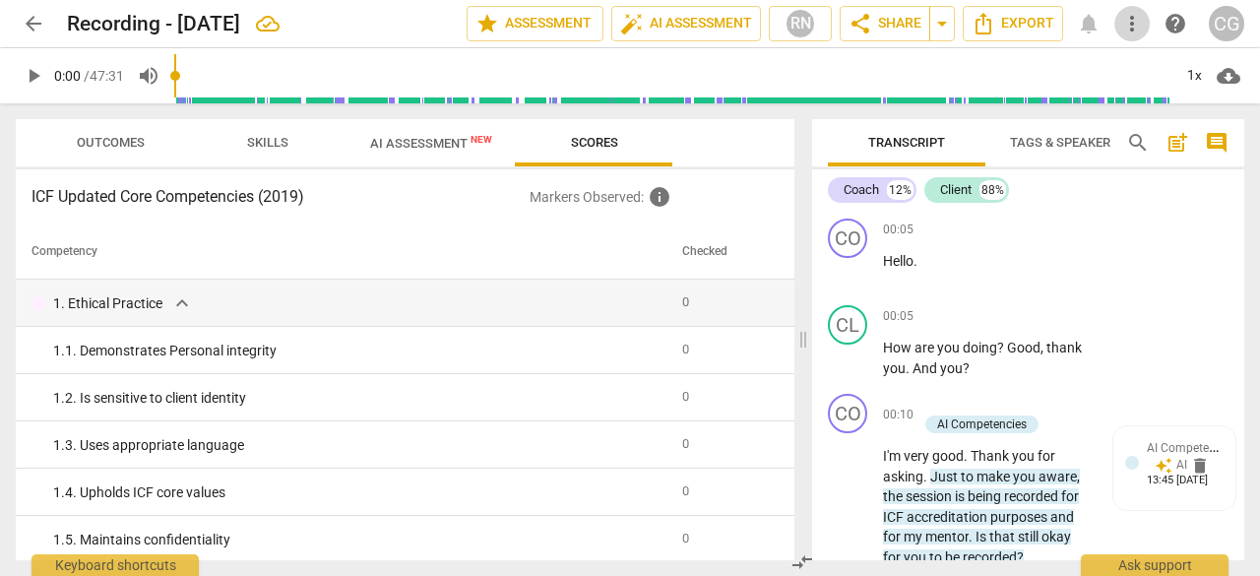
click at [1130, 21] on span "more_vert" at bounding box center [1132, 24] width 24 height 24
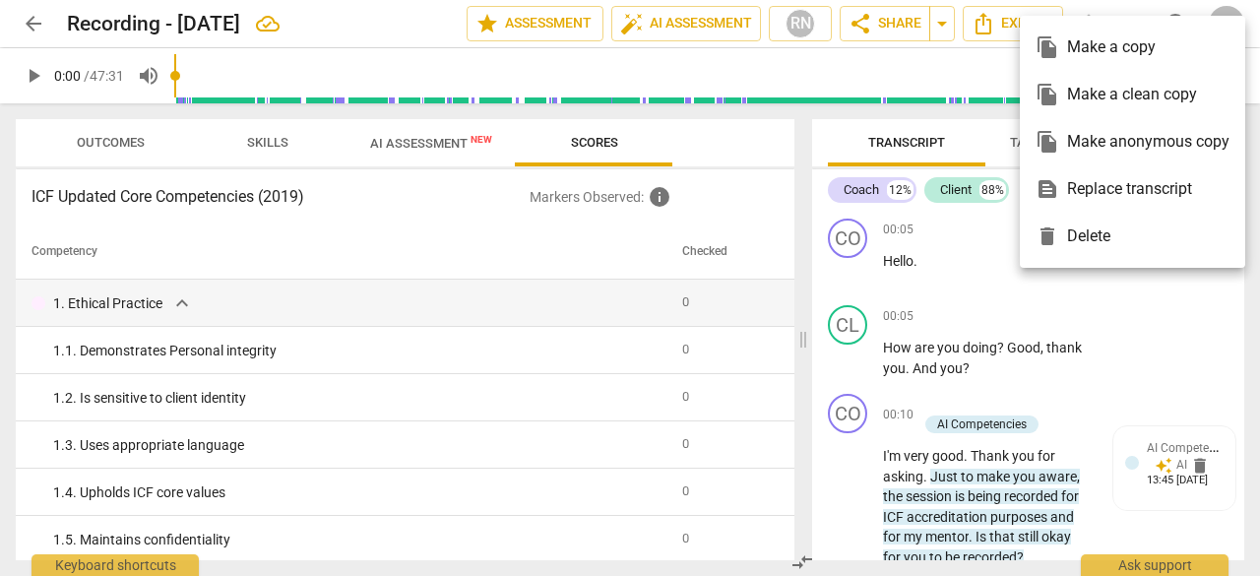
click at [1023, 370] on div at bounding box center [630, 288] width 1260 height 576
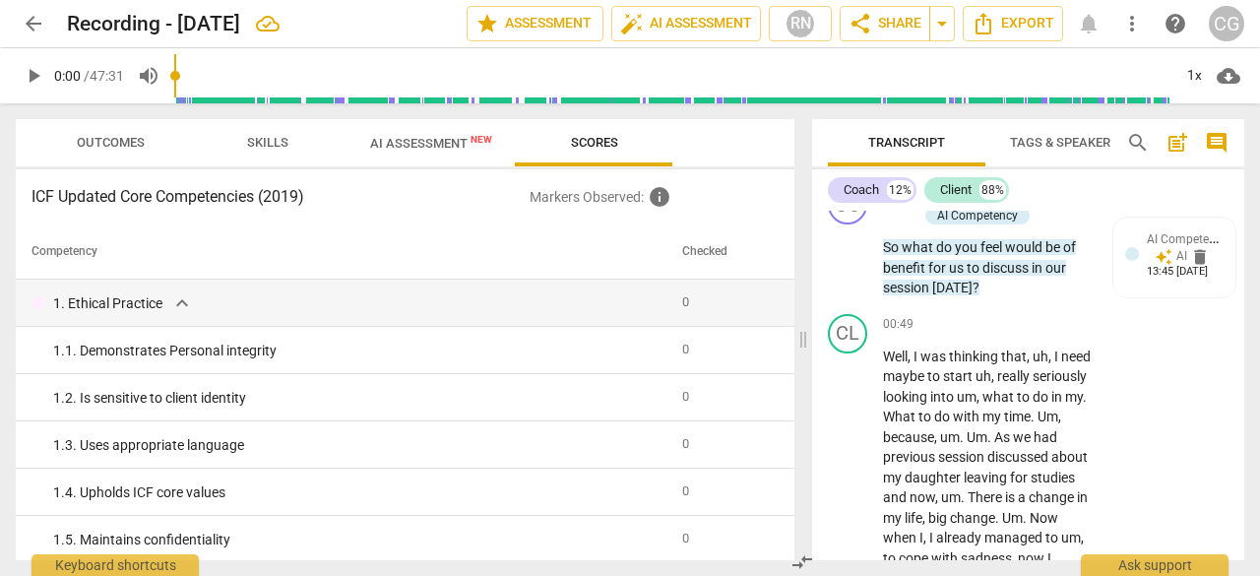
scroll to position [878, 0]
click at [1024, 7] on button "Export" at bounding box center [1013, 23] width 100 height 35
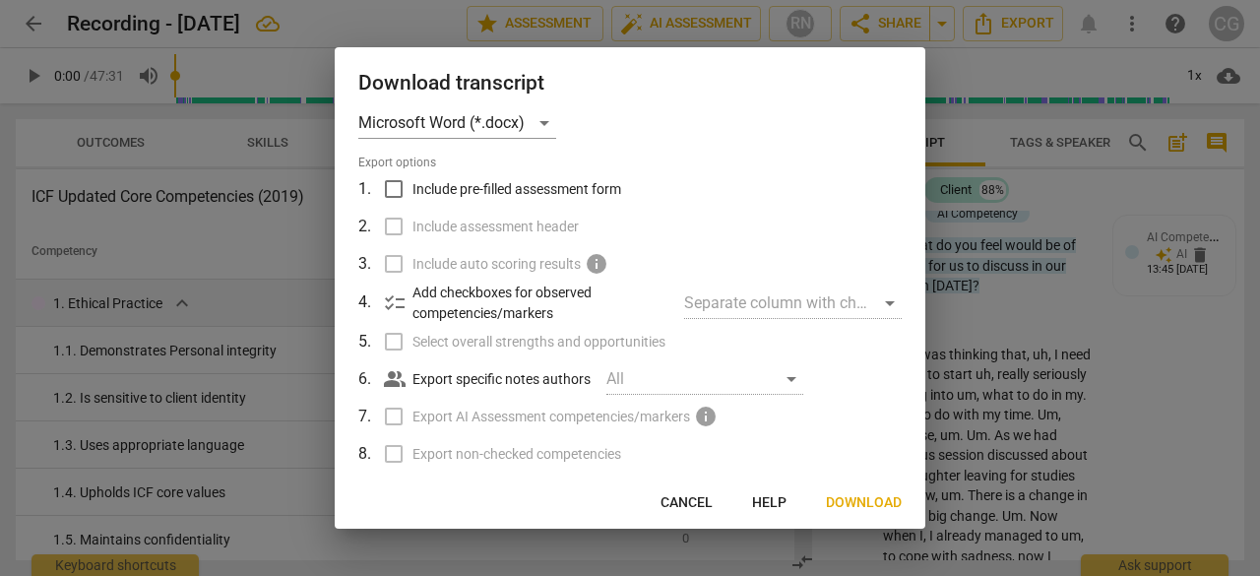
scroll to position [0, 0]
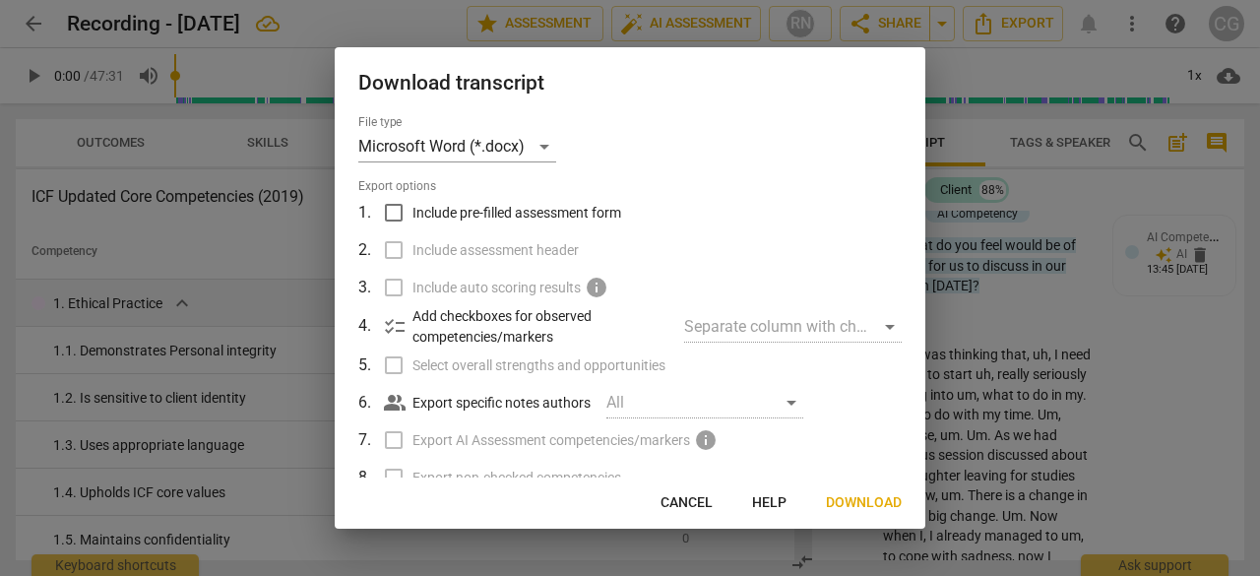
click at [859, 503] on span "Download" at bounding box center [864, 503] width 76 height 20
